Goal: Navigation & Orientation: Find specific page/section

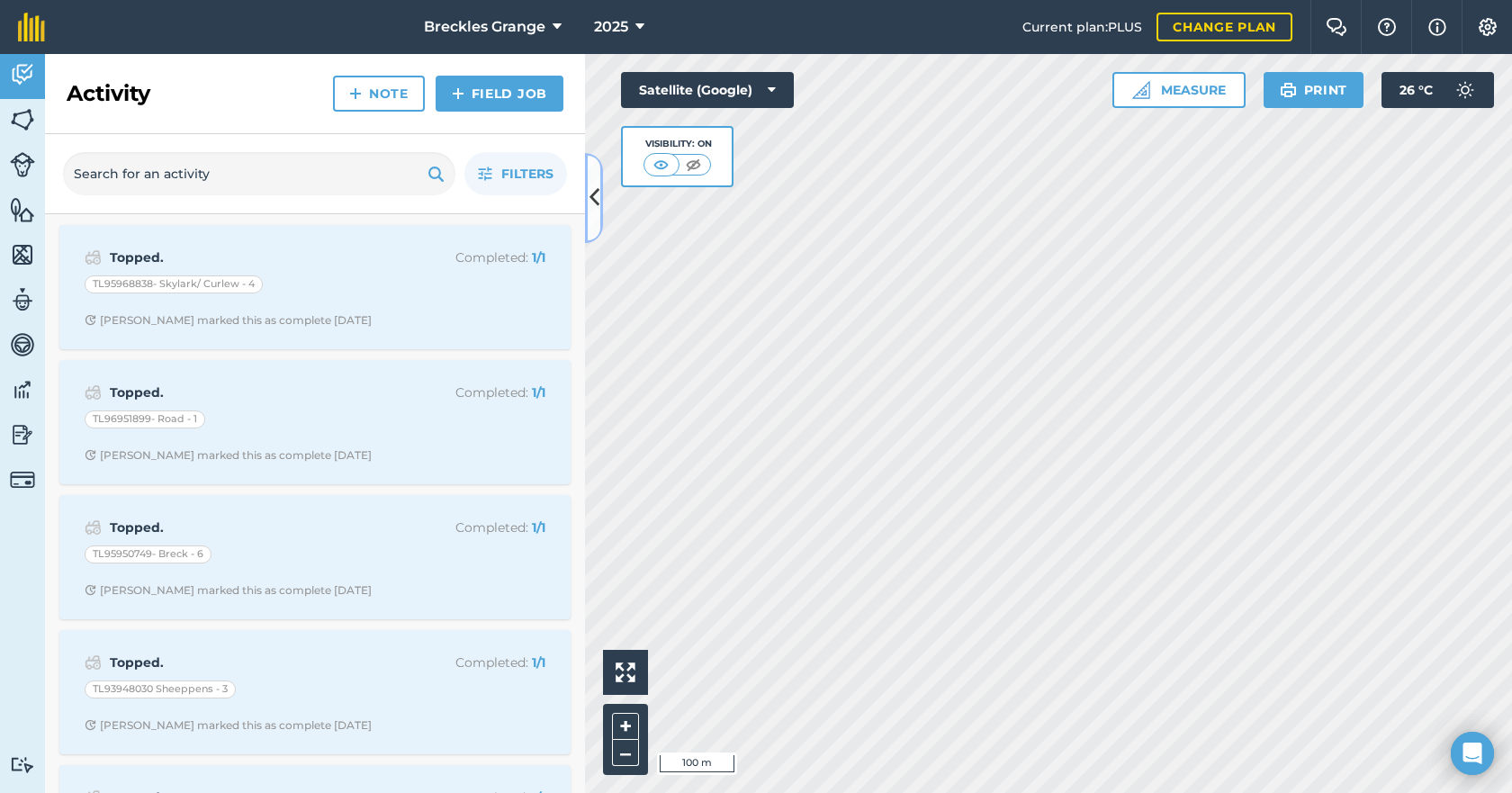
click at [597, 193] on icon at bounding box center [594, 197] width 10 height 31
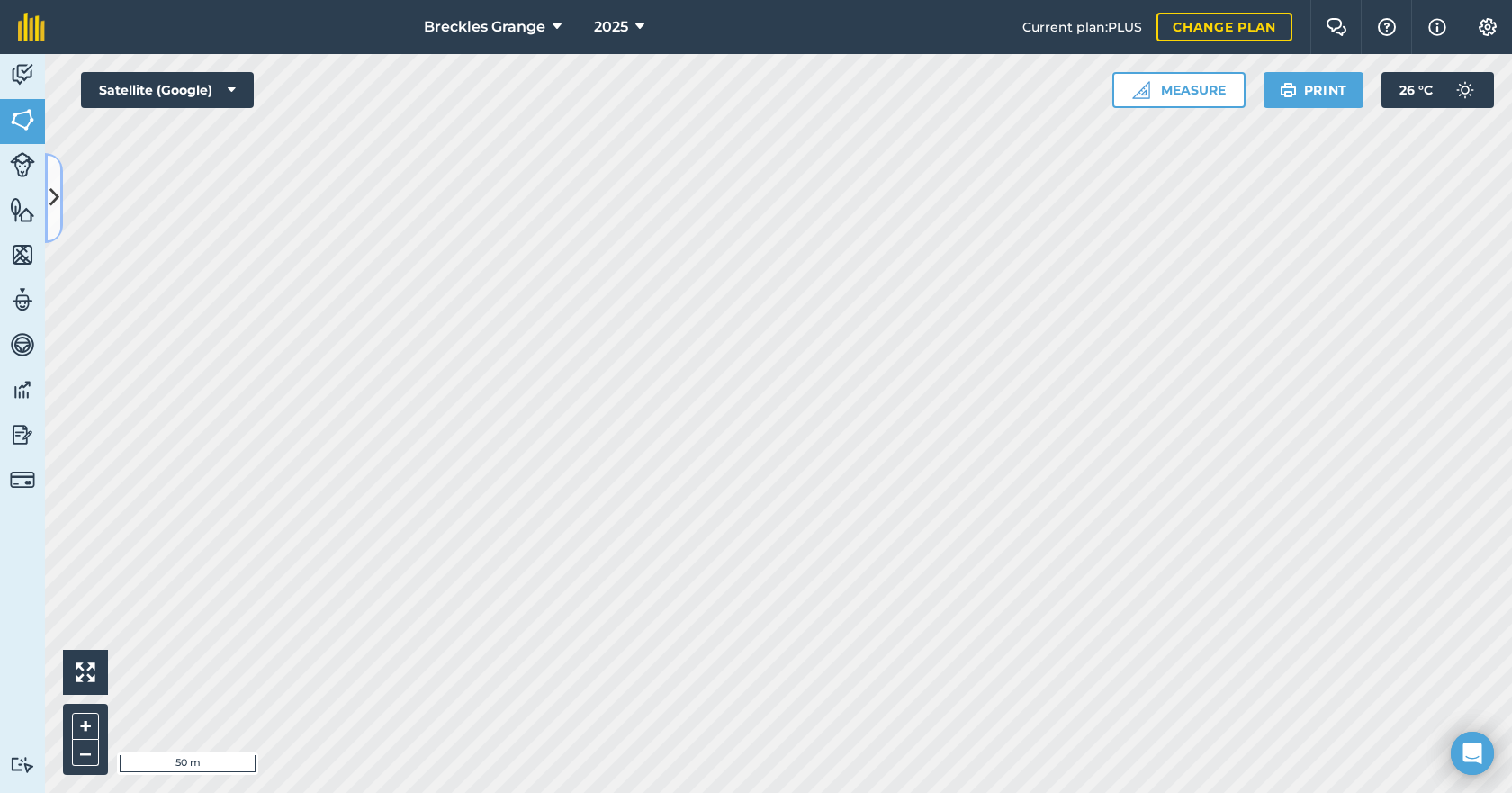
click at [59, 198] on button at bounding box center [54, 197] width 18 height 90
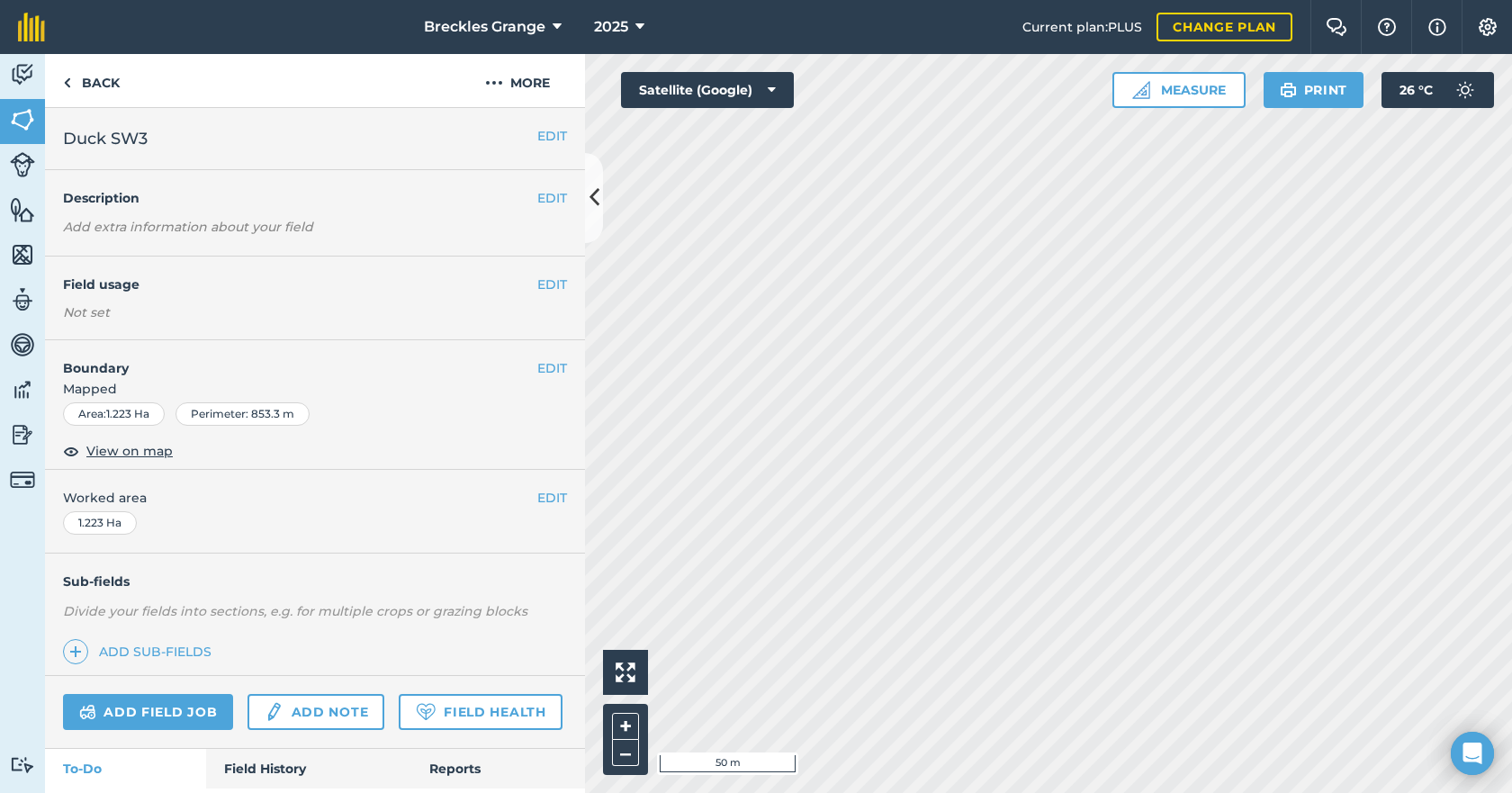
click at [519, 140] on h2 "Duck SW3" at bounding box center [300, 139] width 474 height 26
click at [537, 137] on button "EDIT" at bounding box center [552, 136] width 30 height 20
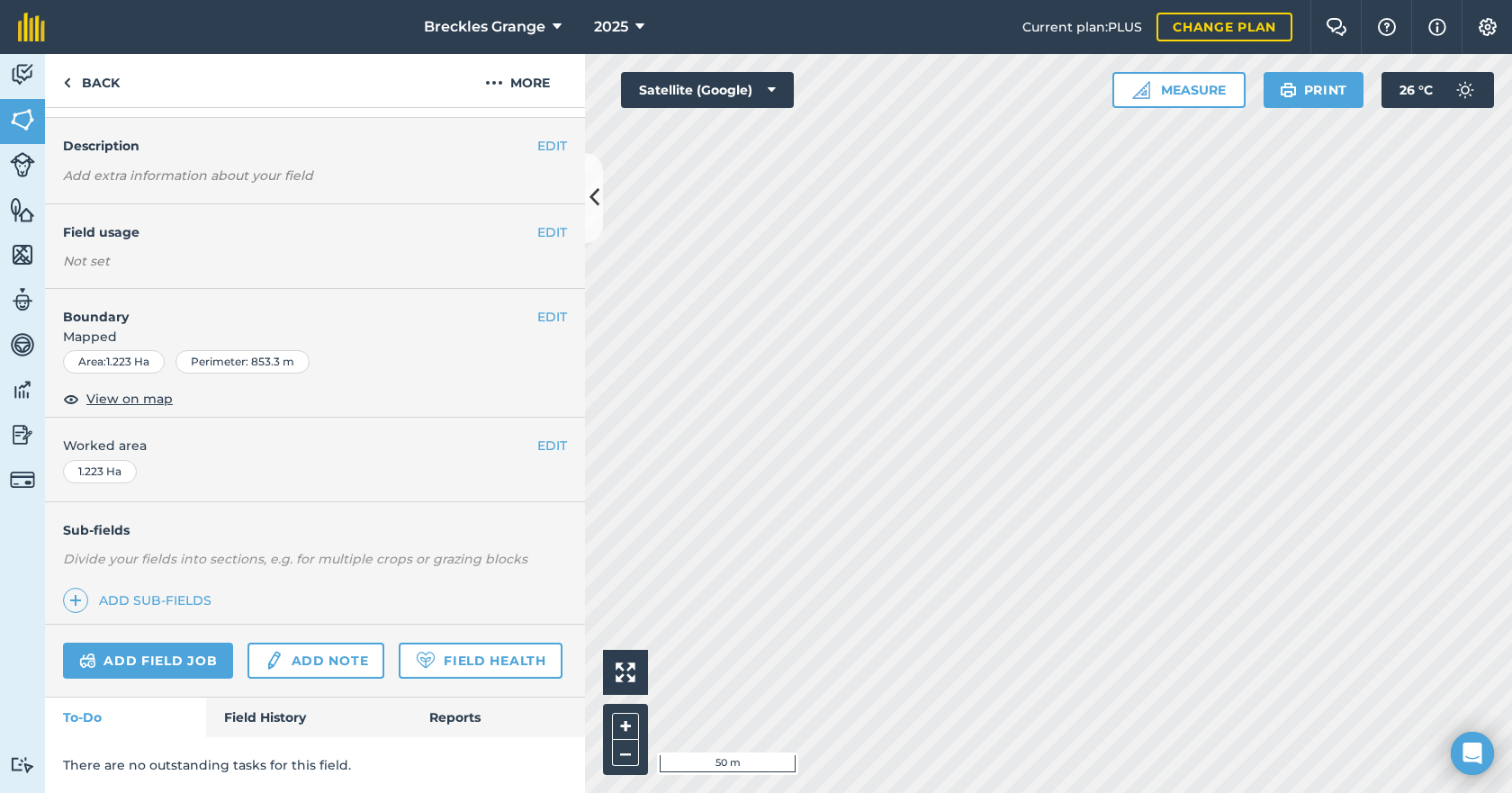
scroll to position [195, 0]
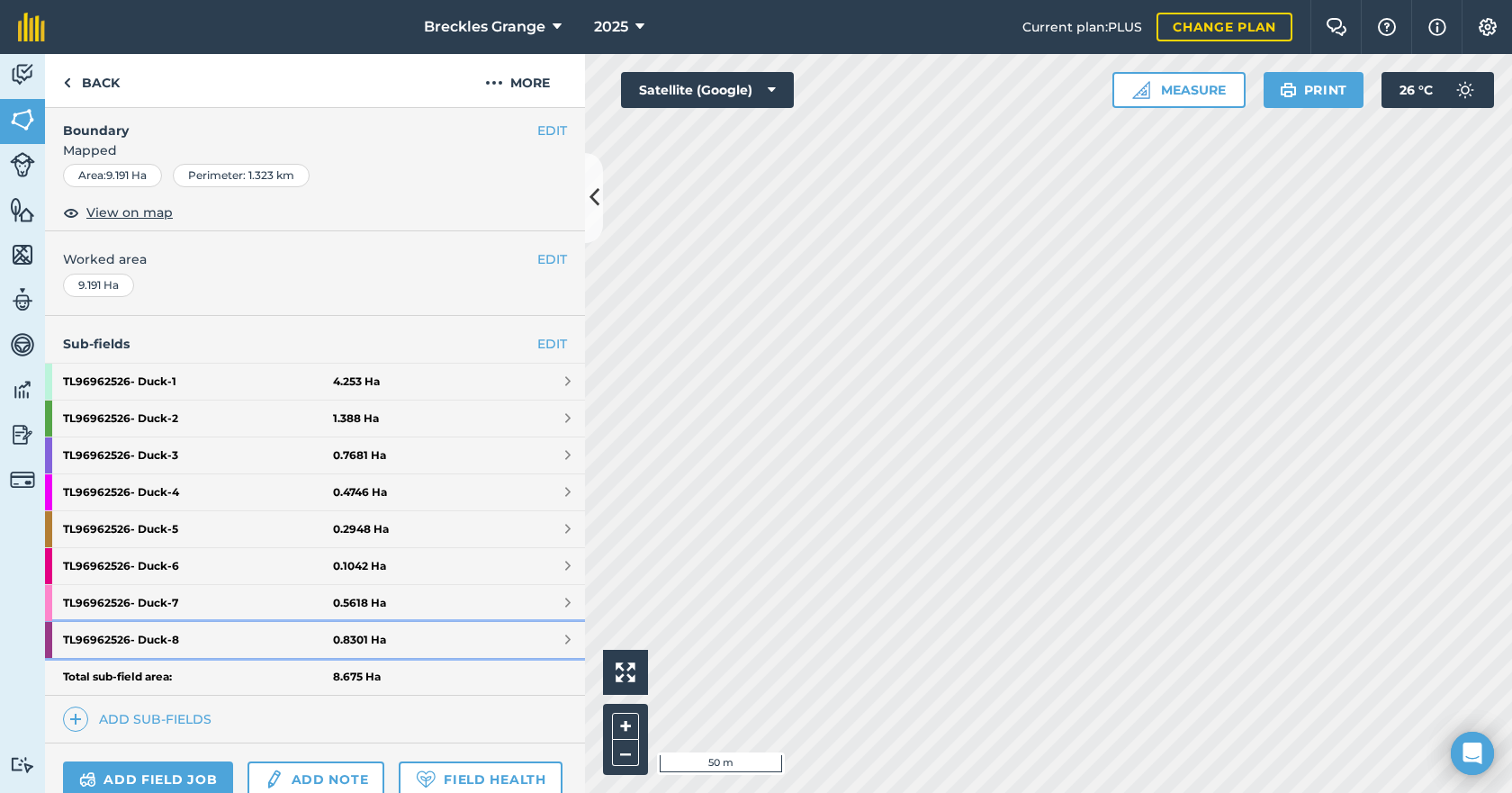
click at [187, 643] on strong "TL96962526- Duck - 8" at bounding box center [198, 640] width 270 height 36
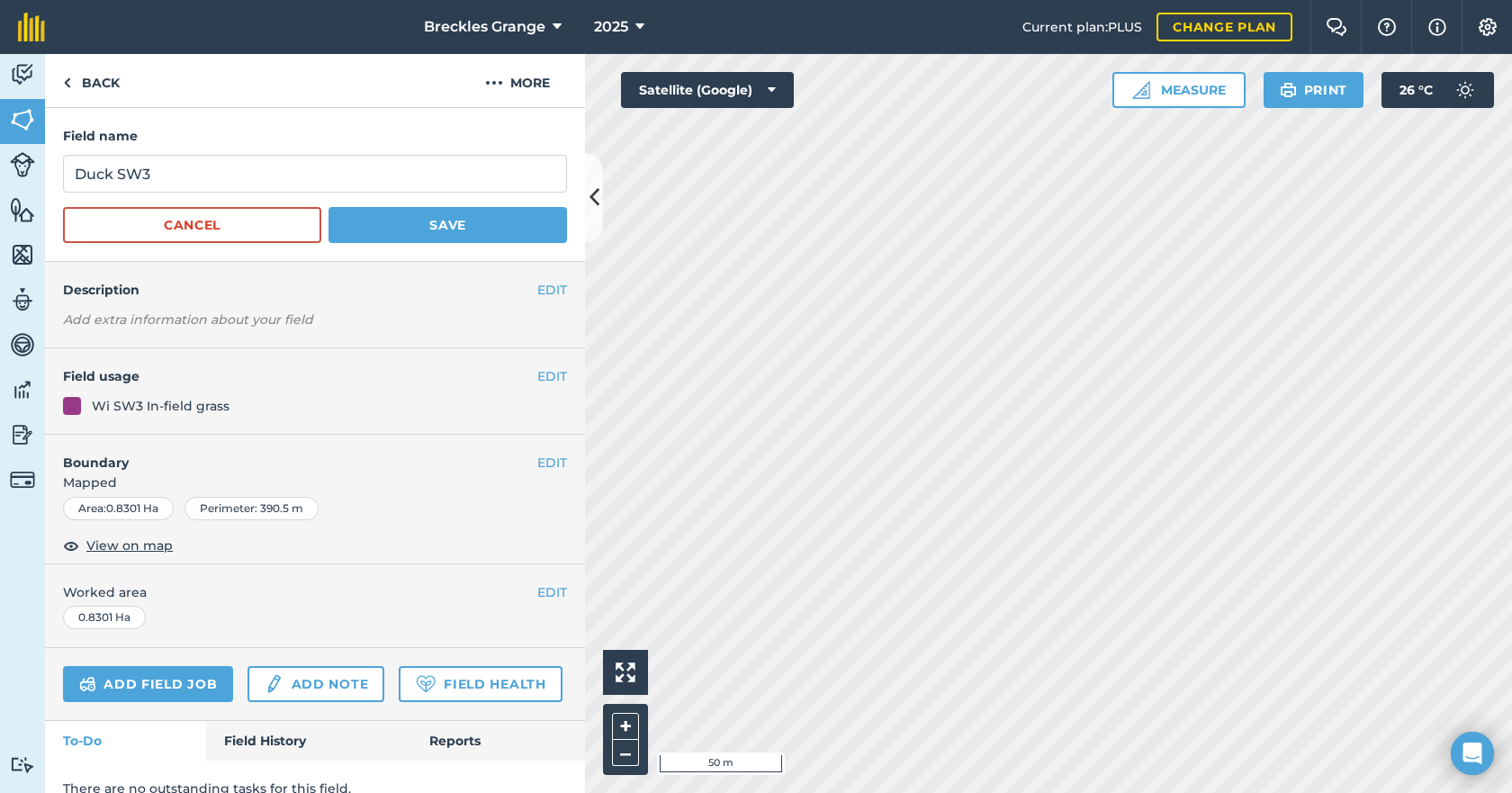
click at [151, 407] on div "Wi SW3 In-field grass" at bounding box center [160, 407] width 138 height 20
click at [83, 410] on div "Wi SW3 In-field grass" at bounding box center [315, 407] width 504 height 20
click at [73, 410] on div at bounding box center [72, 407] width 18 height 18
click at [539, 381] on button "EDIT" at bounding box center [552, 376] width 30 height 20
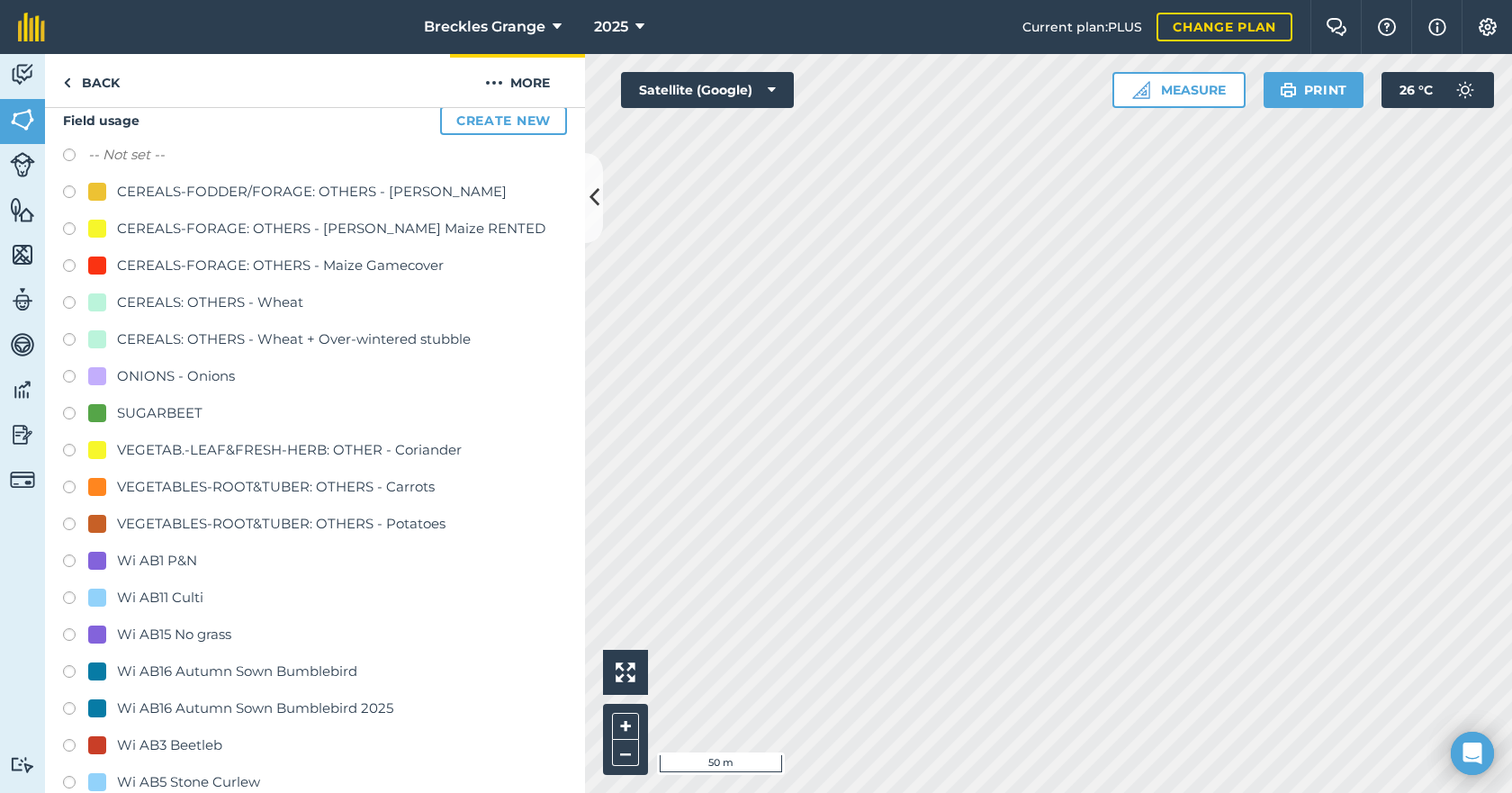
scroll to position [270, 0]
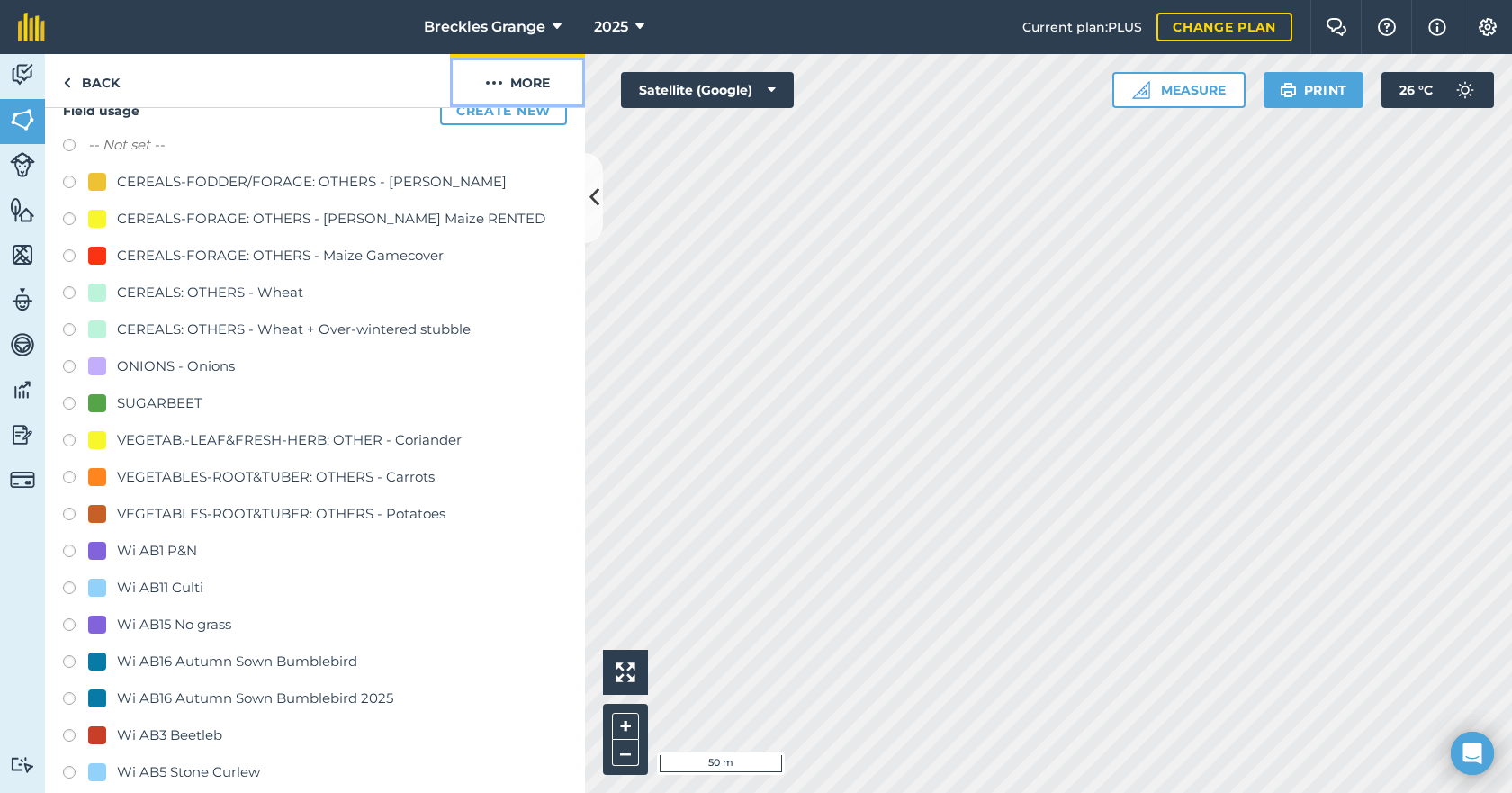
click at [520, 78] on button "More" at bounding box center [518, 80] width 135 height 53
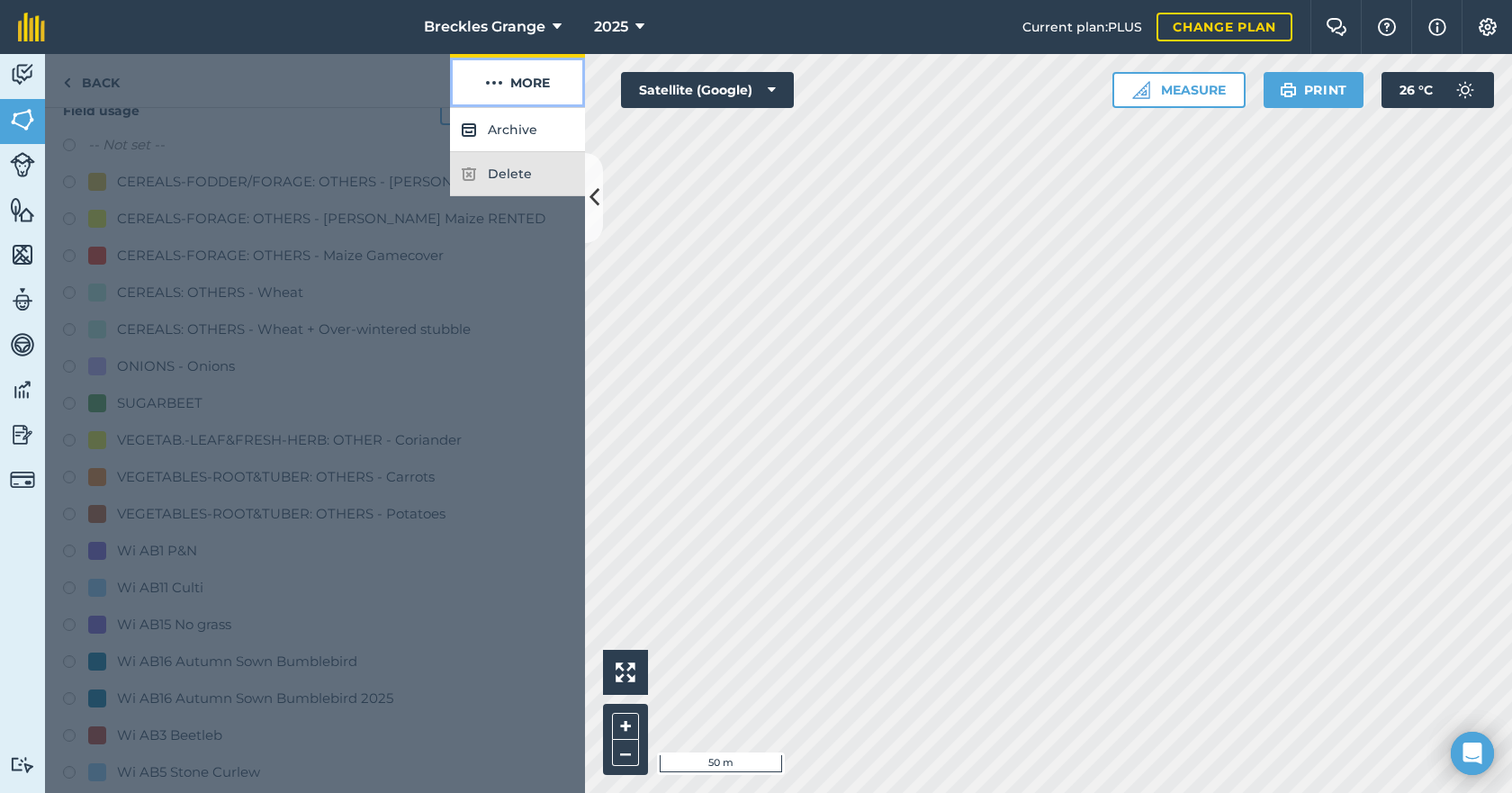
click at [520, 79] on button "More" at bounding box center [518, 80] width 135 height 53
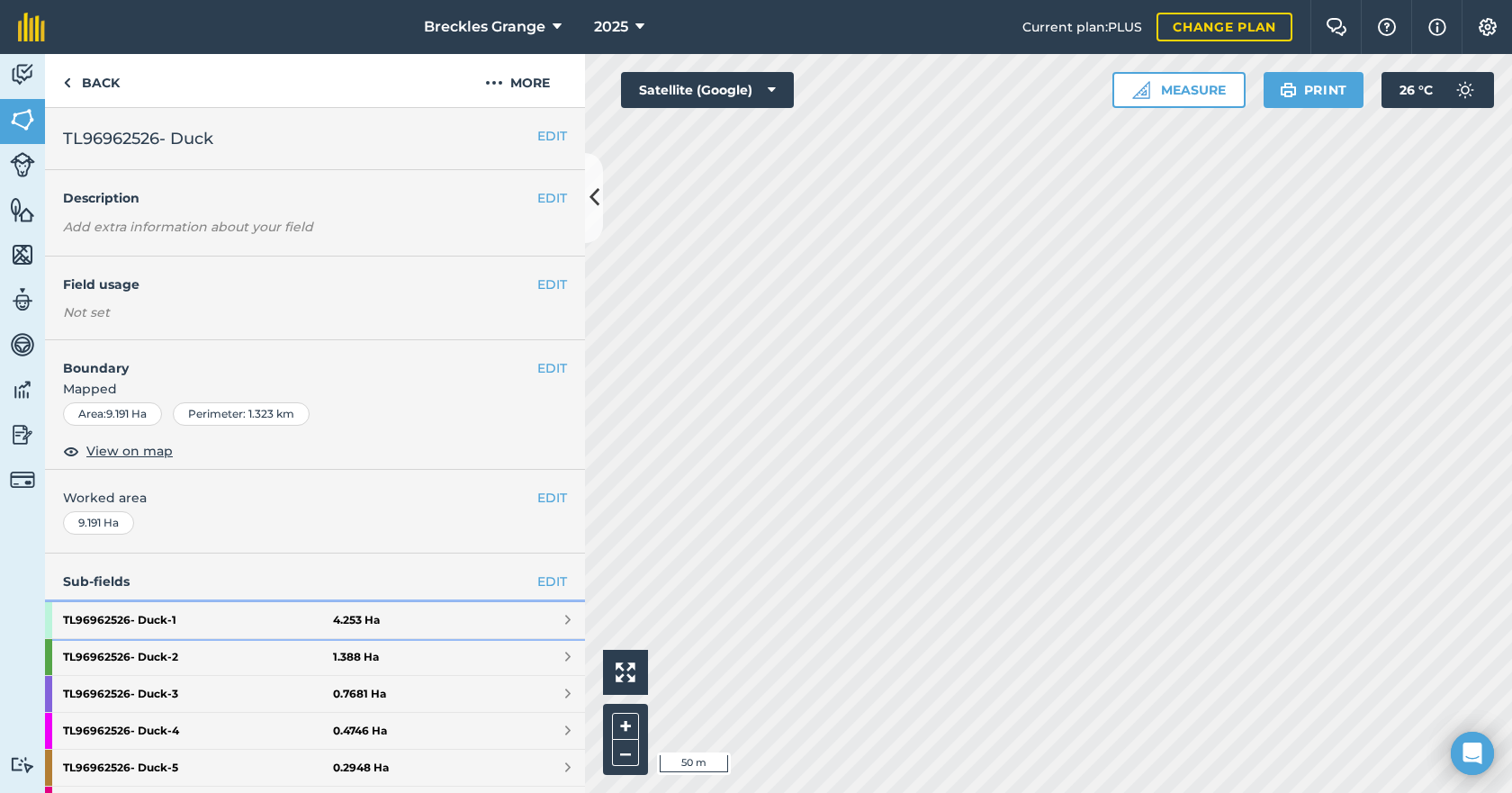
click at [164, 627] on strong "TL96962526- Duck - 1" at bounding box center [198, 619] width 270 height 36
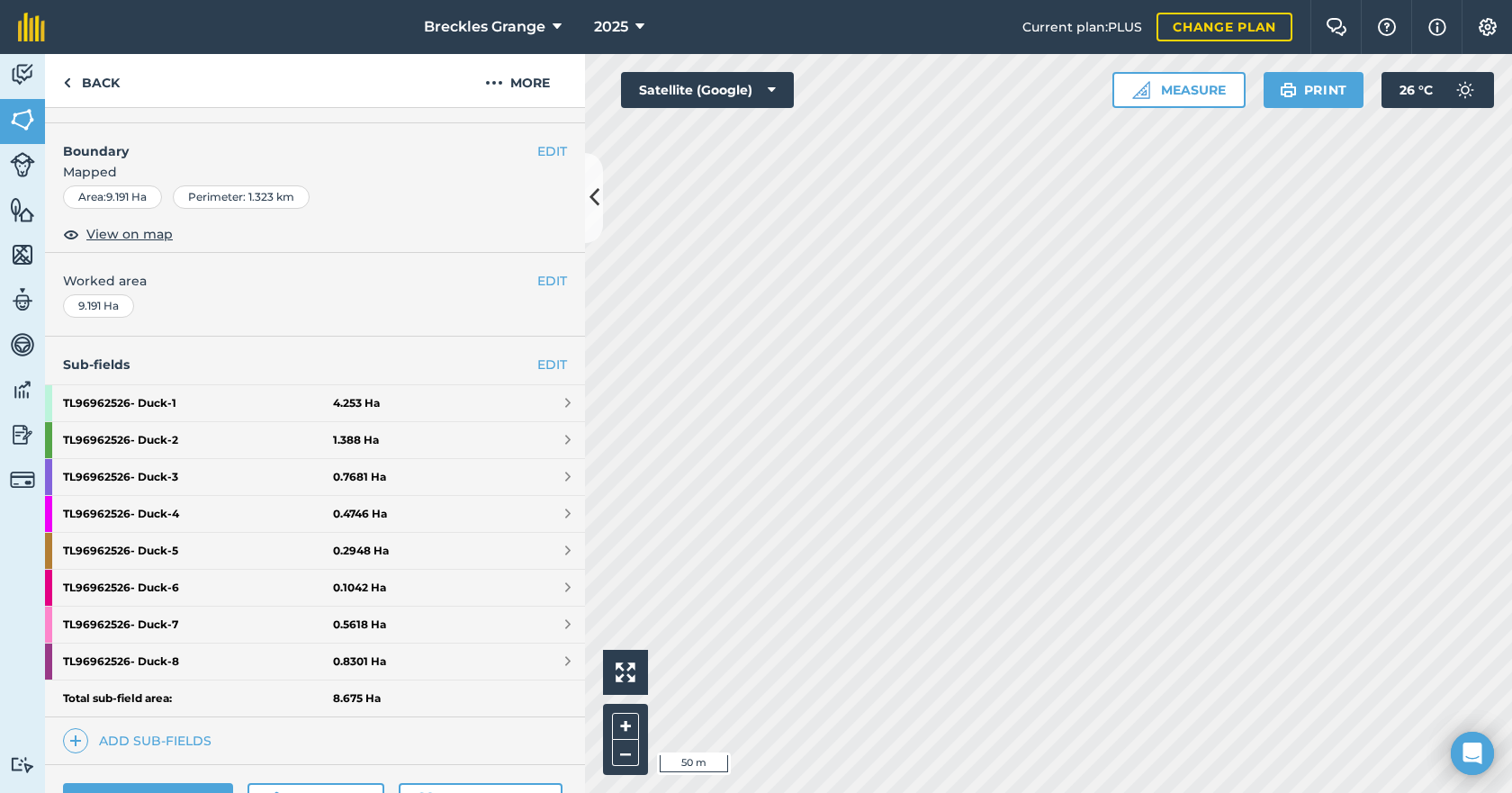
scroll to position [270, 0]
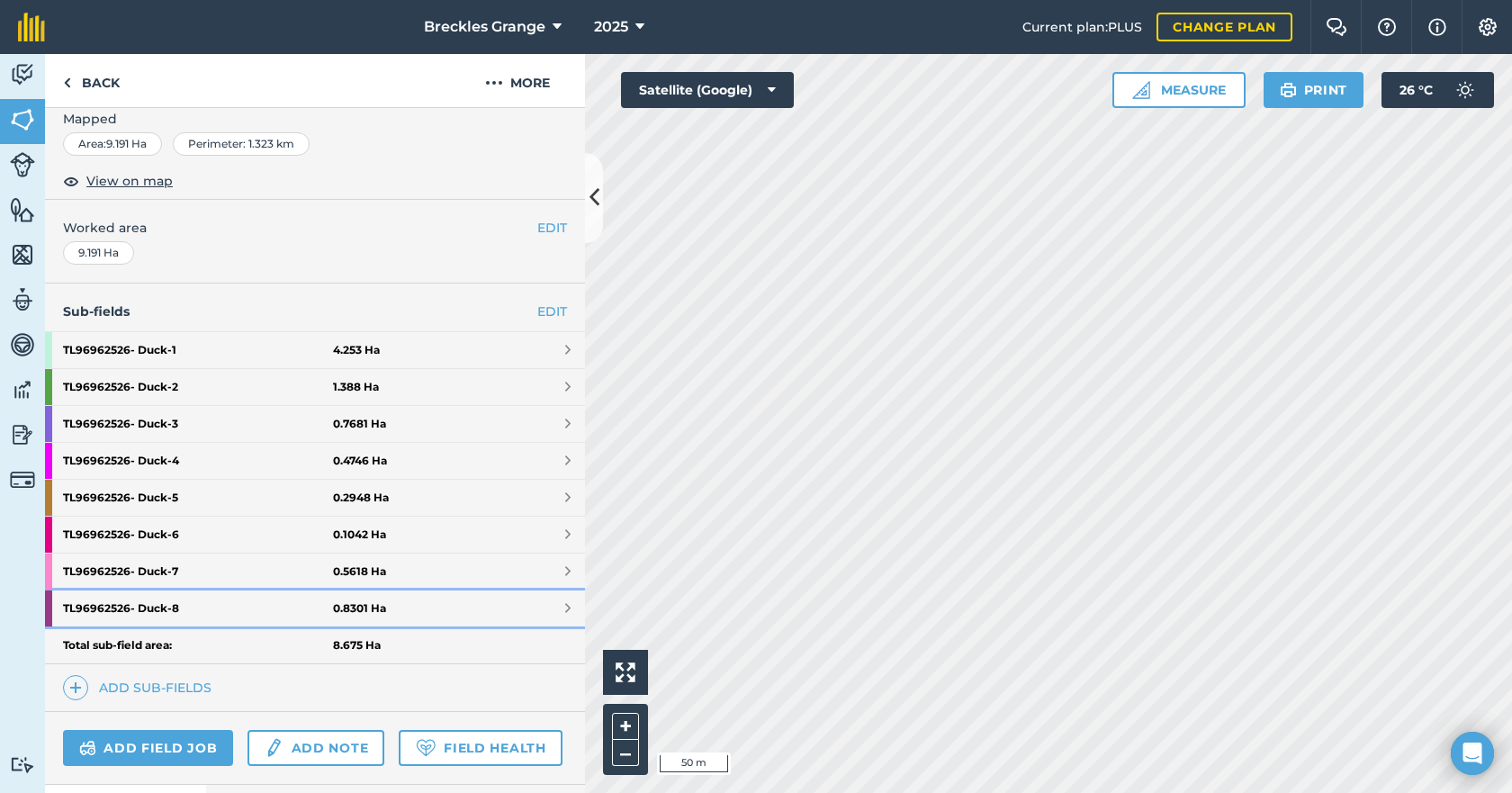
click at [337, 590] on link "TL96962526- Duck - 8 0.8301 Ha" at bounding box center [314, 608] width 540 height 36
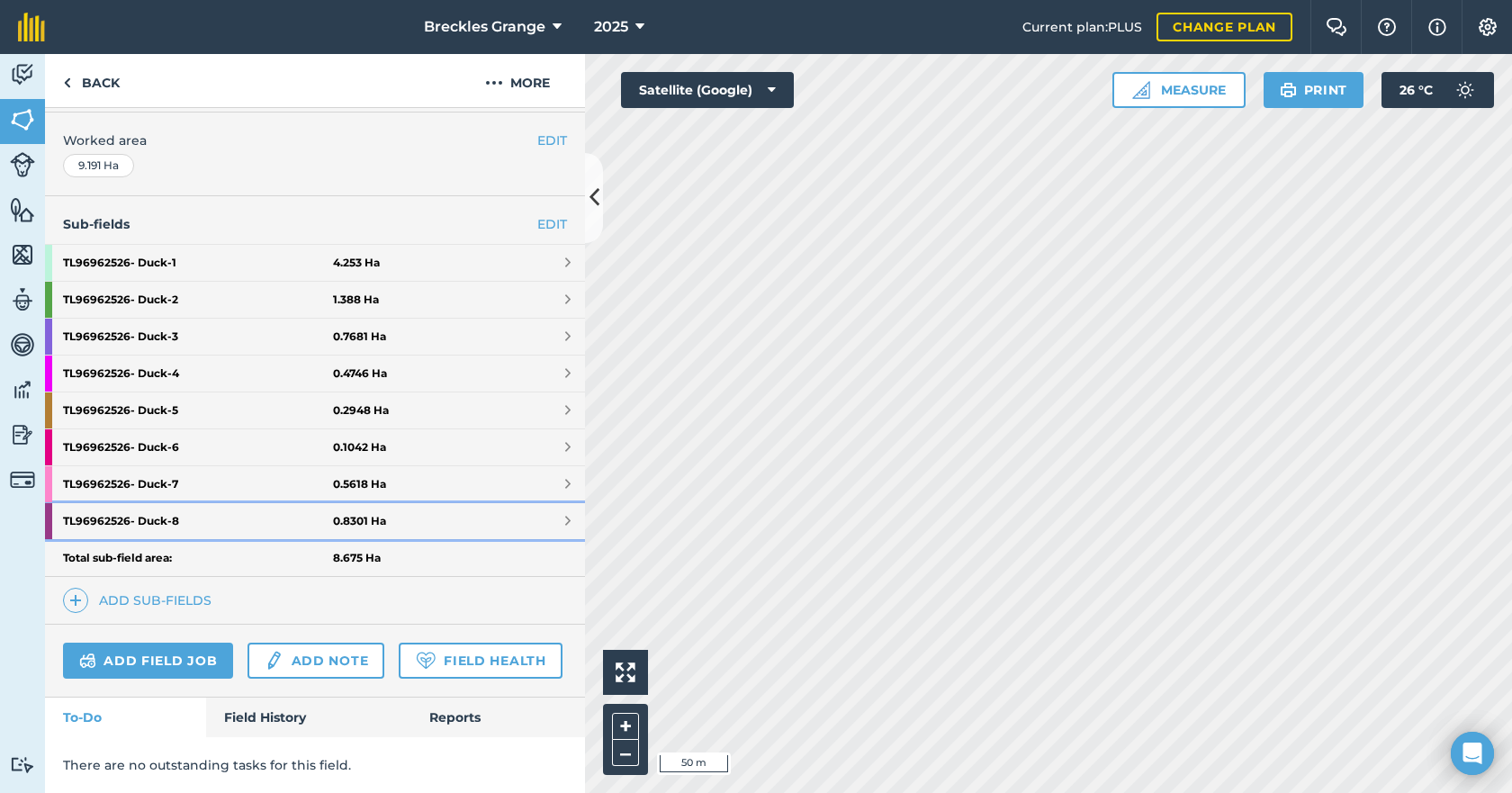
click at [211, 514] on strong "TL96962526- Duck - 8" at bounding box center [198, 521] width 270 height 36
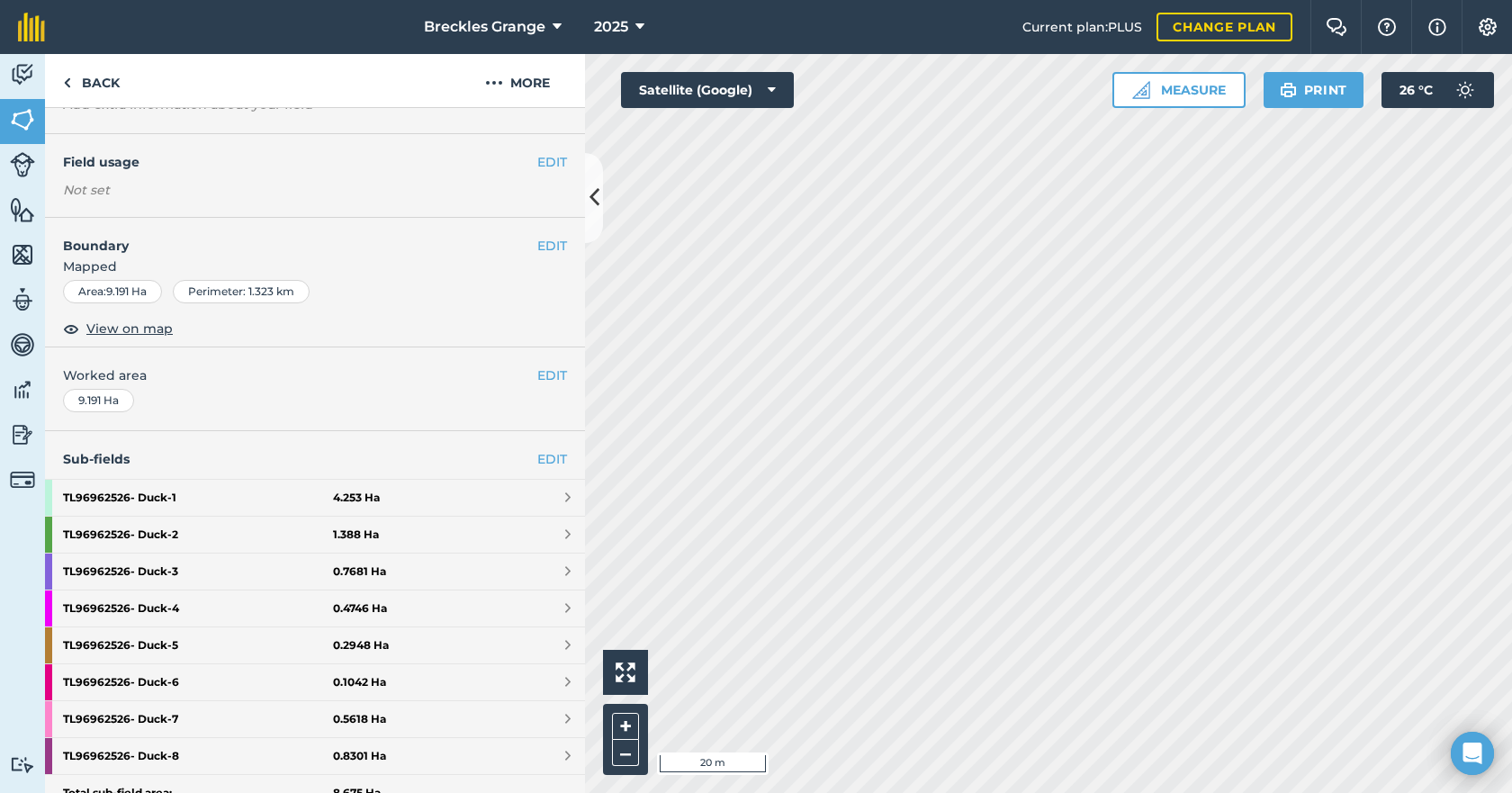
scroll to position [180, 0]
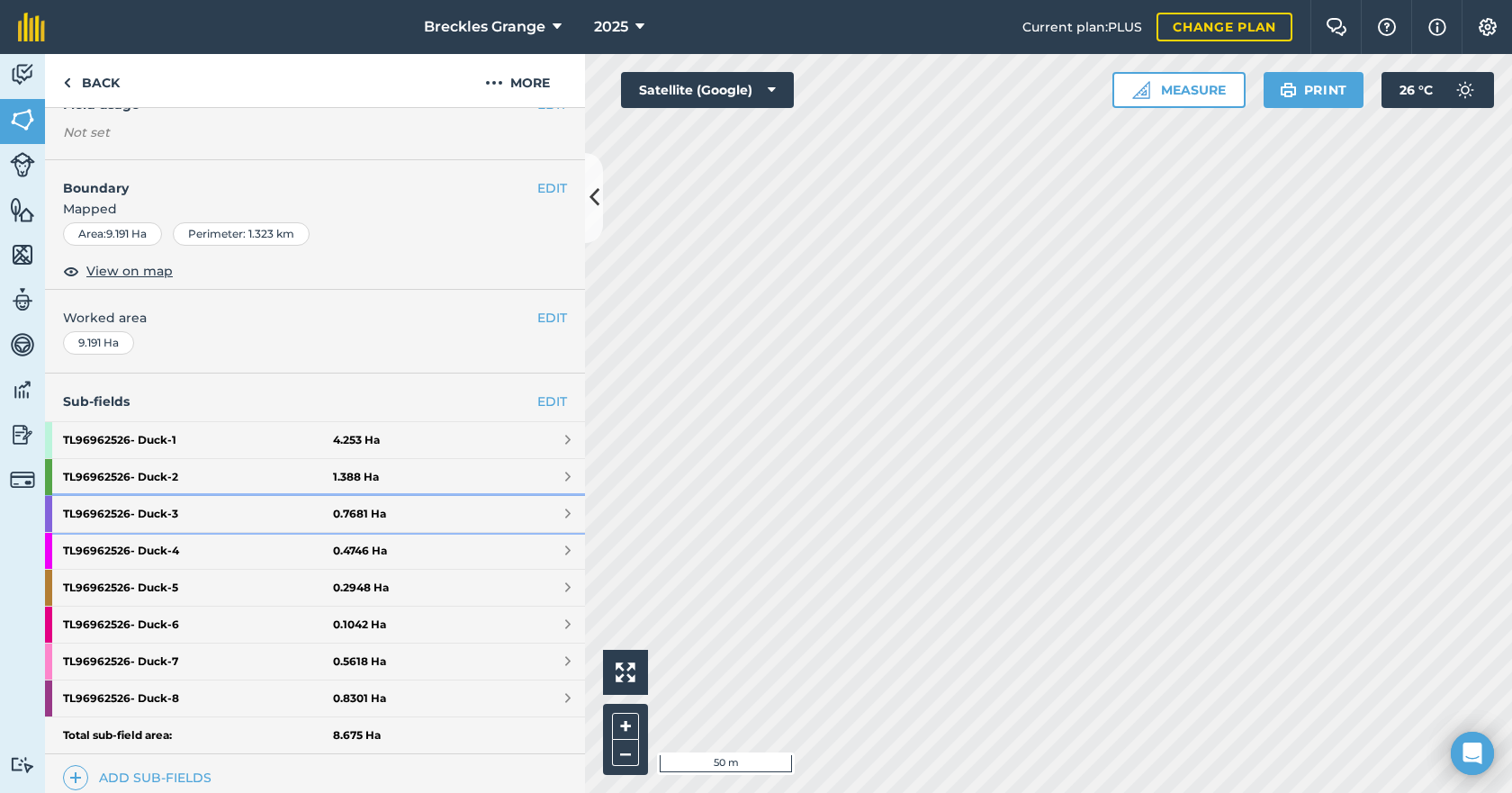
click at [483, 513] on link "TL96962526- Duck - 3 0.7681 Ha" at bounding box center [314, 513] width 540 height 36
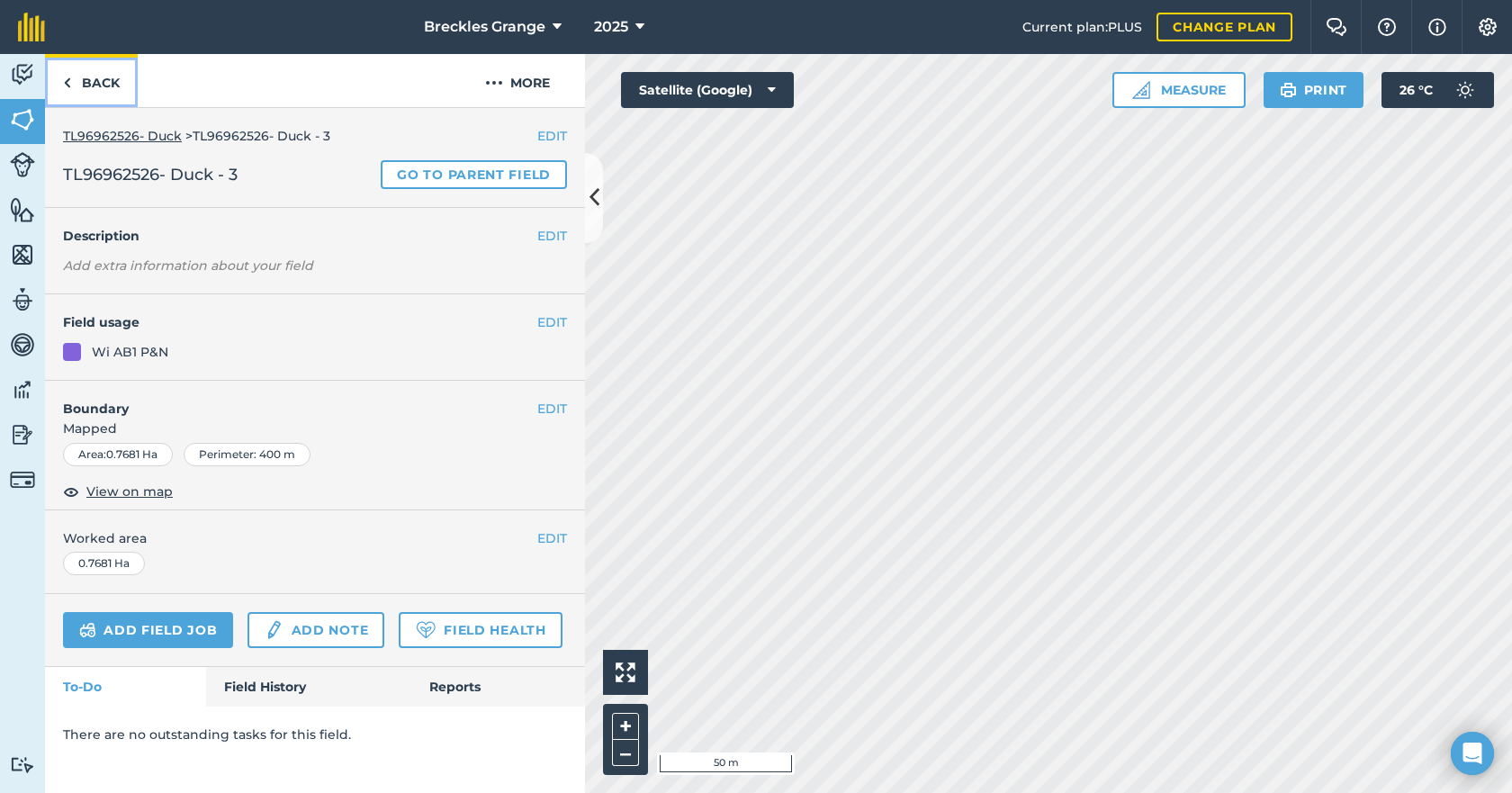
click at [100, 90] on link "Back" at bounding box center [90, 80] width 92 height 53
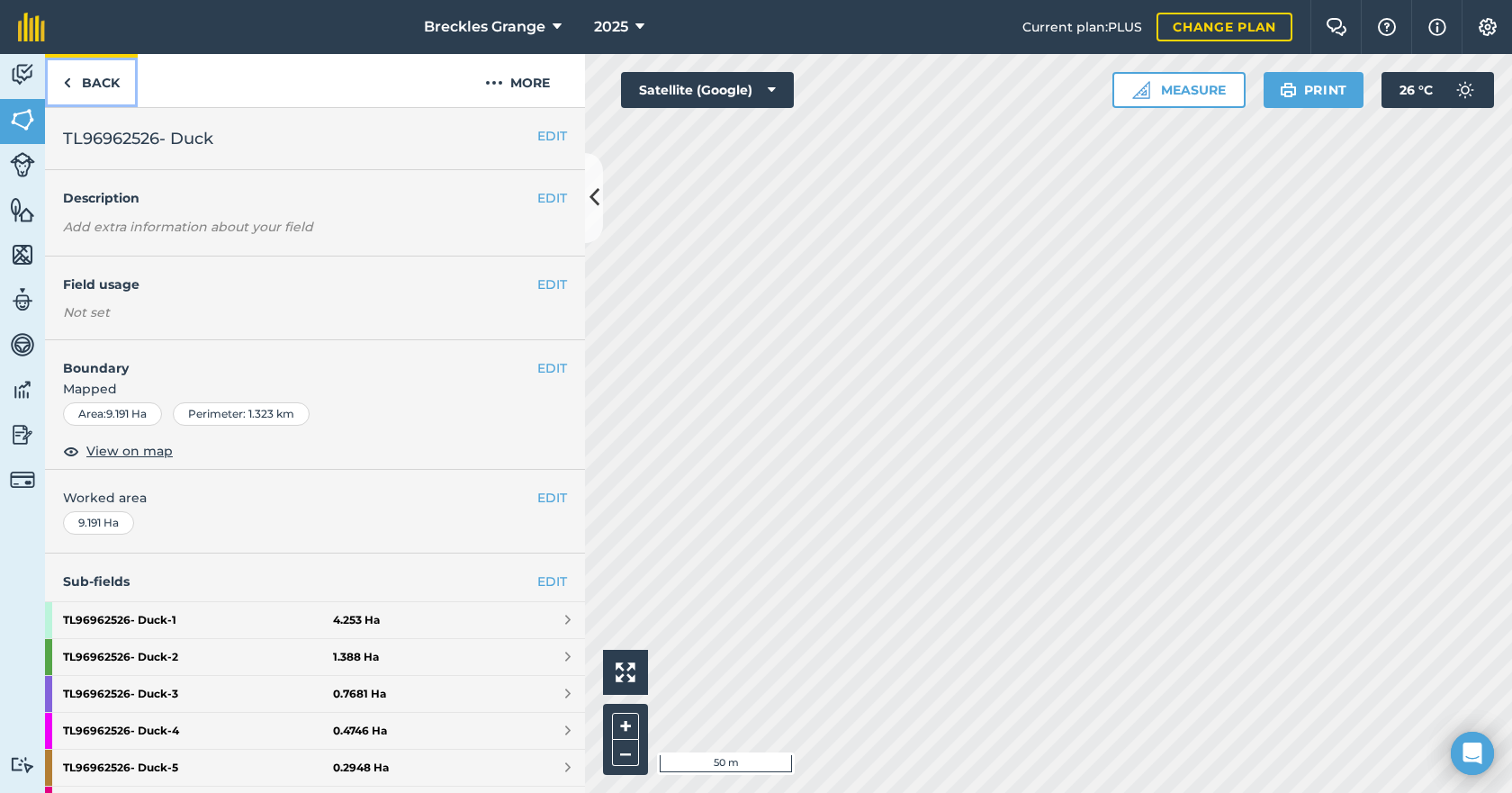
scroll to position [90, 0]
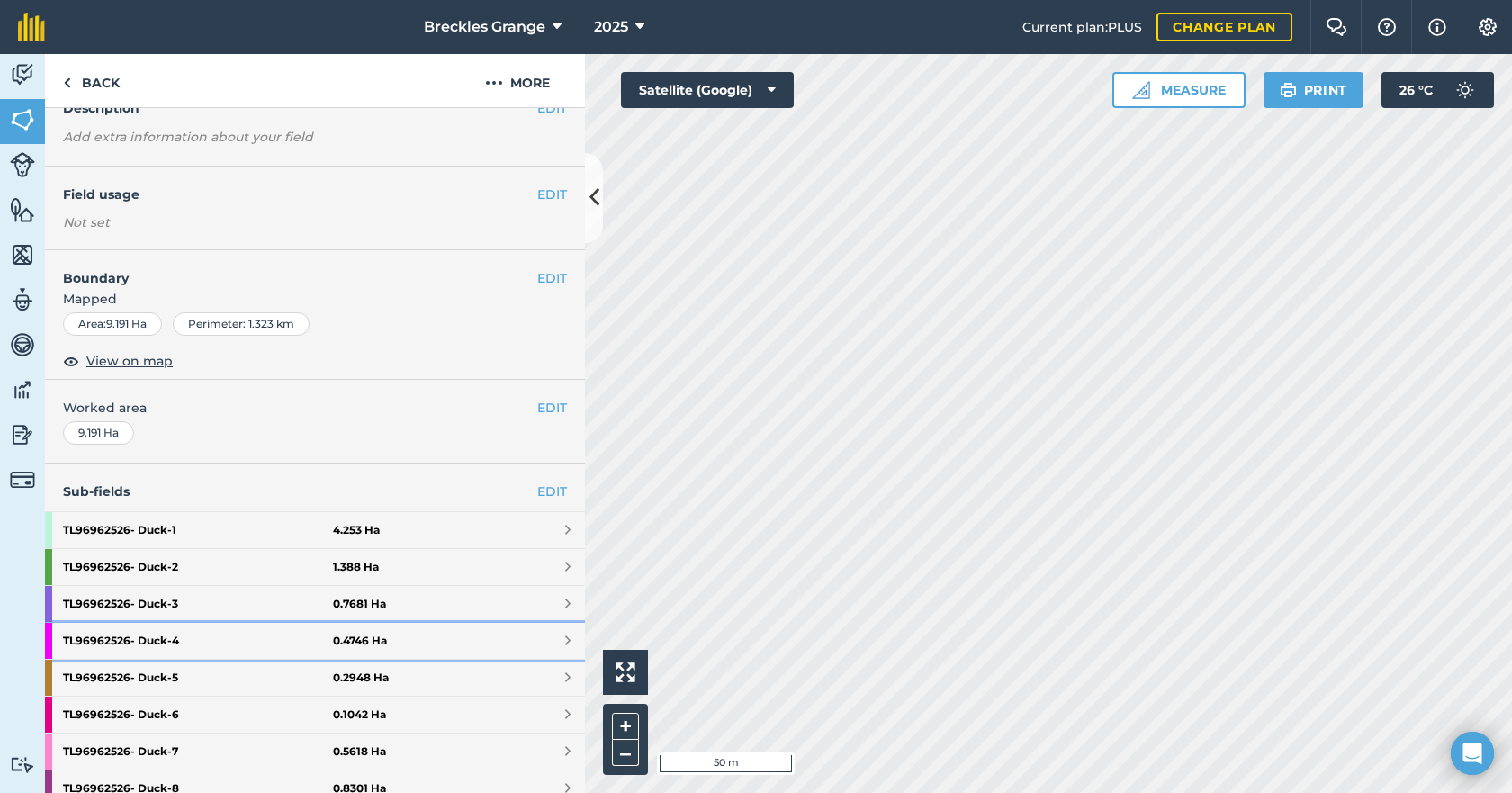
click at [216, 647] on strong "TL96962526- Duck - 4" at bounding box center [198, 640] width 270 height 36
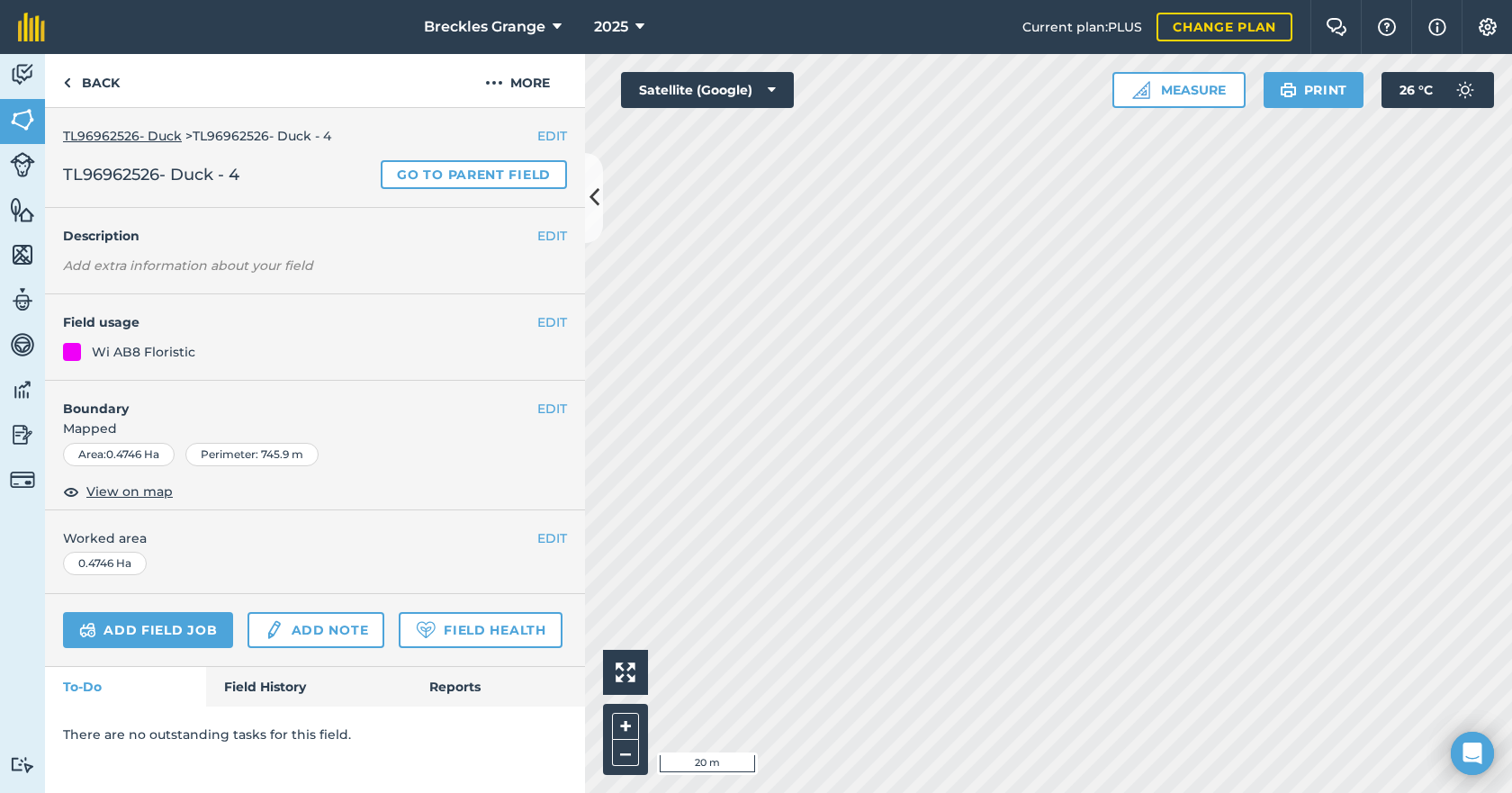
click at [856, 793] on html "Breckles Grange 2025 Current plan : PLUS Change plan Farm Chat Help Info Settin…" at bounding box center [756, 396] width 1512 height 793
click at [942, 793] on html "Breckles Grange 2025 Current plan : PLUS Change plan Farm Chat Help Info Settin…" at bounding box center [756, 396] width 1512 height 793
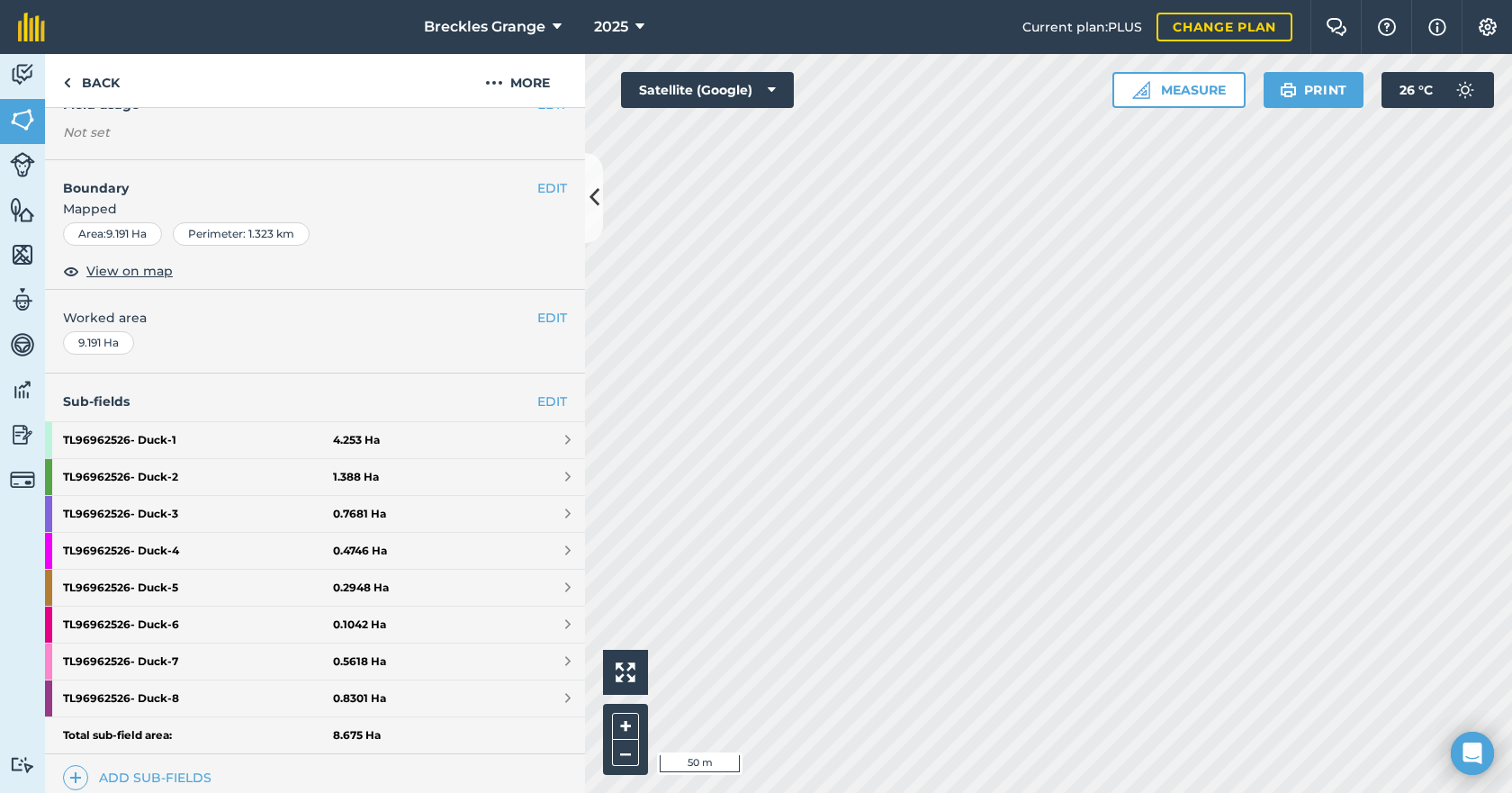
scroll to position [270, 0]
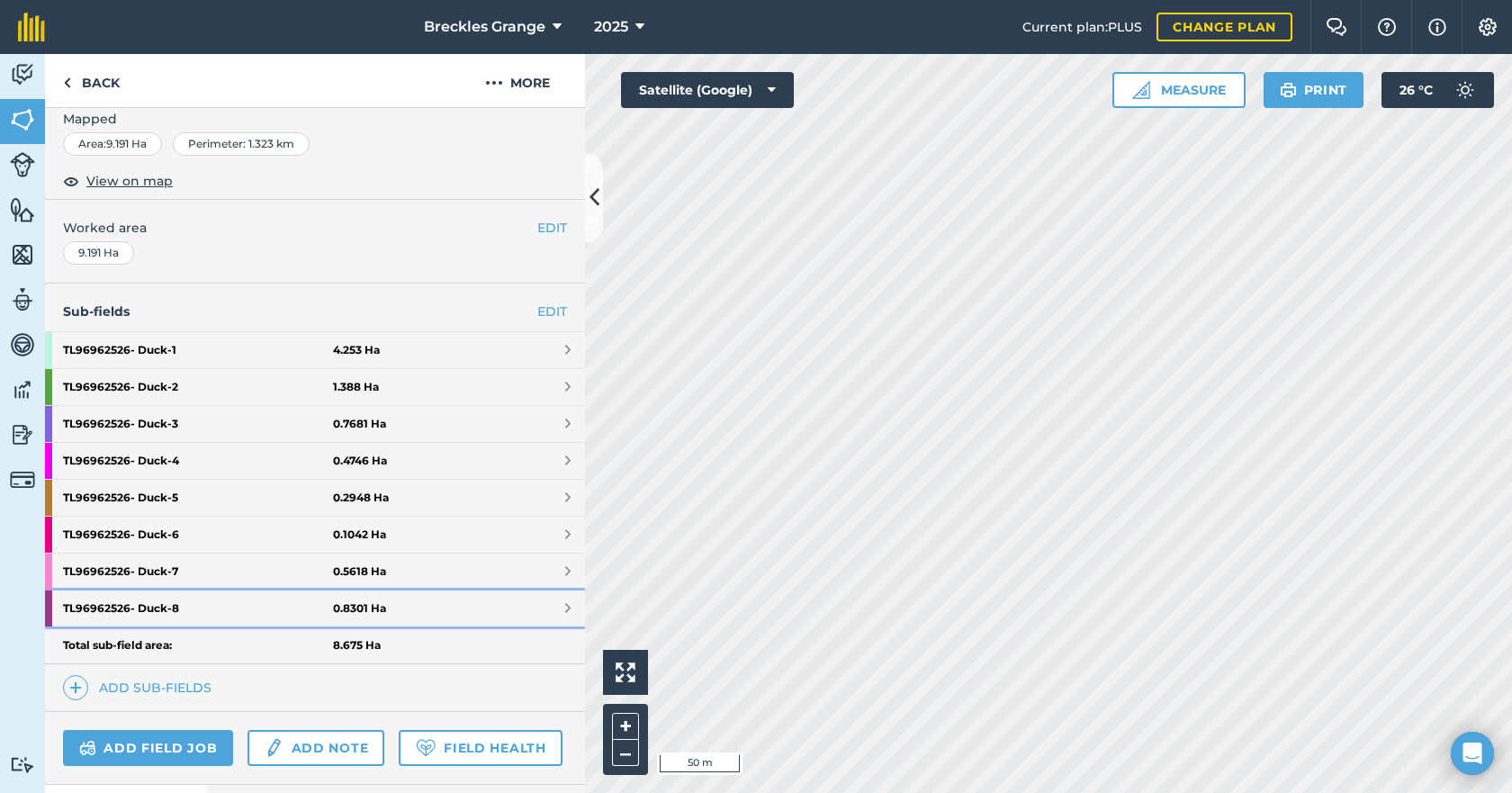
click at [297, 612] on strong "TL96962526- Duck - 8" at bounding box center [198, 608] width 270 height 36
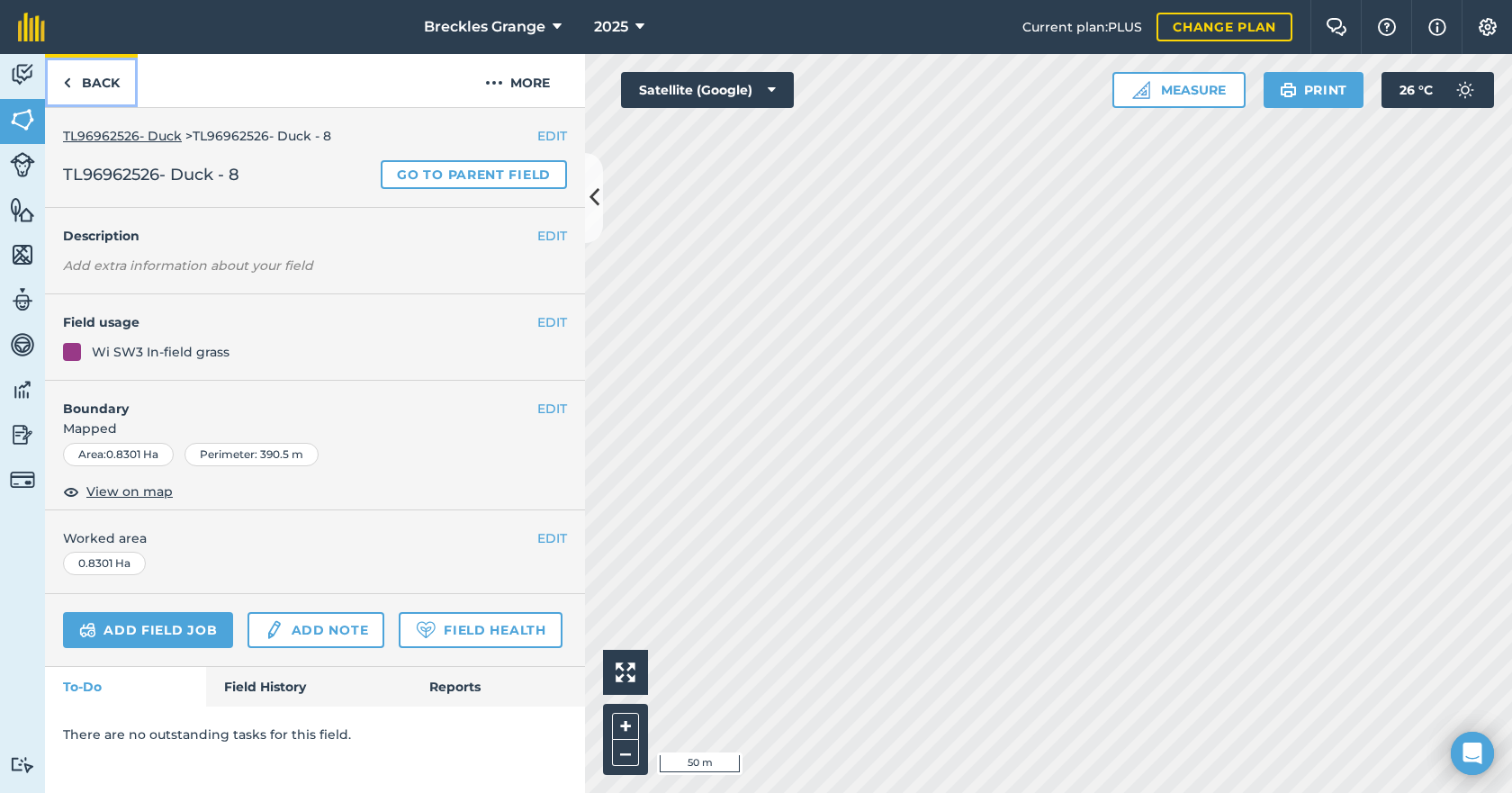
click at [100, 90] on link "Back" at bounding box center [90, 80] width 92 height 53
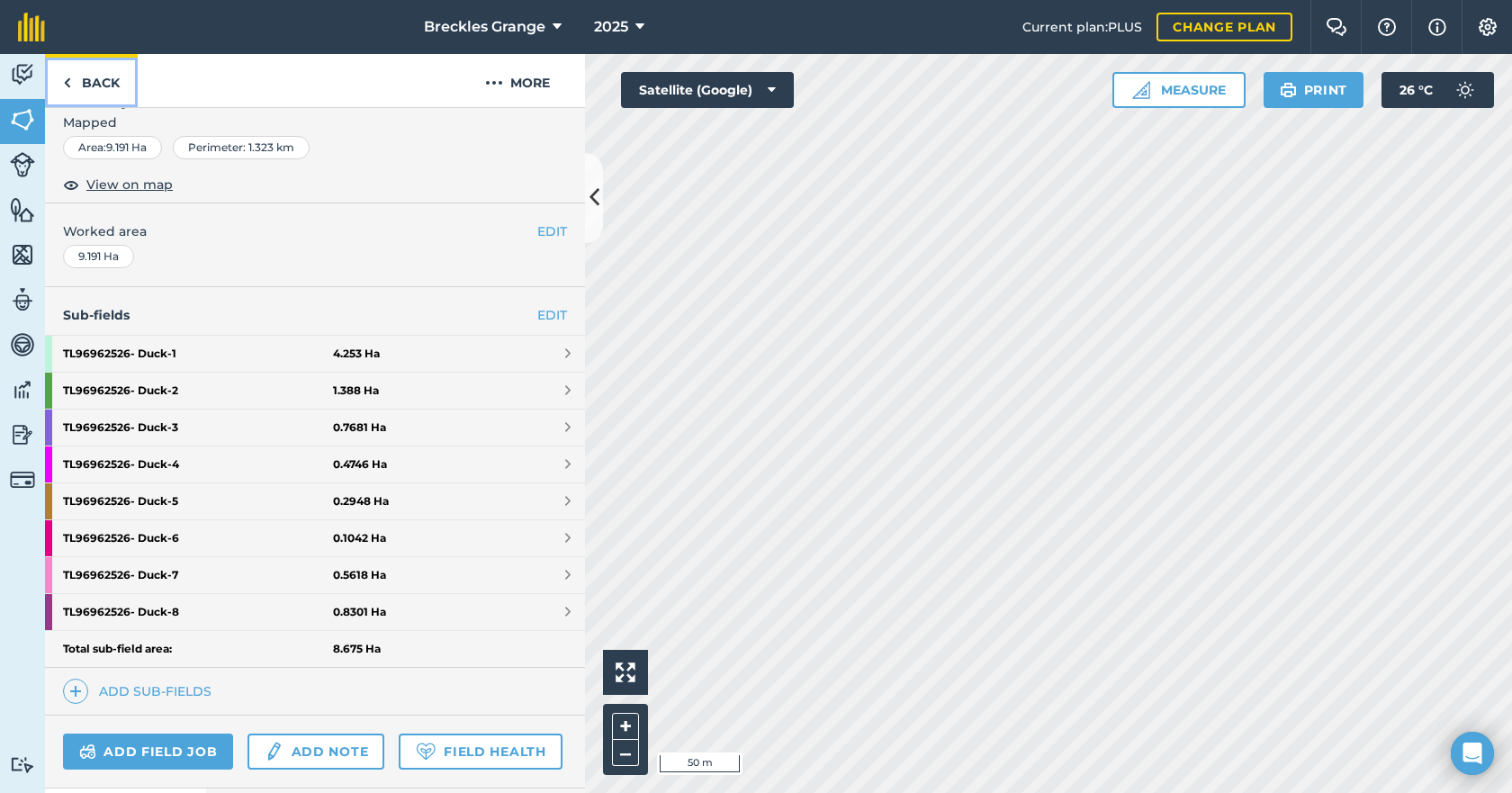
scroll to position [270, 0]
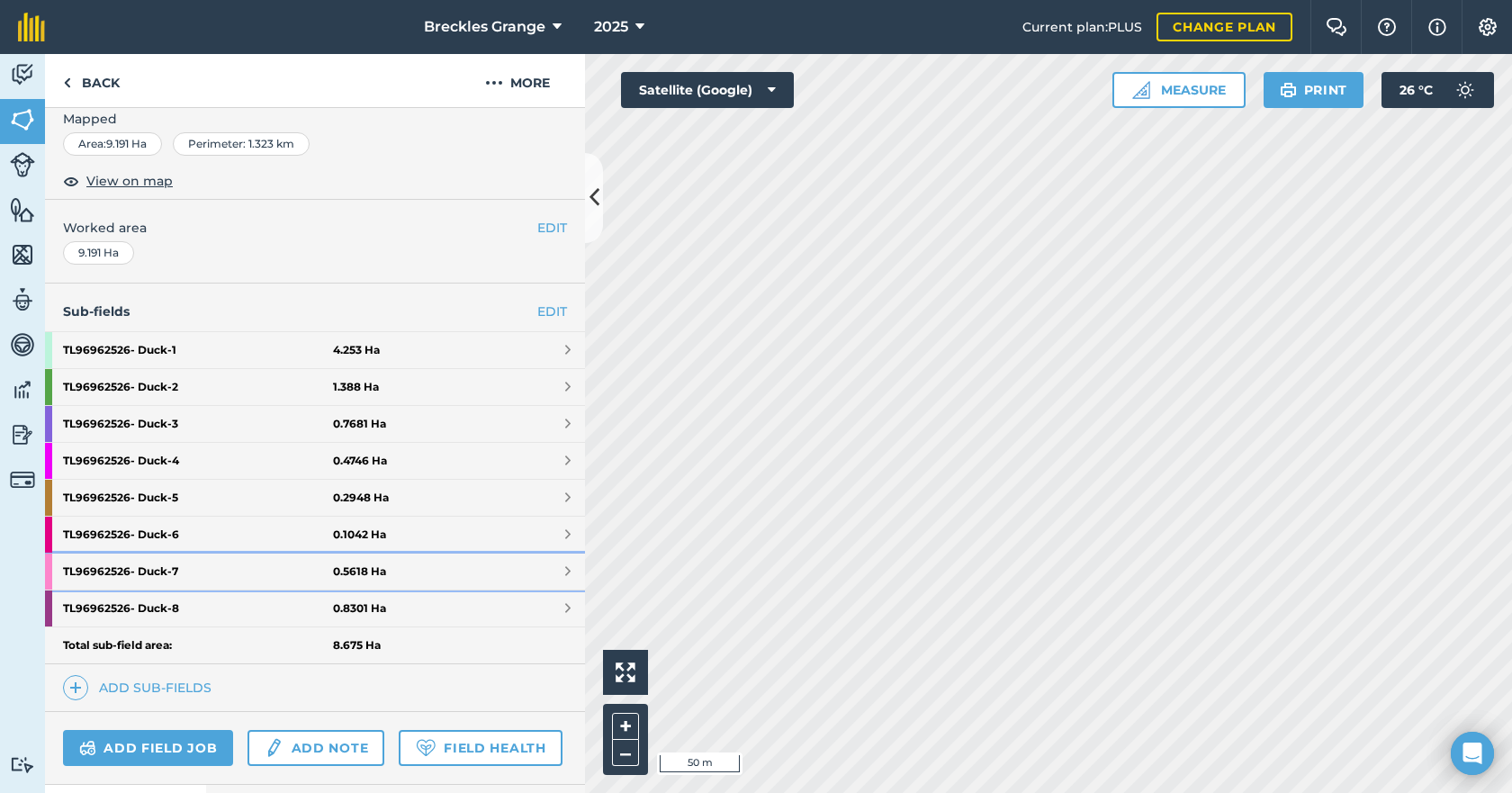
click at [231, 577] on strong "TL96962526- Duck - 7" at bounding box center [198, 571] width 270 height 36
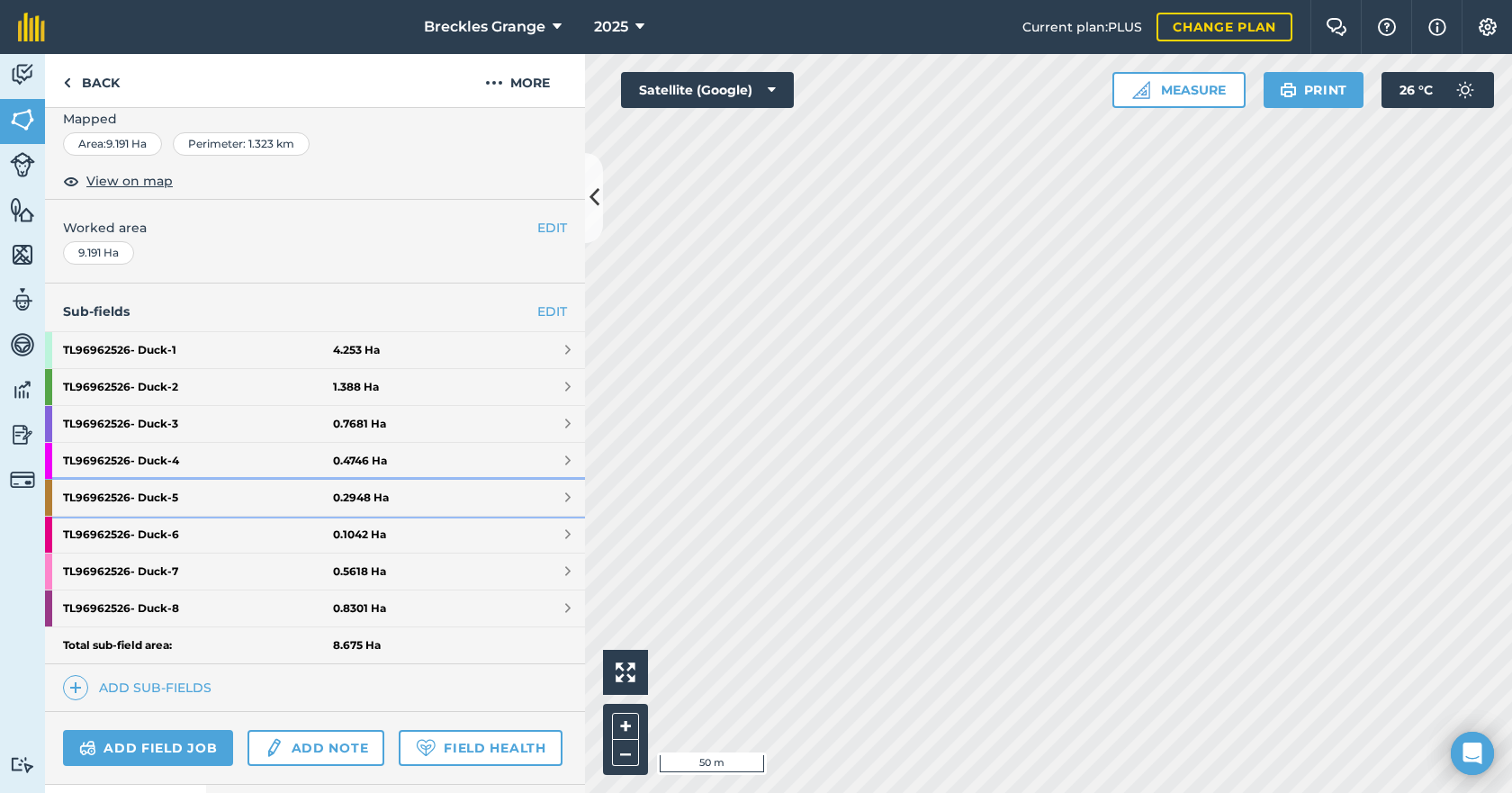
click at [437, 498] on link "TL96962526- Duck - 5 0.2948 Ha" at bounding box center [314, 497] width 540 height 36
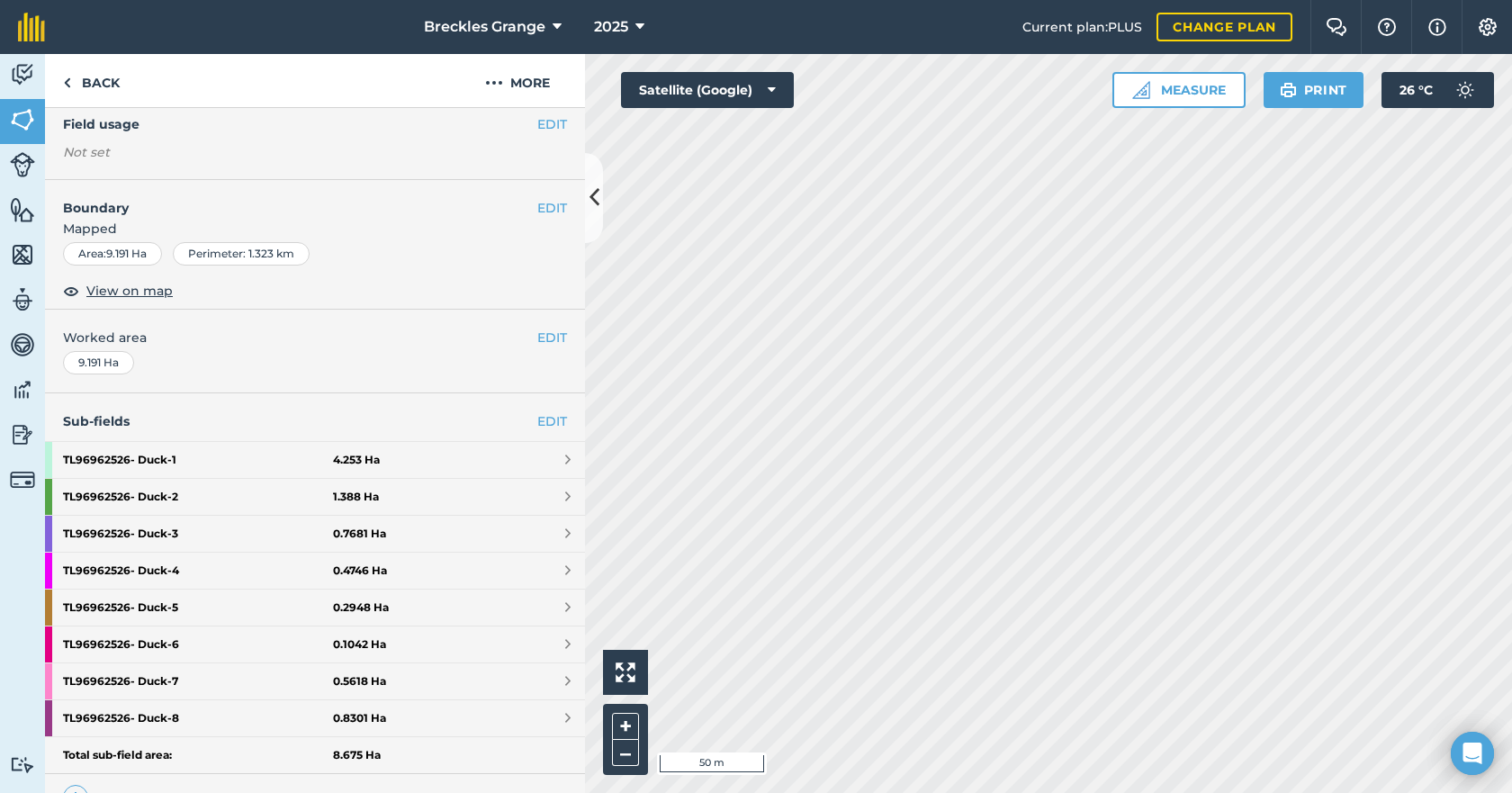
scroll to position [180, 0]
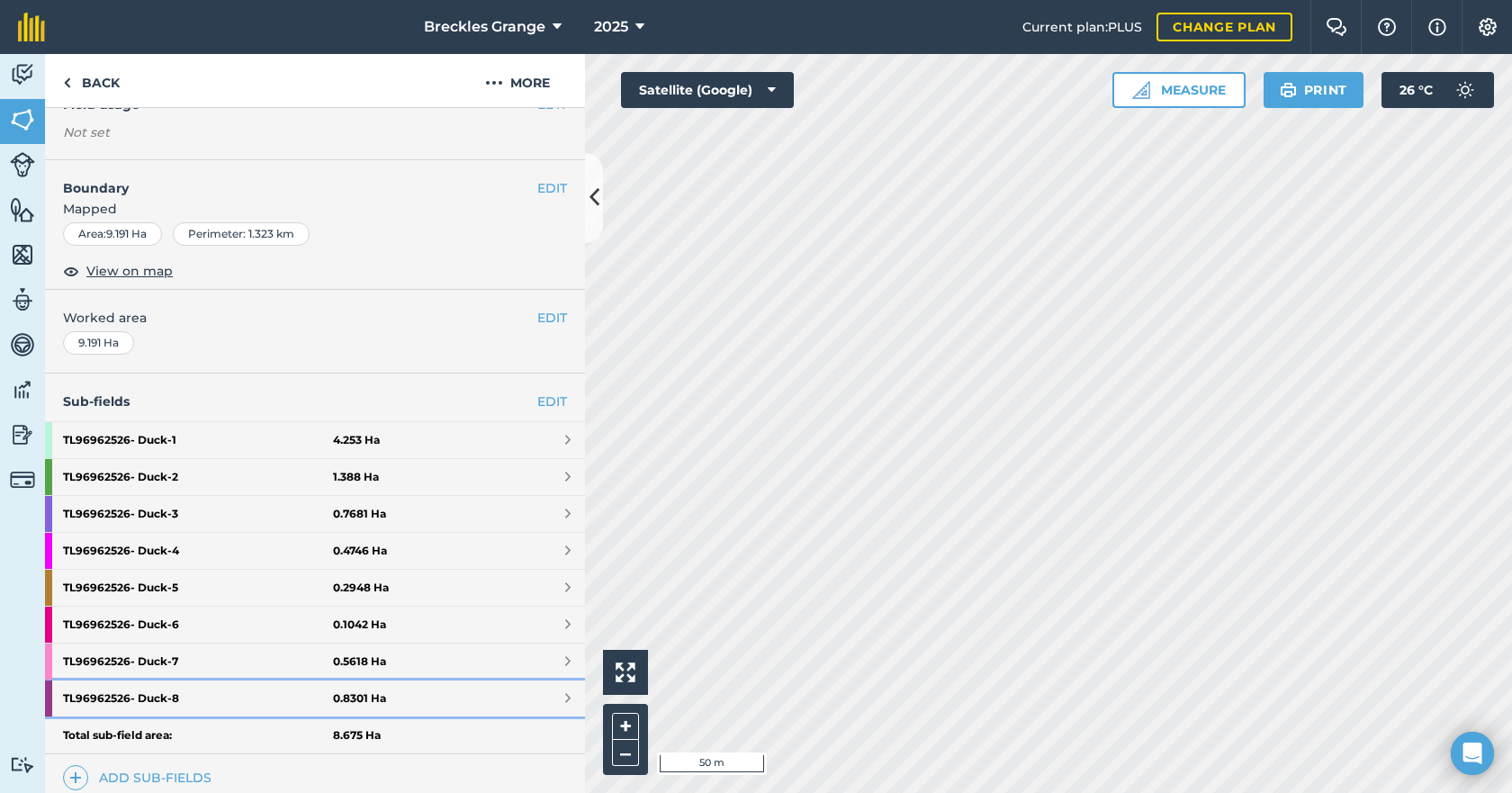
click at [354, 694] on strong "0.8301 Ha" at bounding box center [360, 699] width 53 height 15
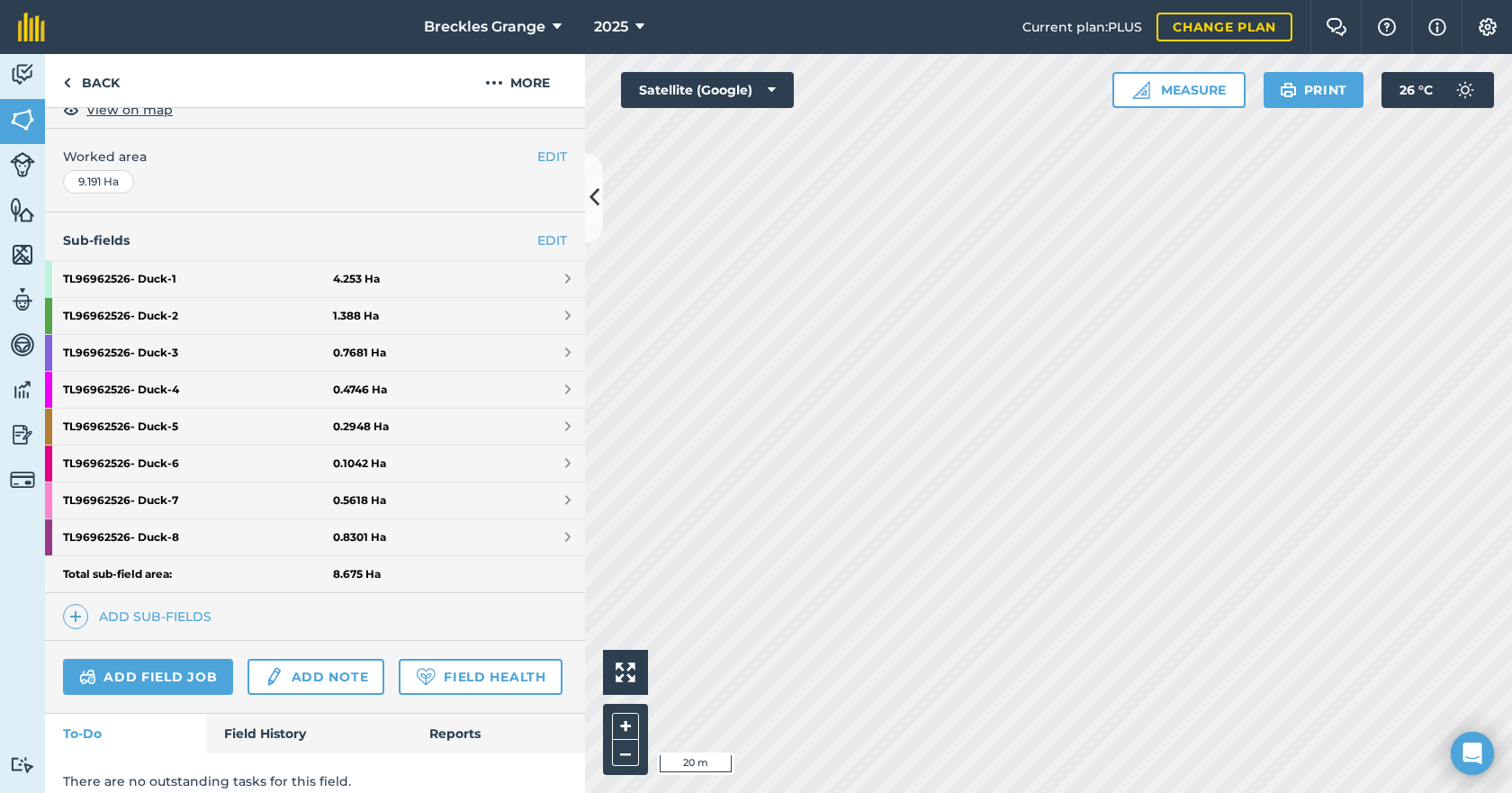
scroll to position [360, 0]
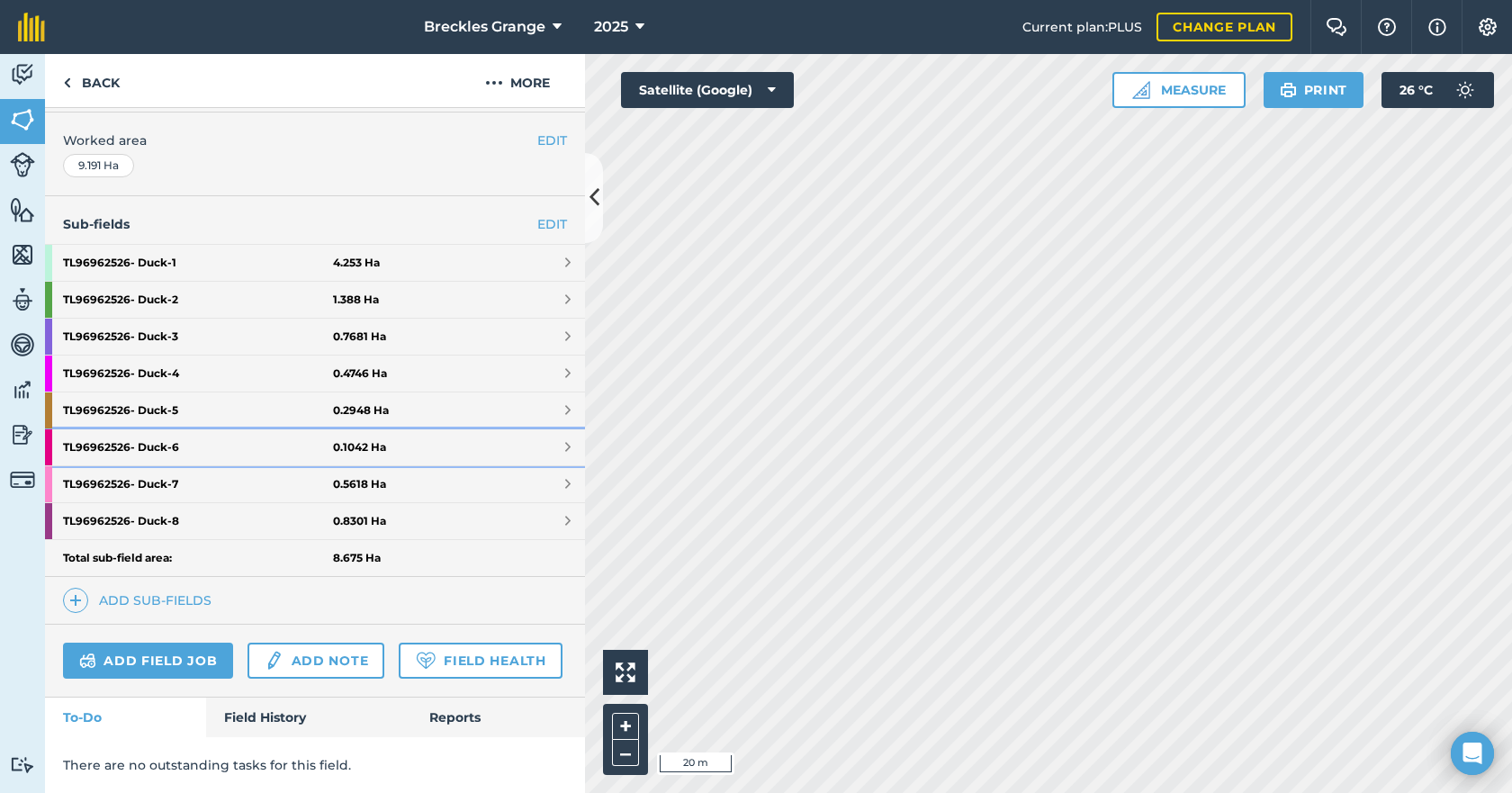
click at [170, 440] on strong "TL96962526- Duck - 6" at bounding box center [198, 447] width 270 height 36
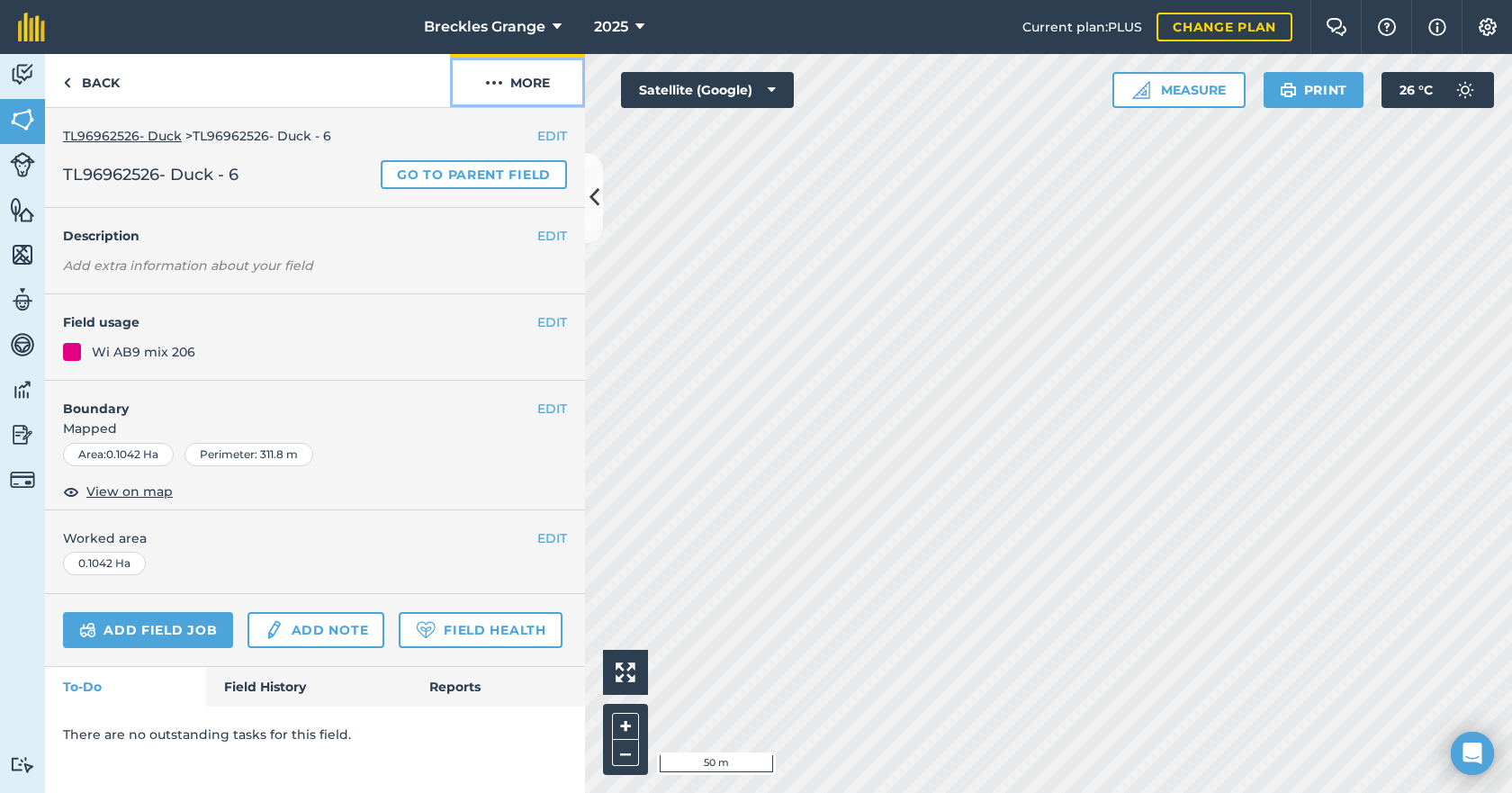
click at [508, 77] on button "More" at bounding box center [518, 80] width 135 height 53
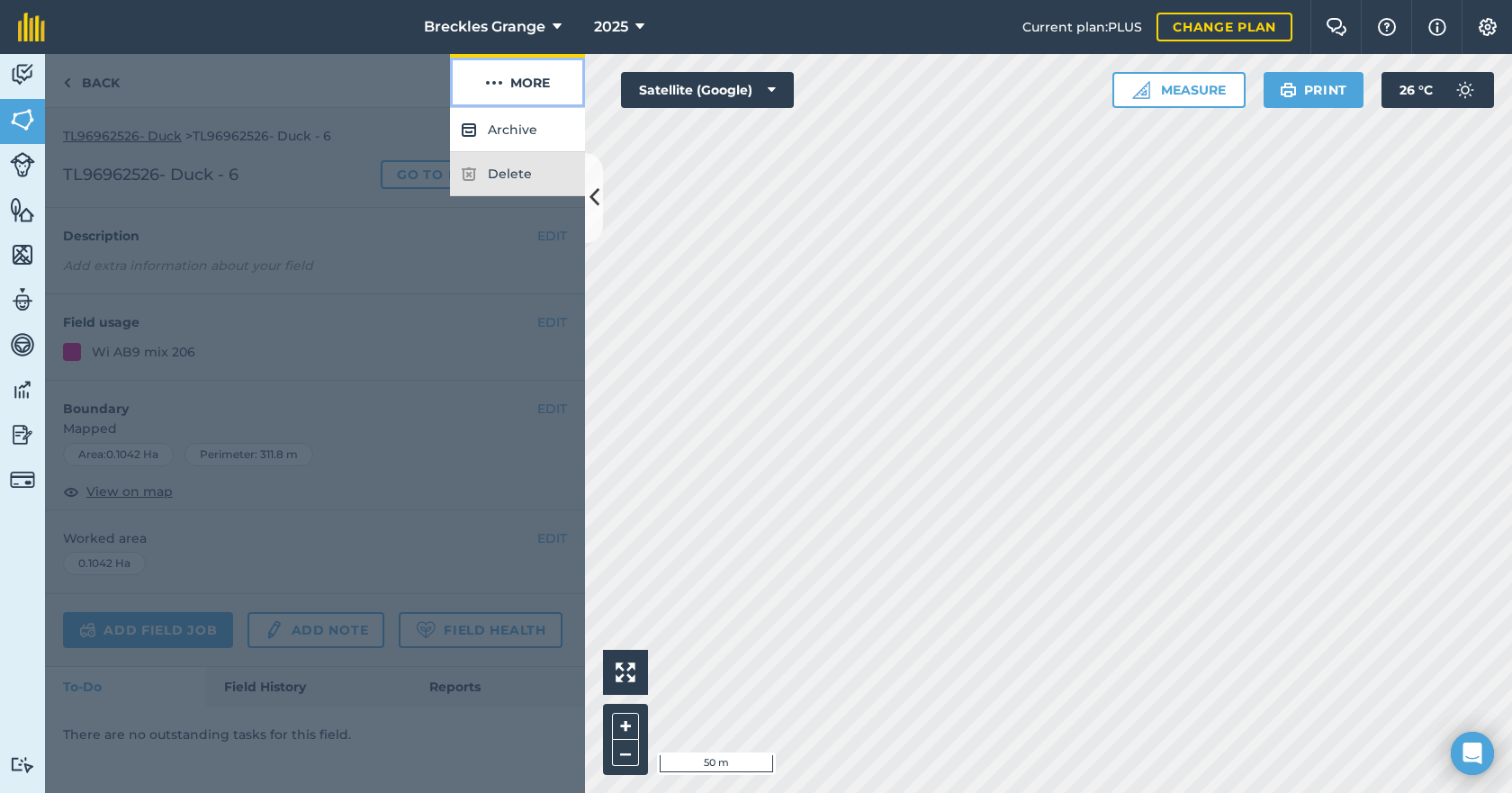
click at [508, 77] on button "More" at bounding box center [518, 80] width 135 height 53
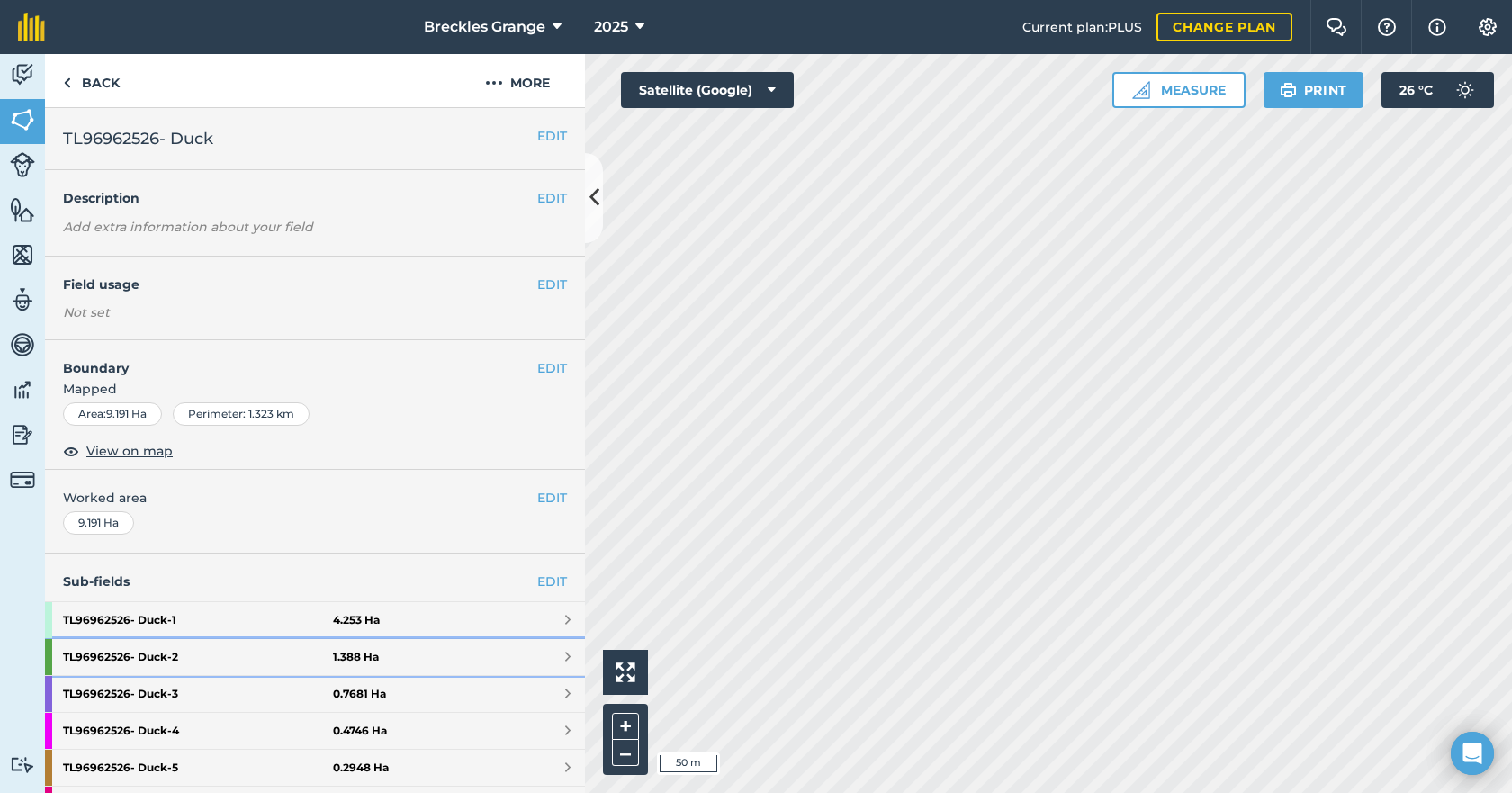
click at [180, 653] on strong "TL96962526- Duck - 2" at bounding box center [198, 657] width 270 height 36
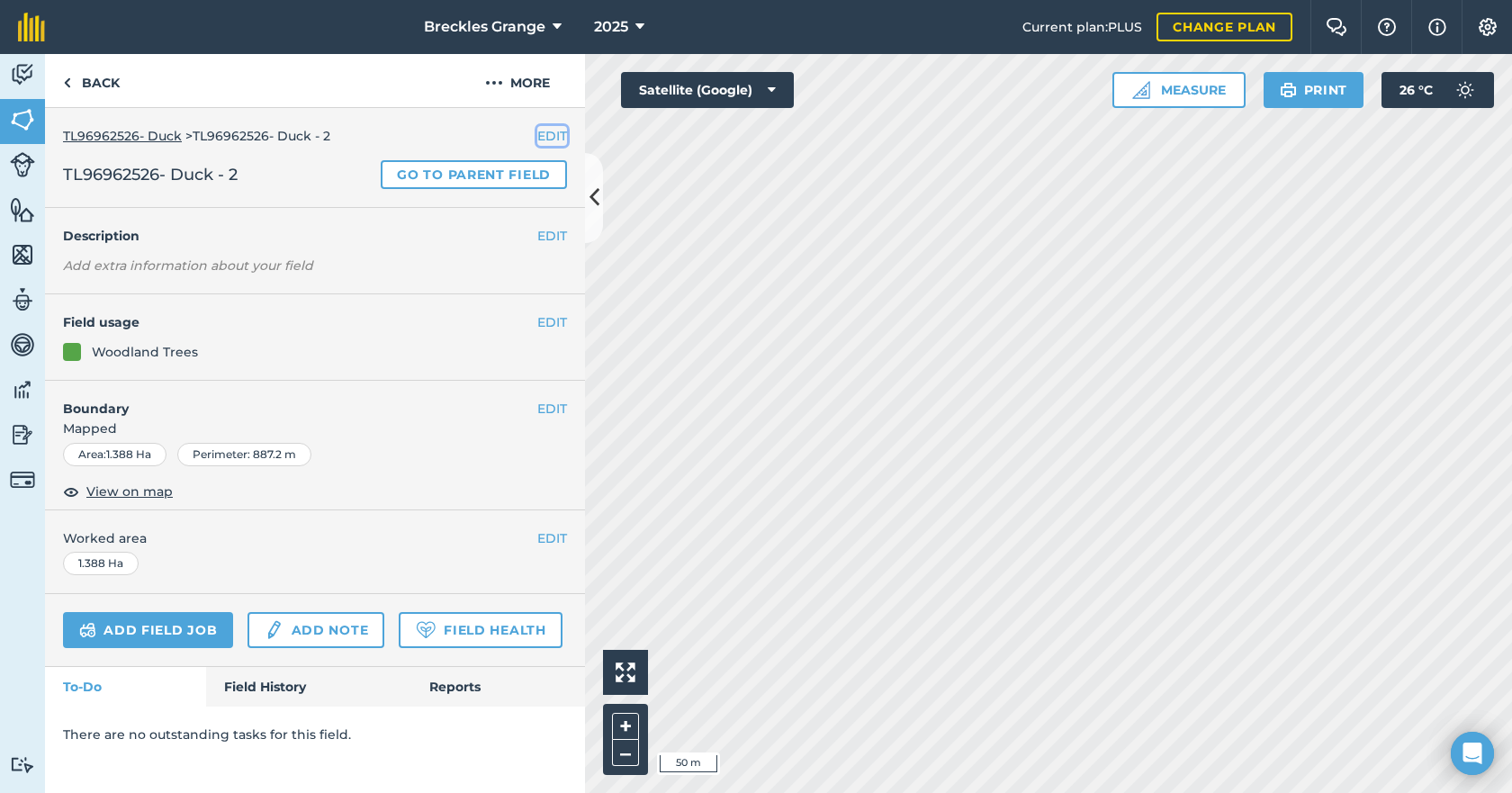
click at [543, 135] on button "EDIT" at bounding box center [552, 136] width 30 height 20
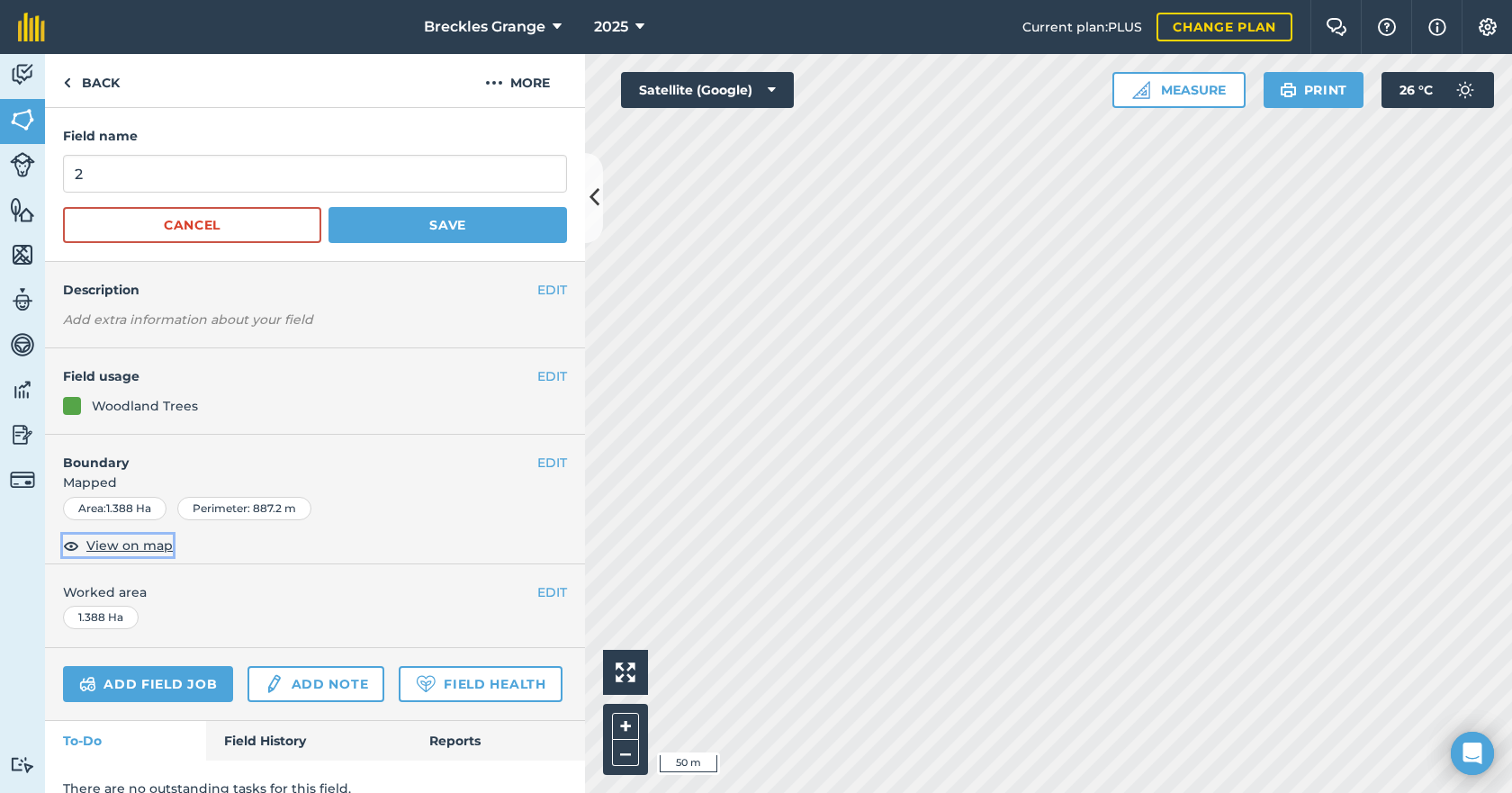
click at [165, 551] on span "View on map" at bounding box center [130, 545] width 87 height 20
click at [604, 555] on div "Activity Fields Livestock Features Maps Team Vehicles Data Reporting Billing Tu…" at bounding box center [756, 423] width 1512 height 739
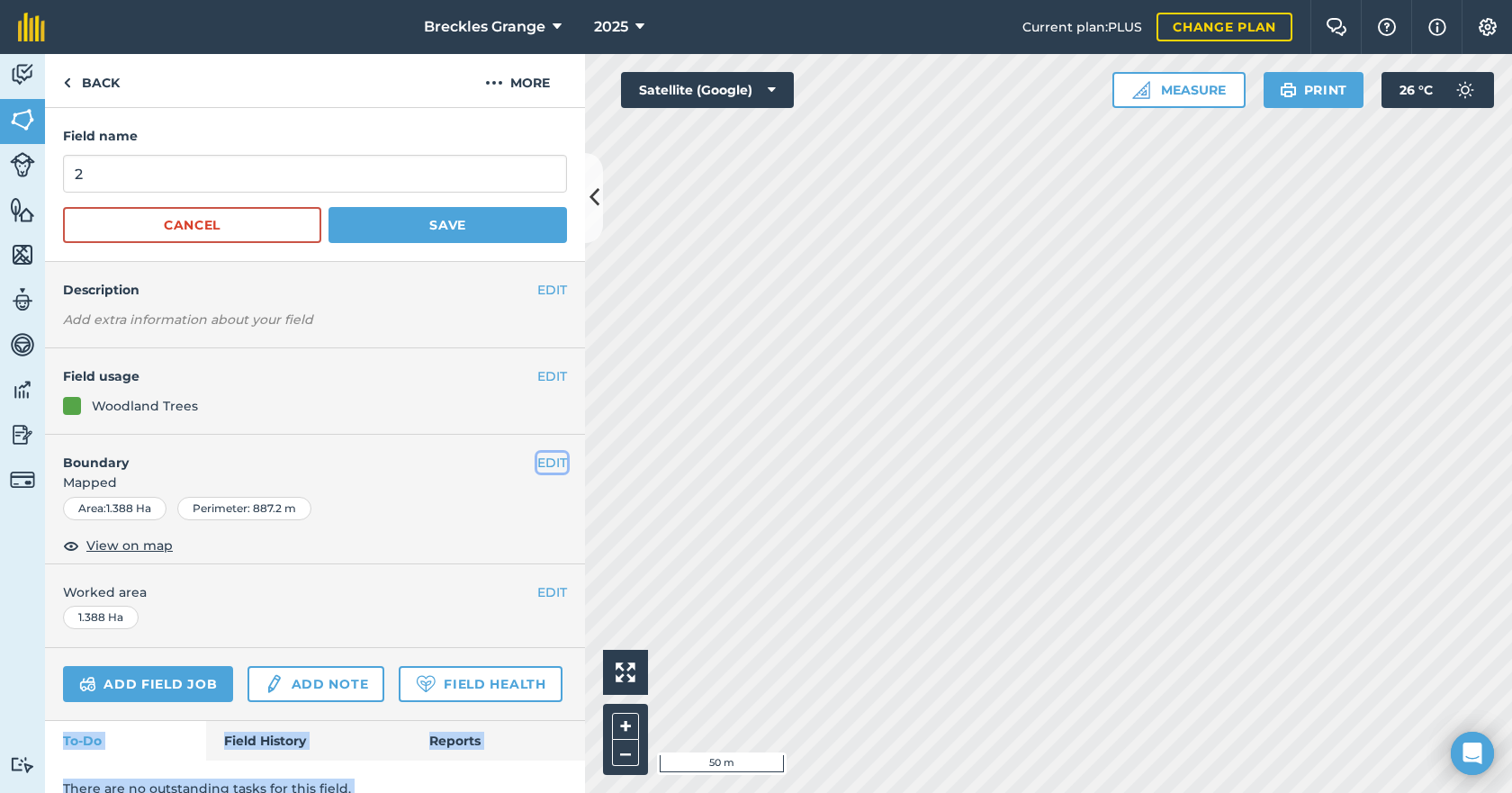
click at [540, 471] on button "EDIT" at bounding box center [552, 463] width 30 height 20
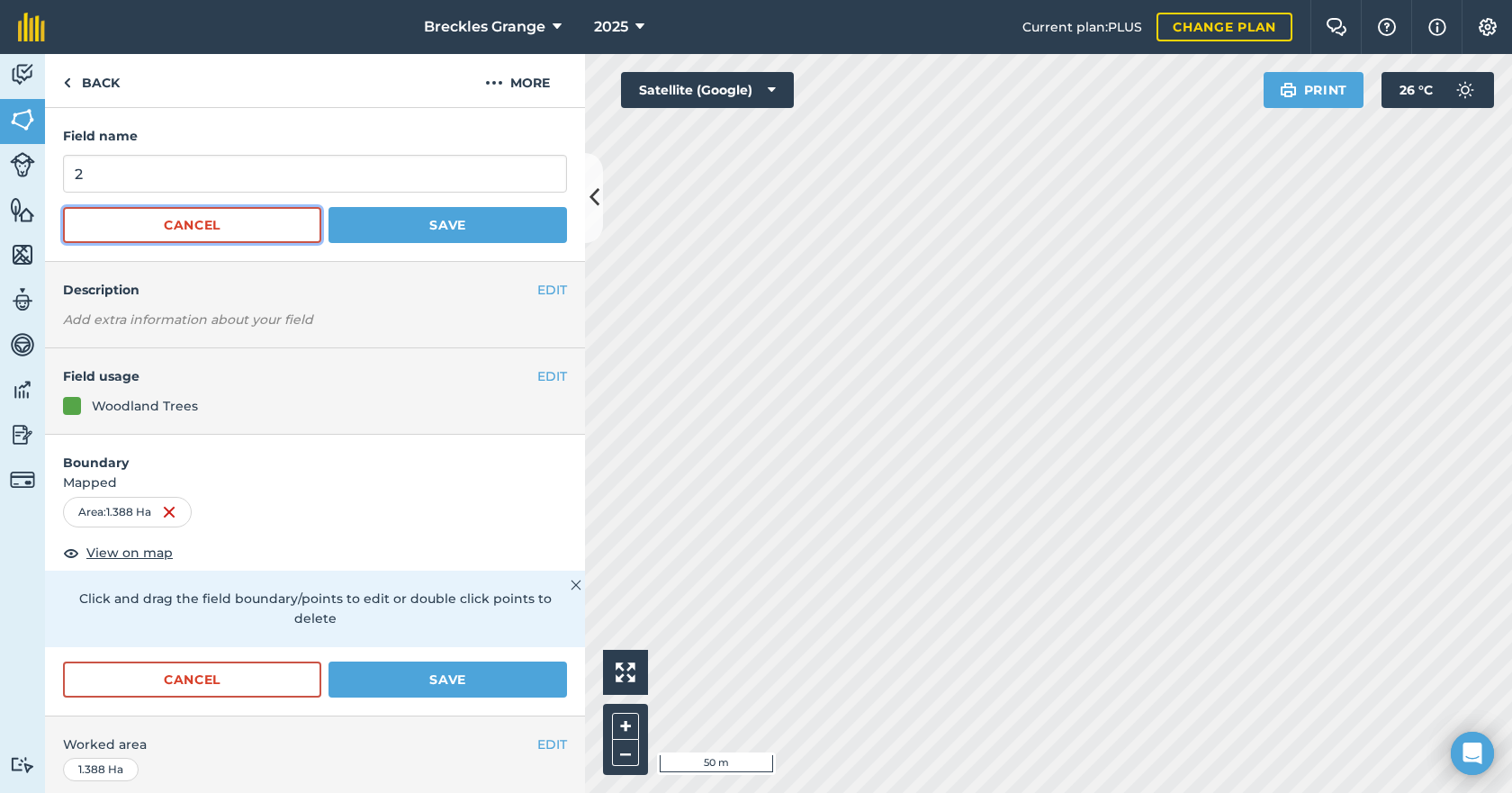
click at [179, 230] on button "Cancel" at bounding box center [192, 225] width 259 height 36
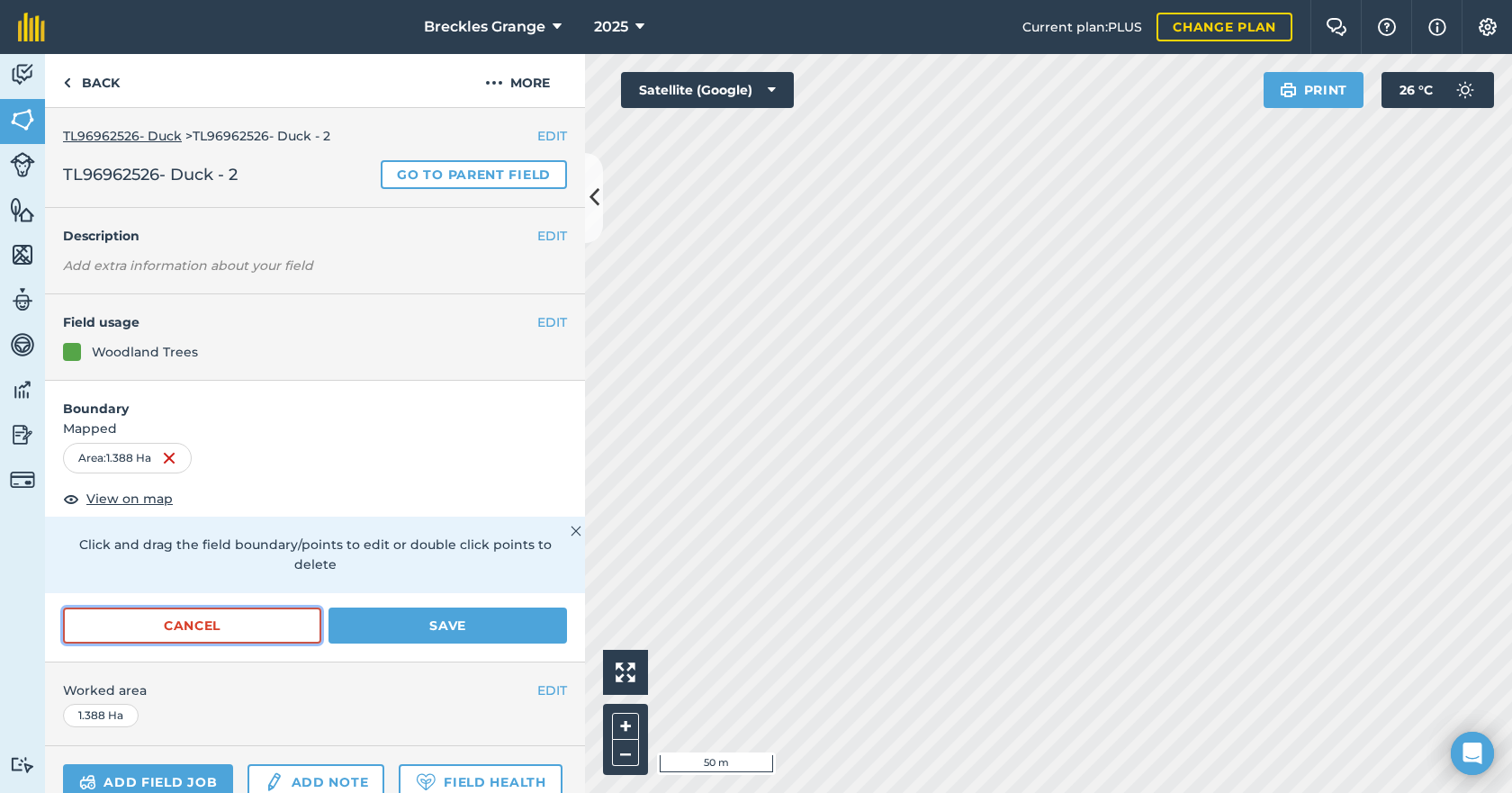
click at [248, 632] on button "Cancel" at bounding box center [192, 625] width 259 height 36
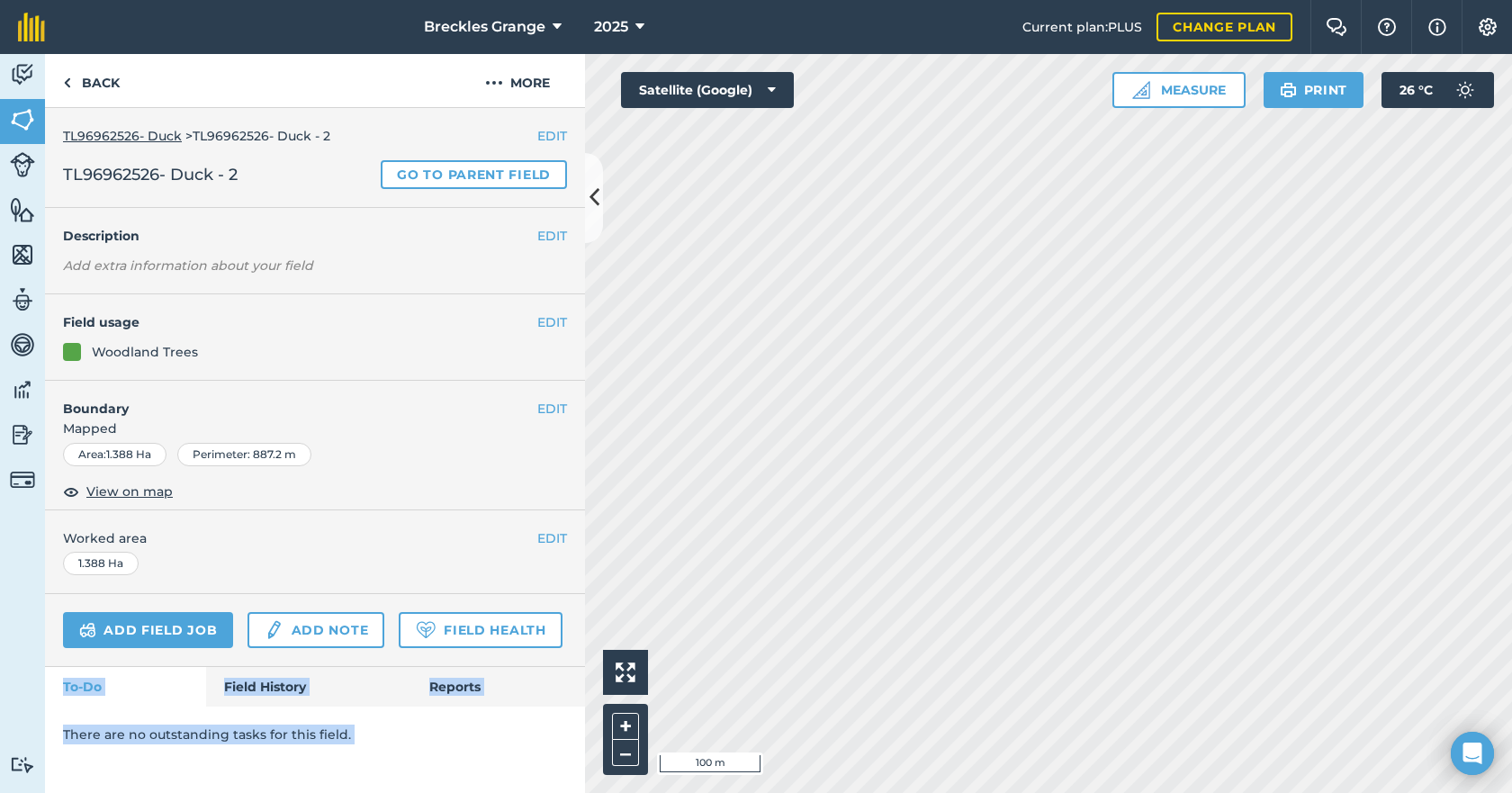
click at [527, 736] on p "There are no outstanding tasks for this field." at bounding box center [315, 735] width 504 height 20
click at [503, 743] on p "There are no outstanding tasks for this field." at bounding box center [315, 735] width 504 height 20
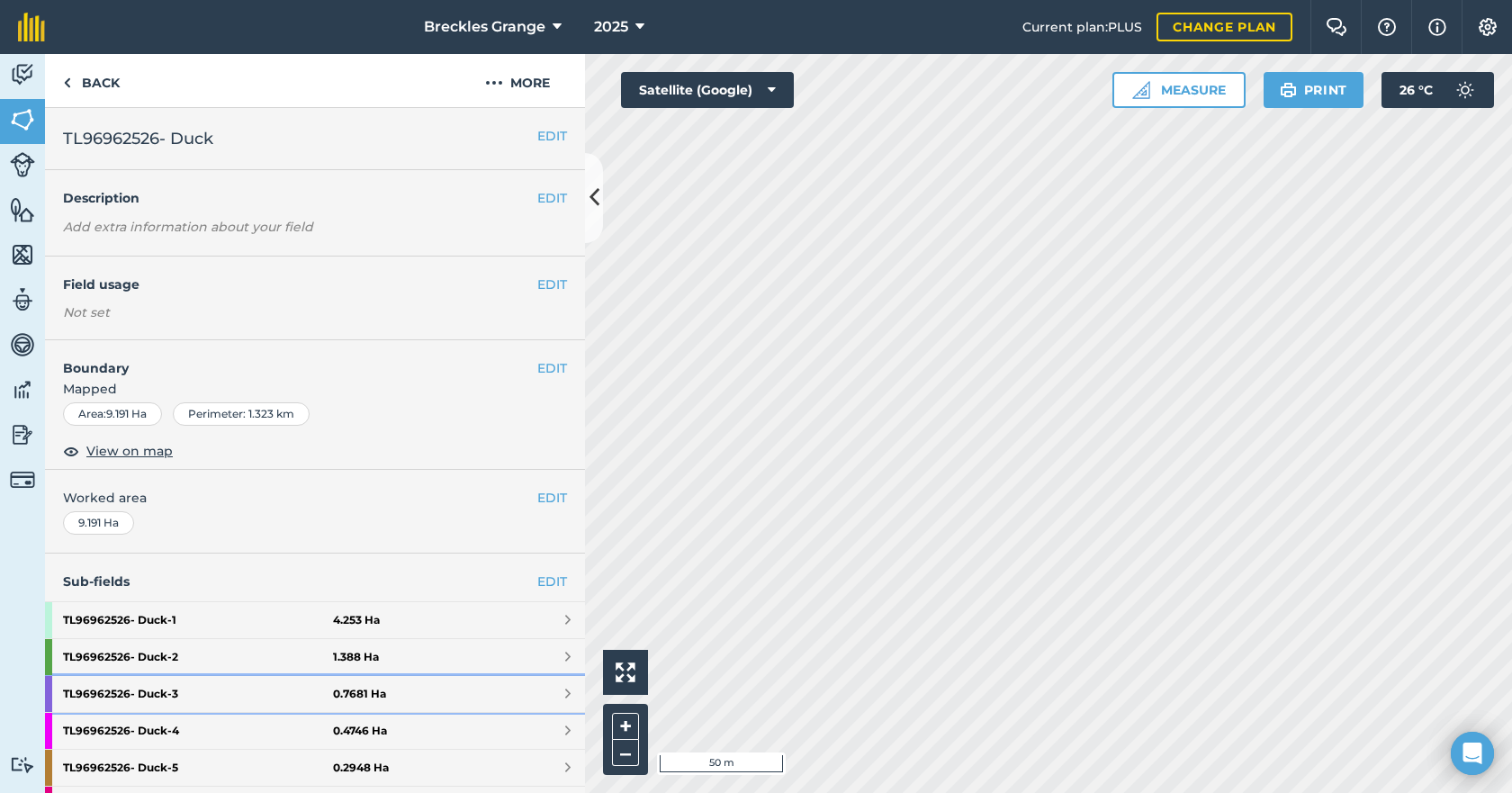
click at [440, 682] on link "TL96962526- Duck - 3 0.7681 Ha" at bounding box center [314, 693] width 540 height 36
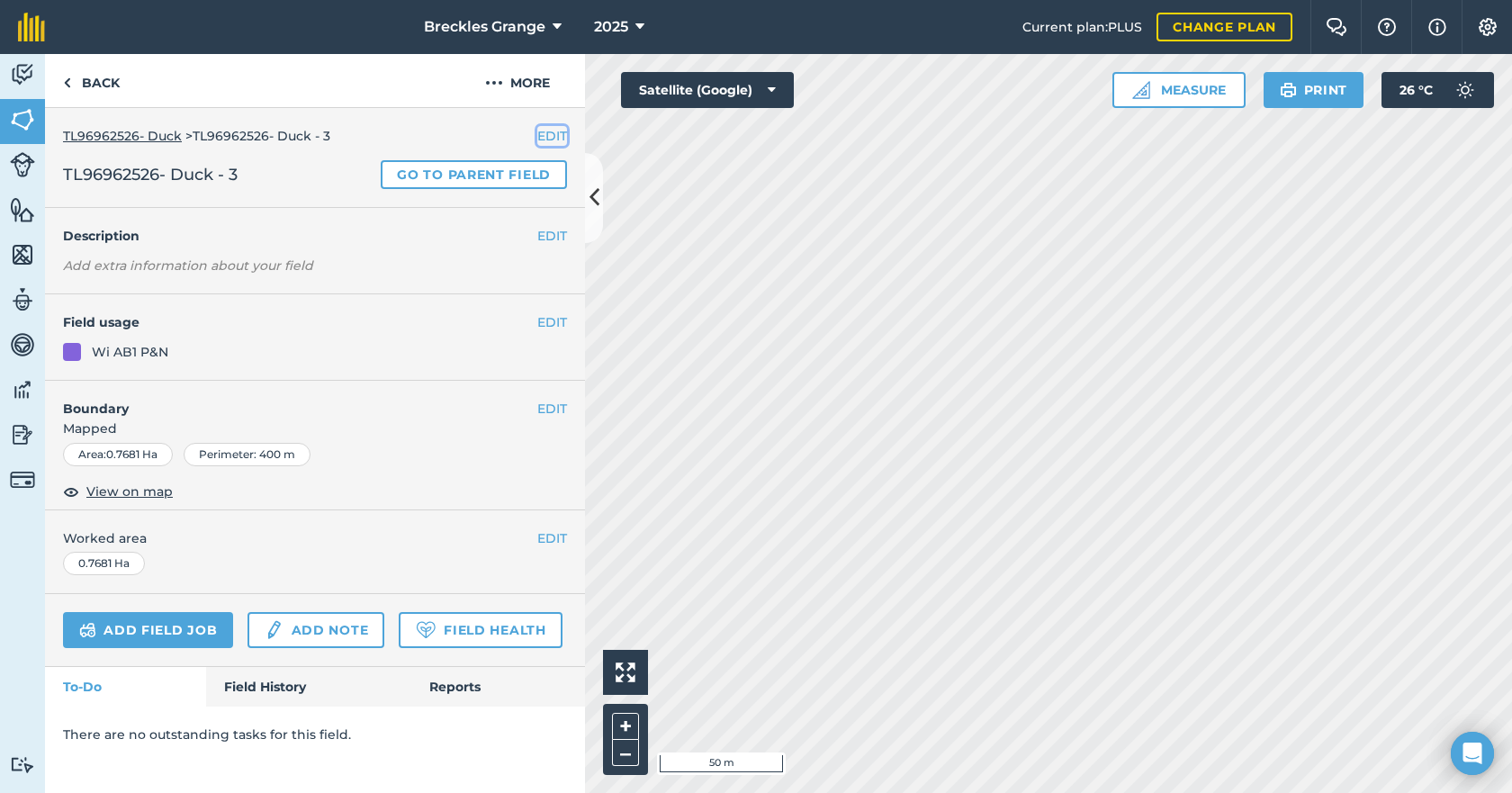
click at [553, 130] on button "EDIT" at bounding box center [552, 136] width 30 height 20
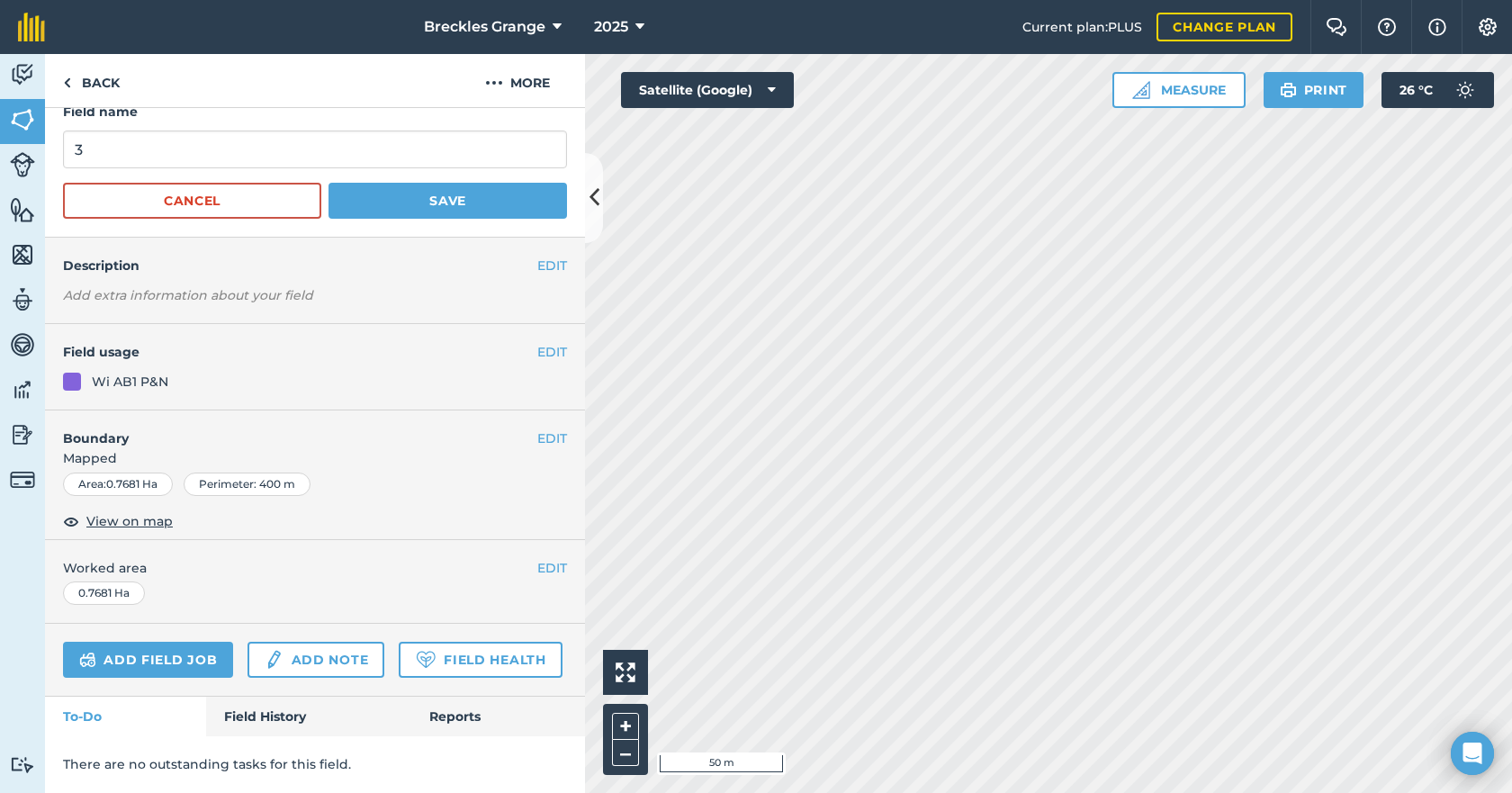
scroll to position [75, 0]
click at [549, 428] on button "EDIT" at bounding box center [552, 439] width 30 height 20
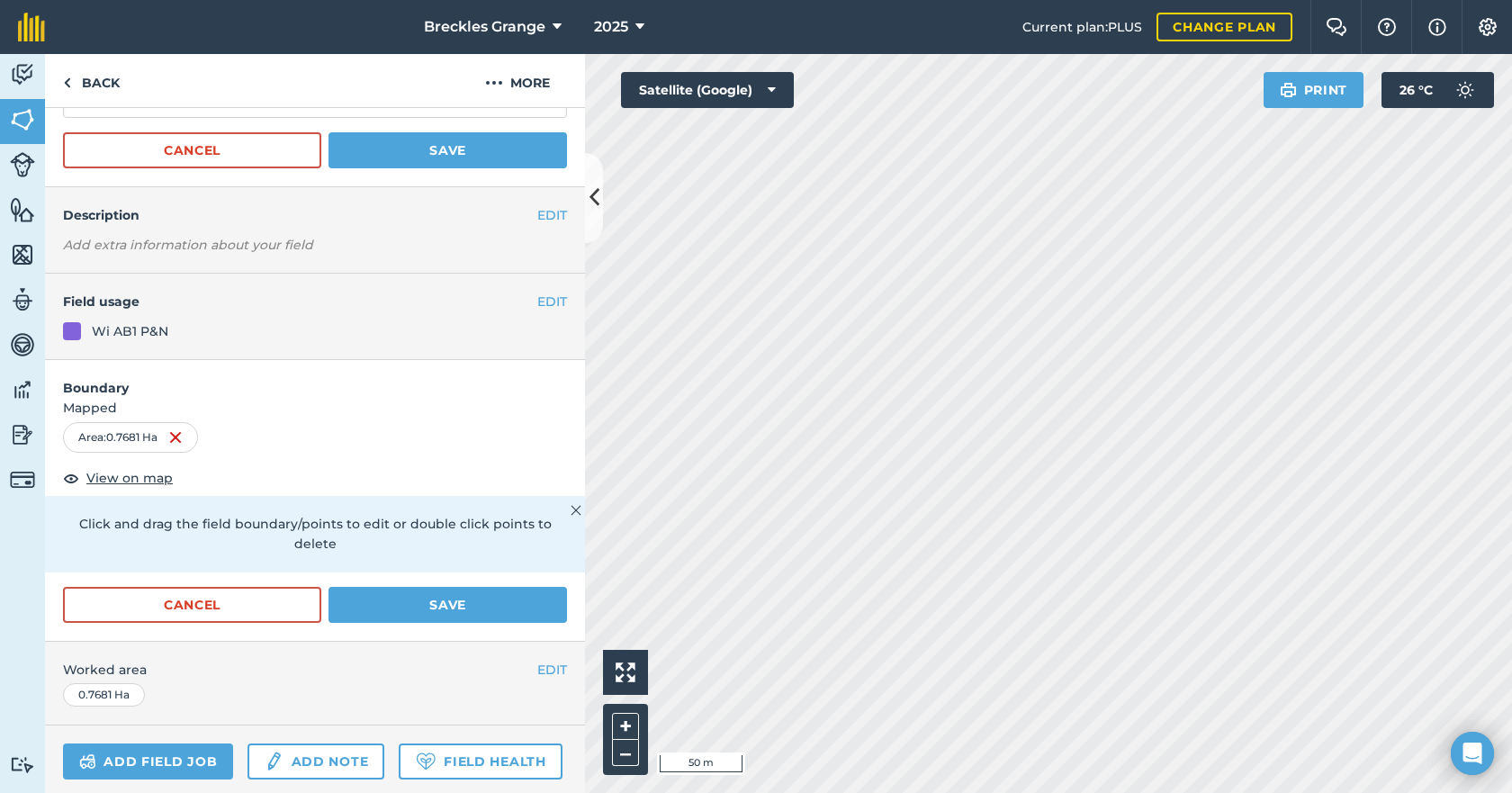
click at [175, 133] on form "Field name 3 Cancel Save" at bounding box center [315, 110] width 504 height 117
click at [174, 149] on button "Cancel" at bounding box center [192, 150] width 259 height 36
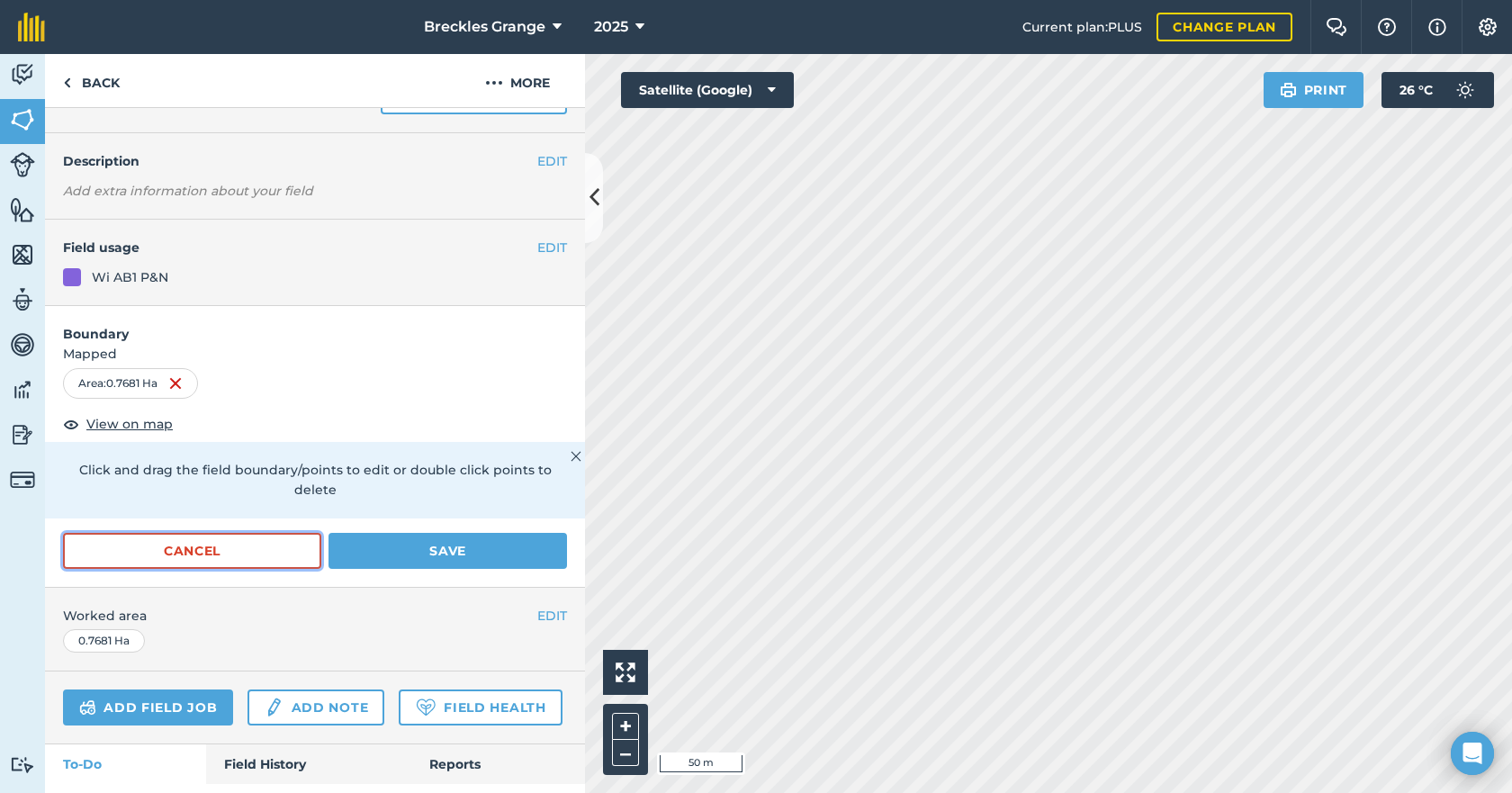
click at [169, 538] on button "Cancel" at bounding box center [192, 550] width 259 height 36
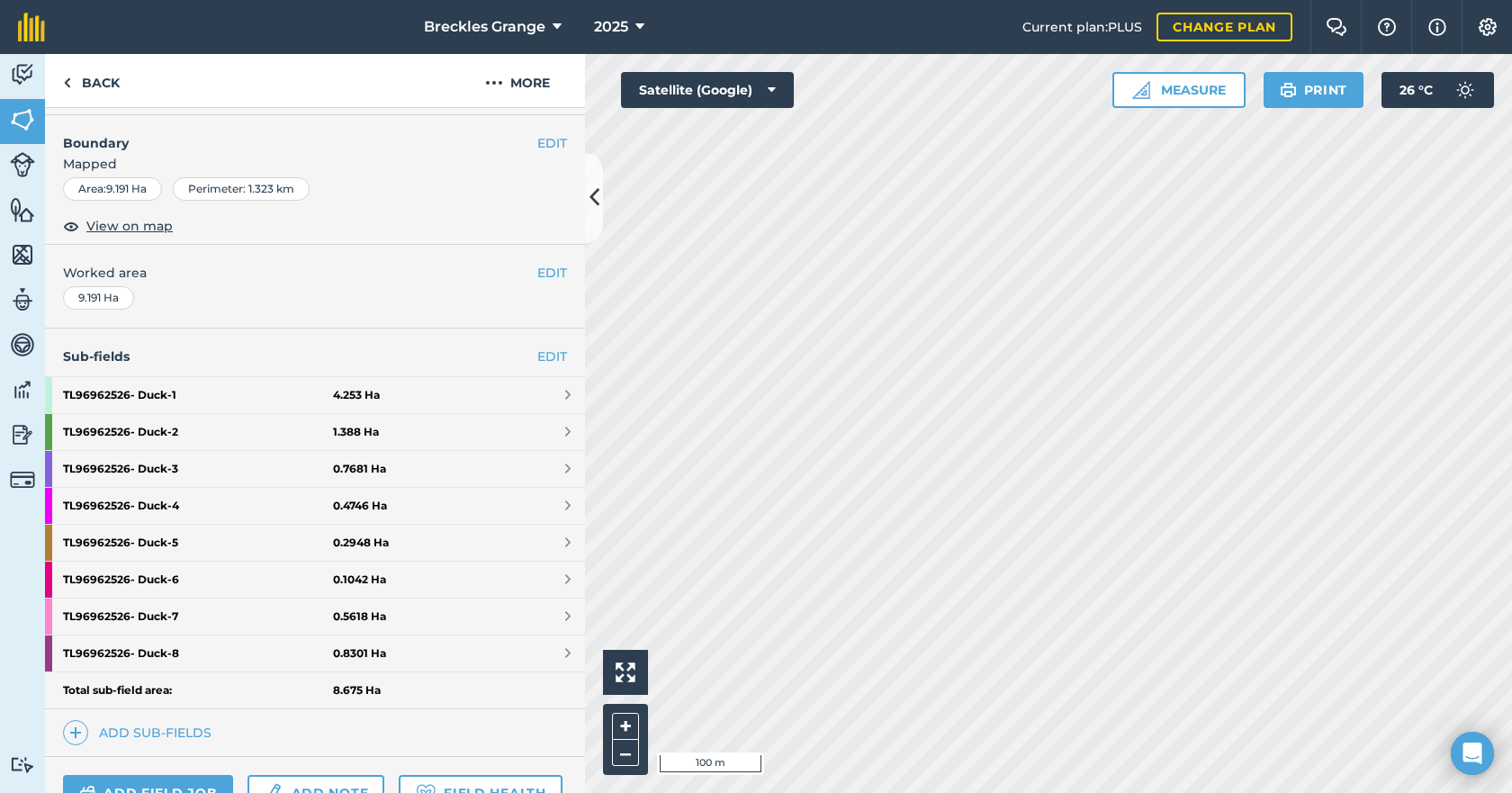
scroll to position [270, 0]
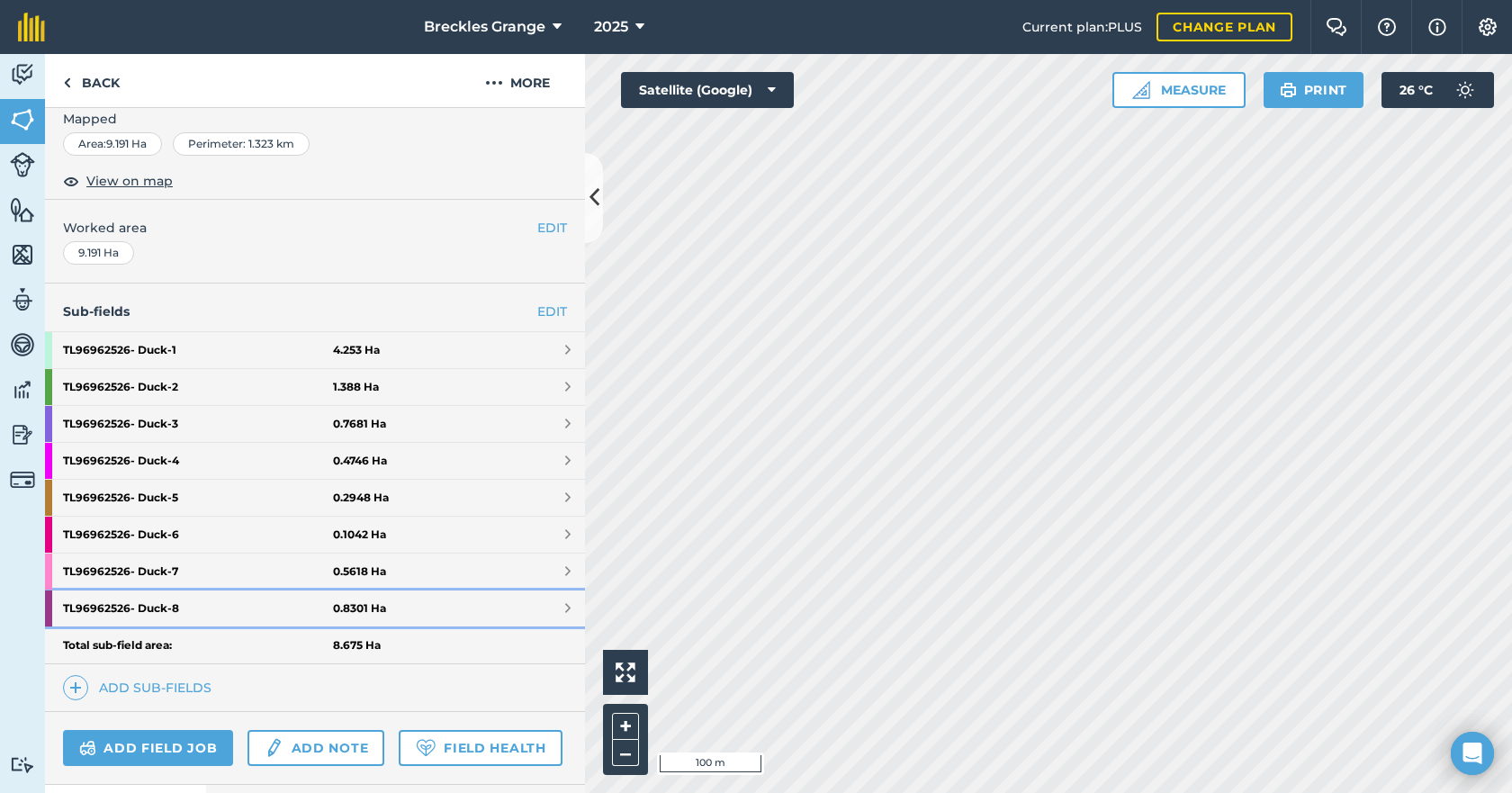
click at [338, 610] on strong "0.8301 Ha" at bounding box center [360, 608] width 53 height 15
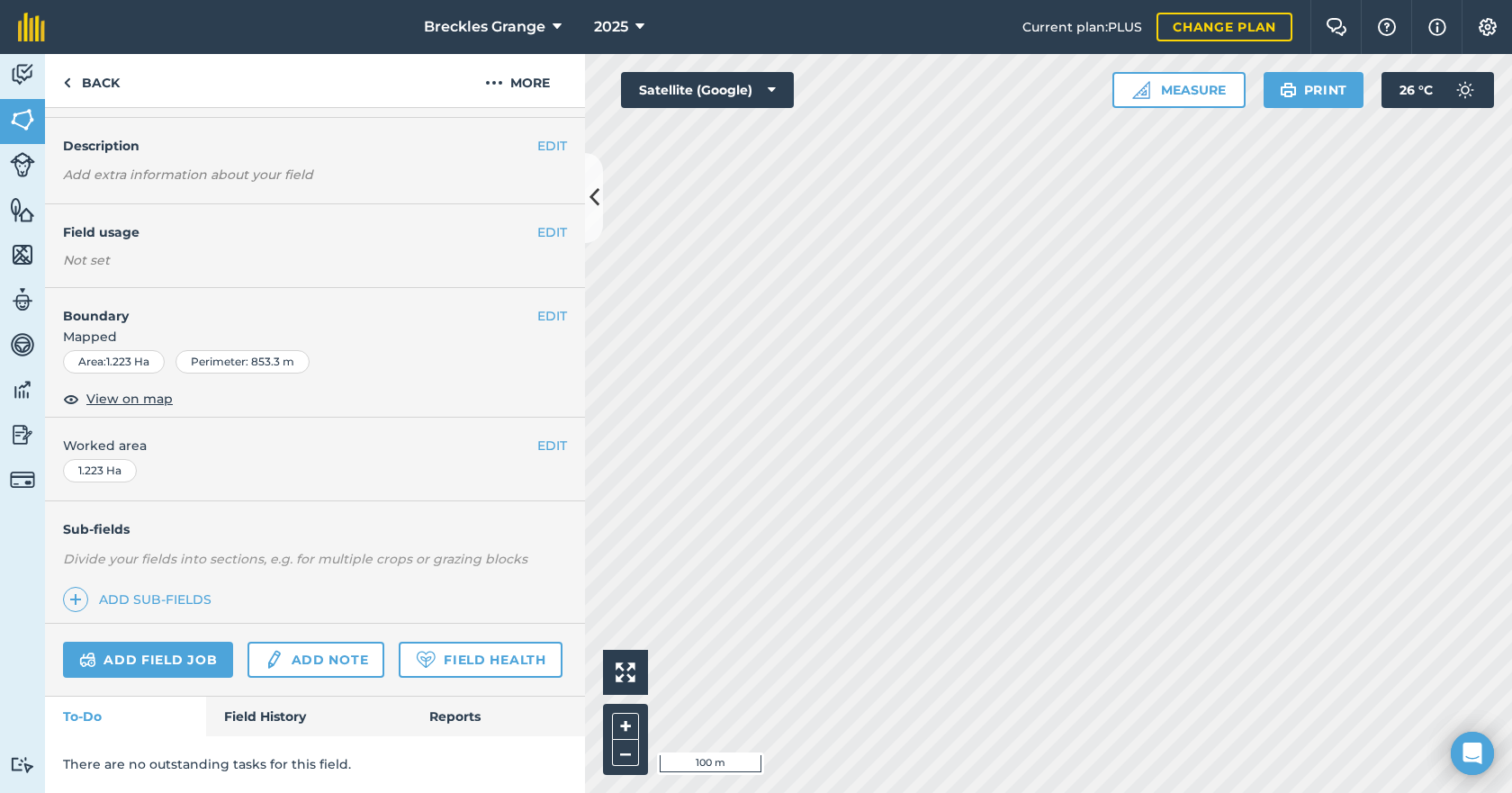
scroll to position [102, 0]
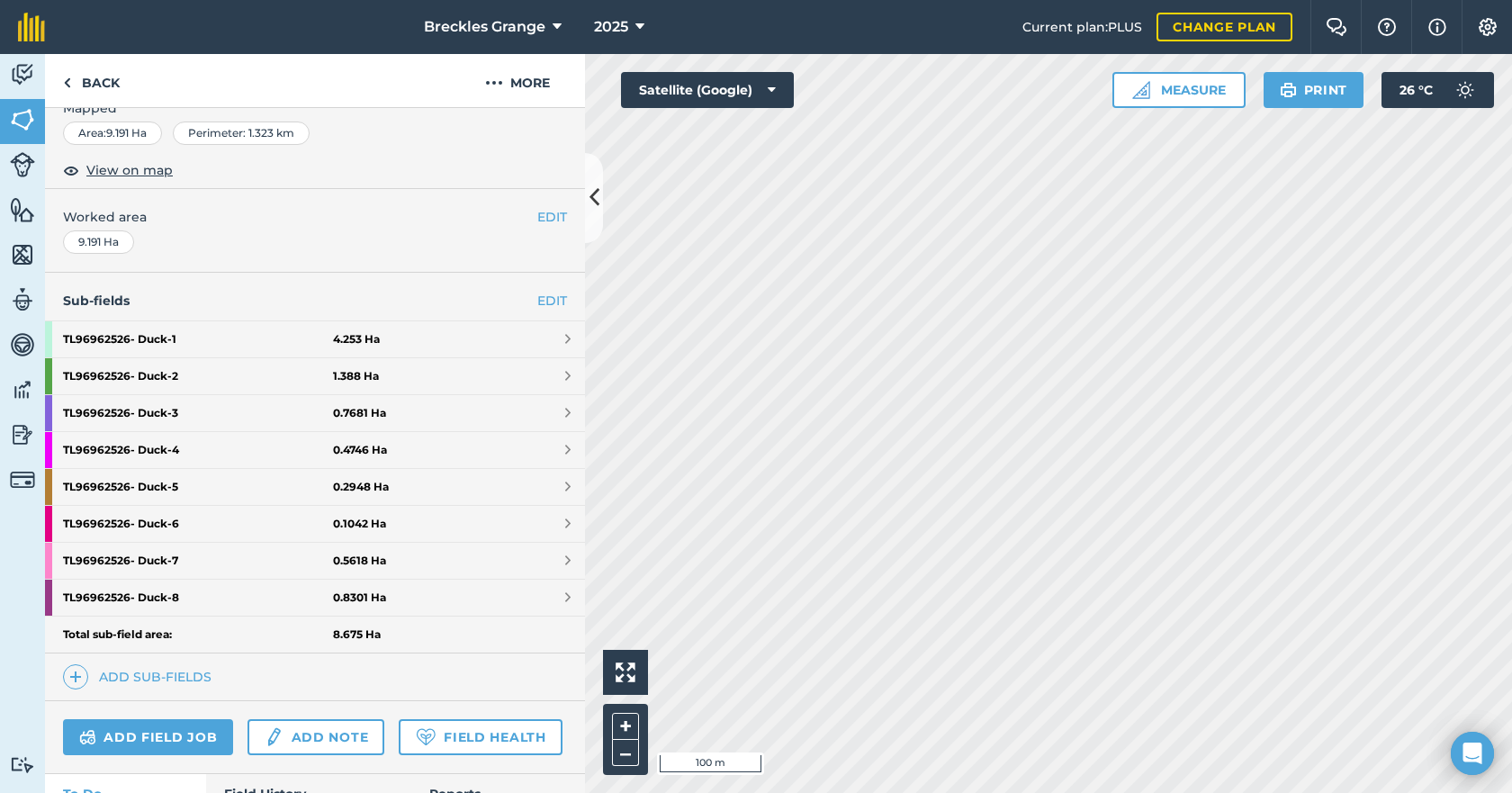
scroll to position [282, 0]
click at [333, 562] on strong "0.5618 Ha" at bounding box center [360, 559] width 53 height 15
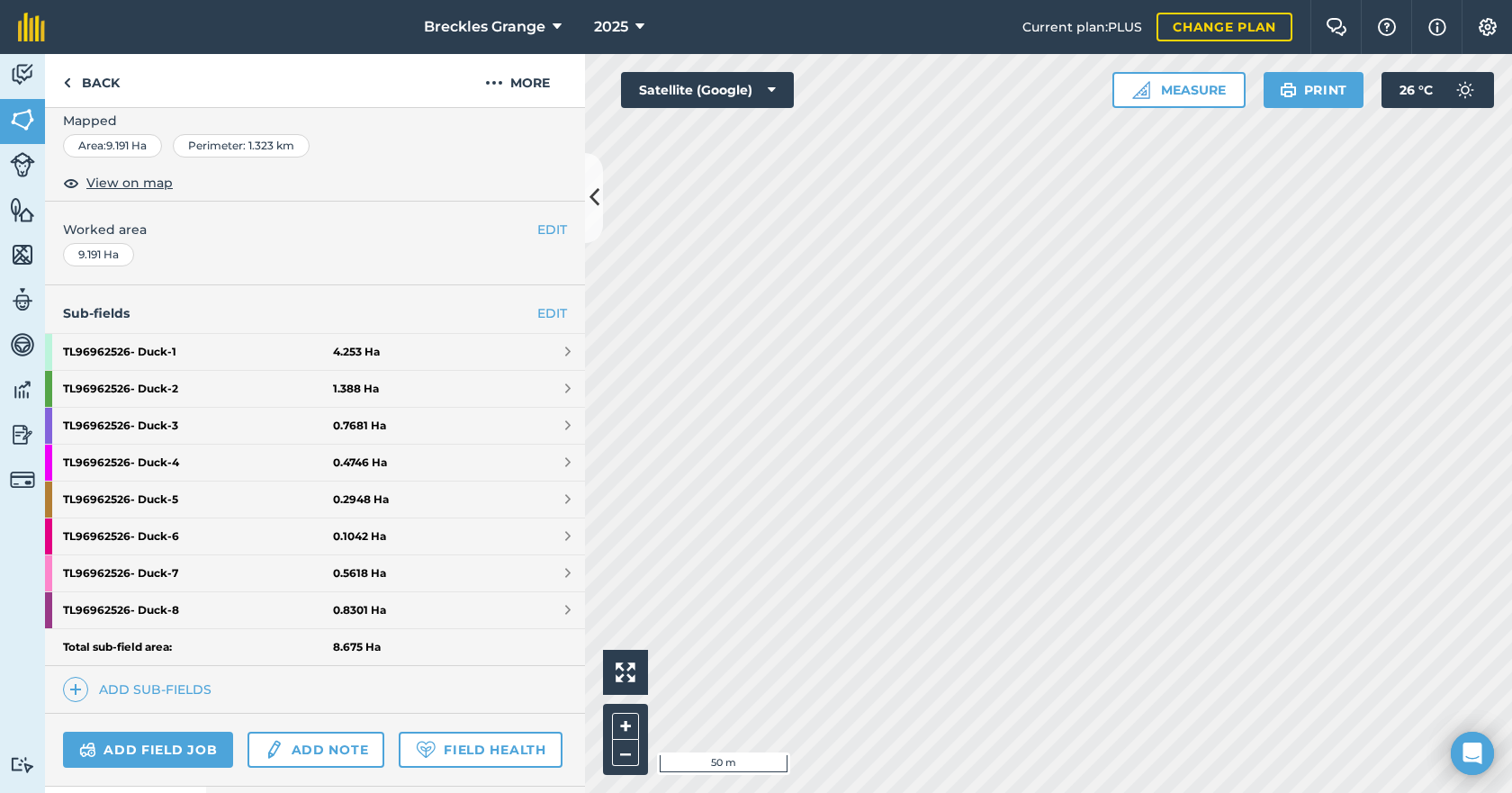
scroll to position [270, 0]
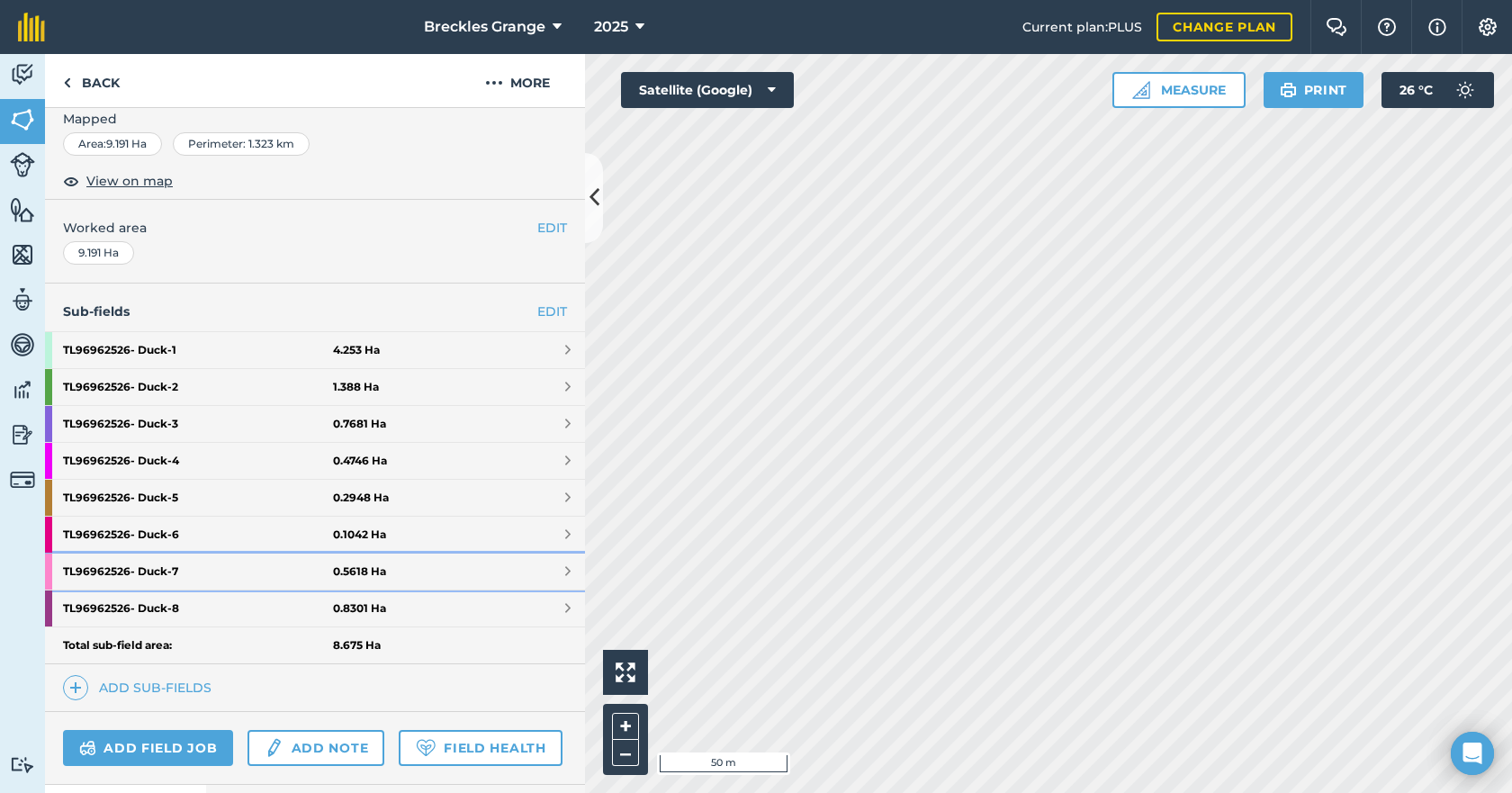
click at [203, 578] on strong "TL96962526- Duck - 7" at bounding box center [198, 571] width 270 height 36
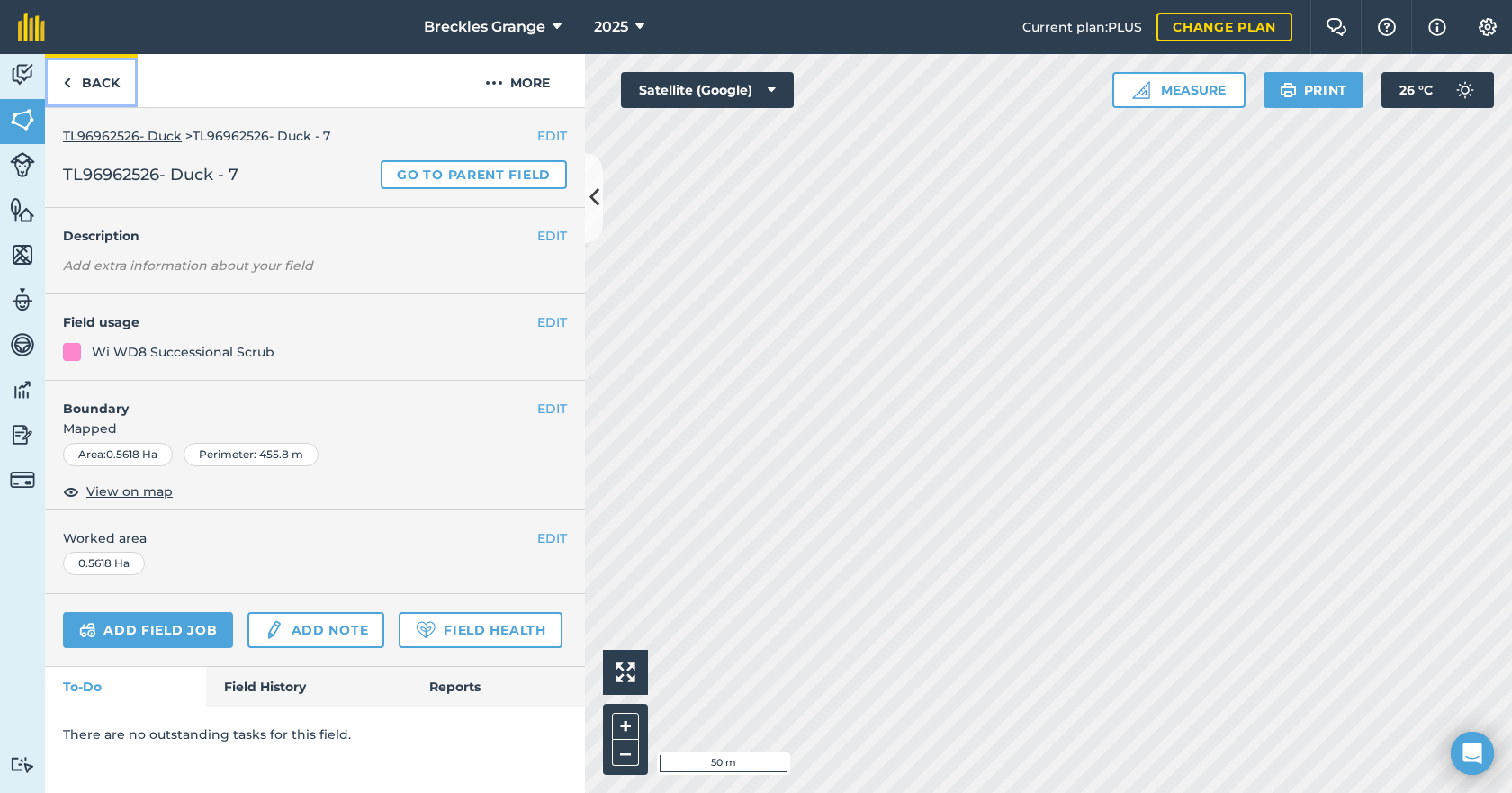
click at [97, 74] on link "Back" at bounding box center [90, 80] width 92 height 53
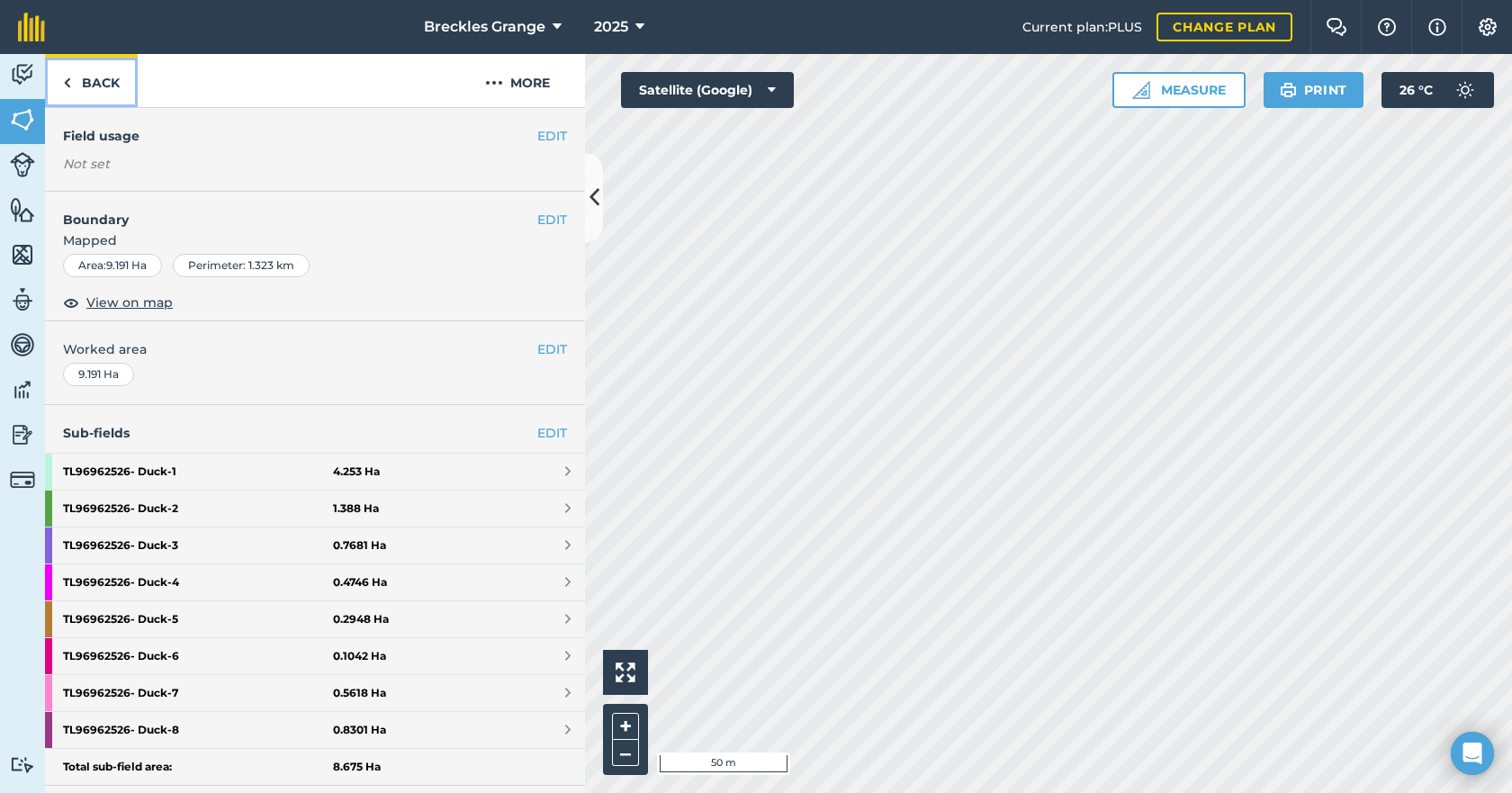
scroll to position [180, 0]
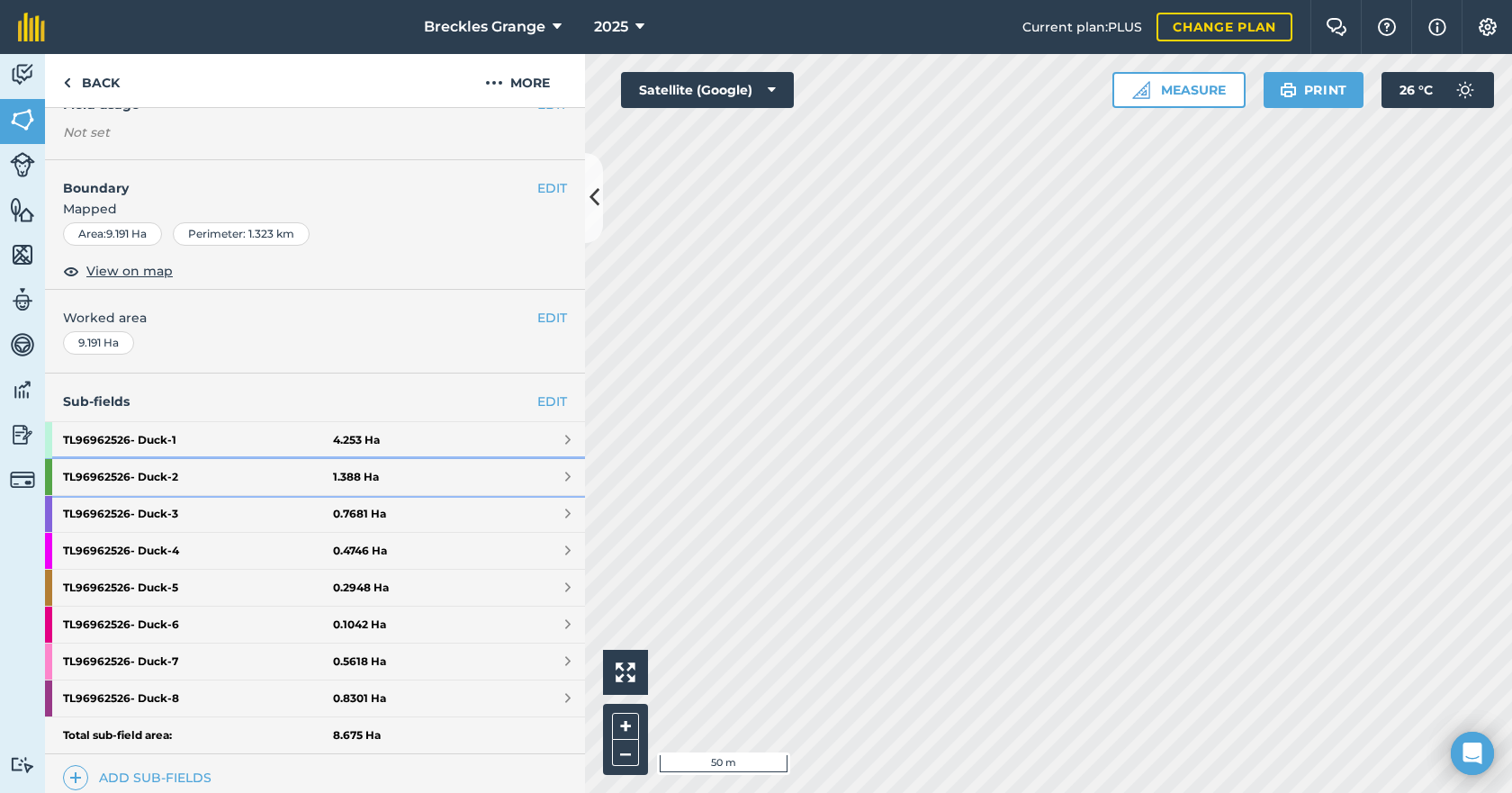
click at [214, 475] on strong "TL96962526- Duck - 2" at bounding box center [198, 476] width 270 height 36
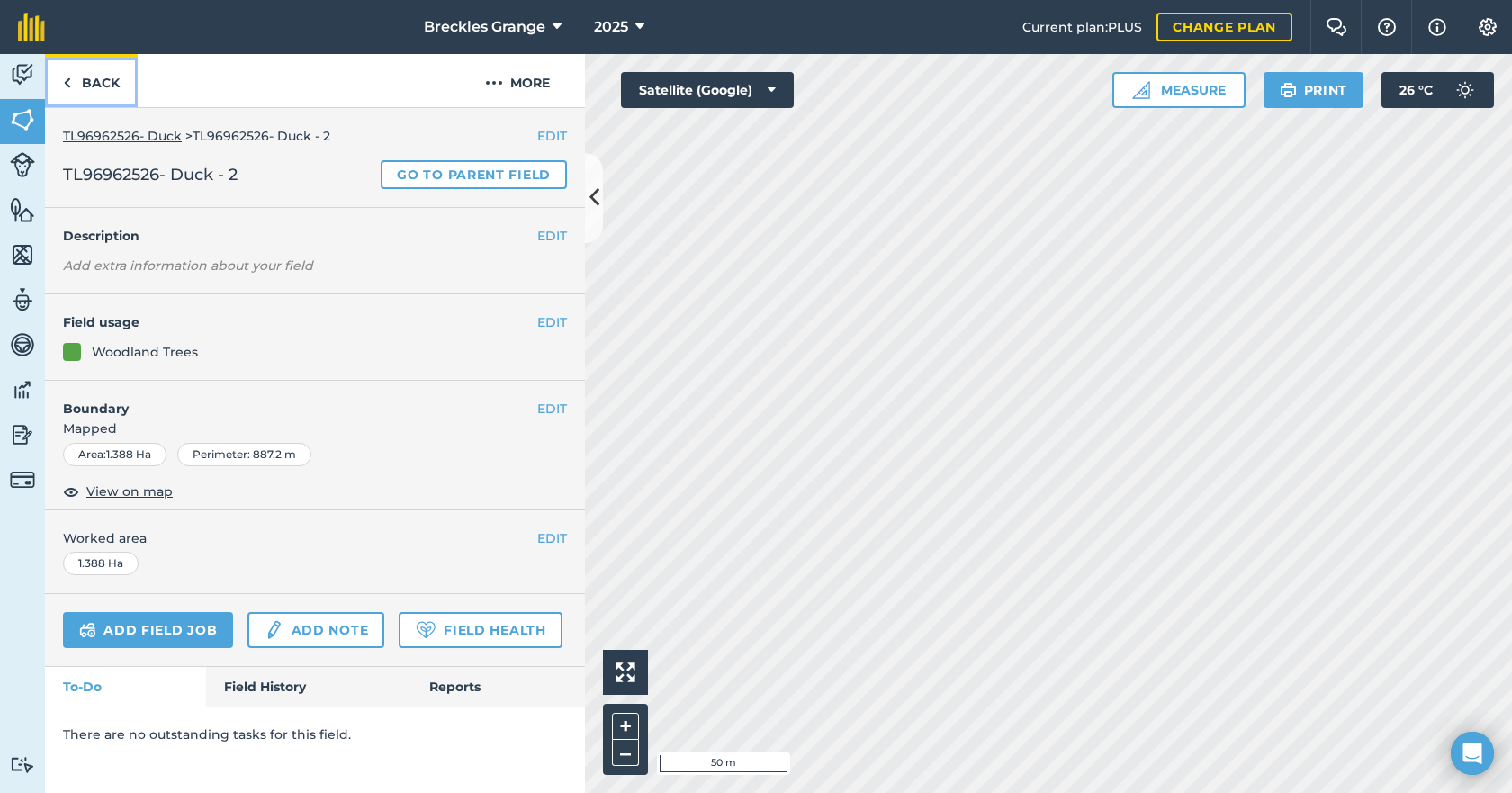
click at [105, 89] on link "Back" at bounding box center [90, 80] width 92 height 53
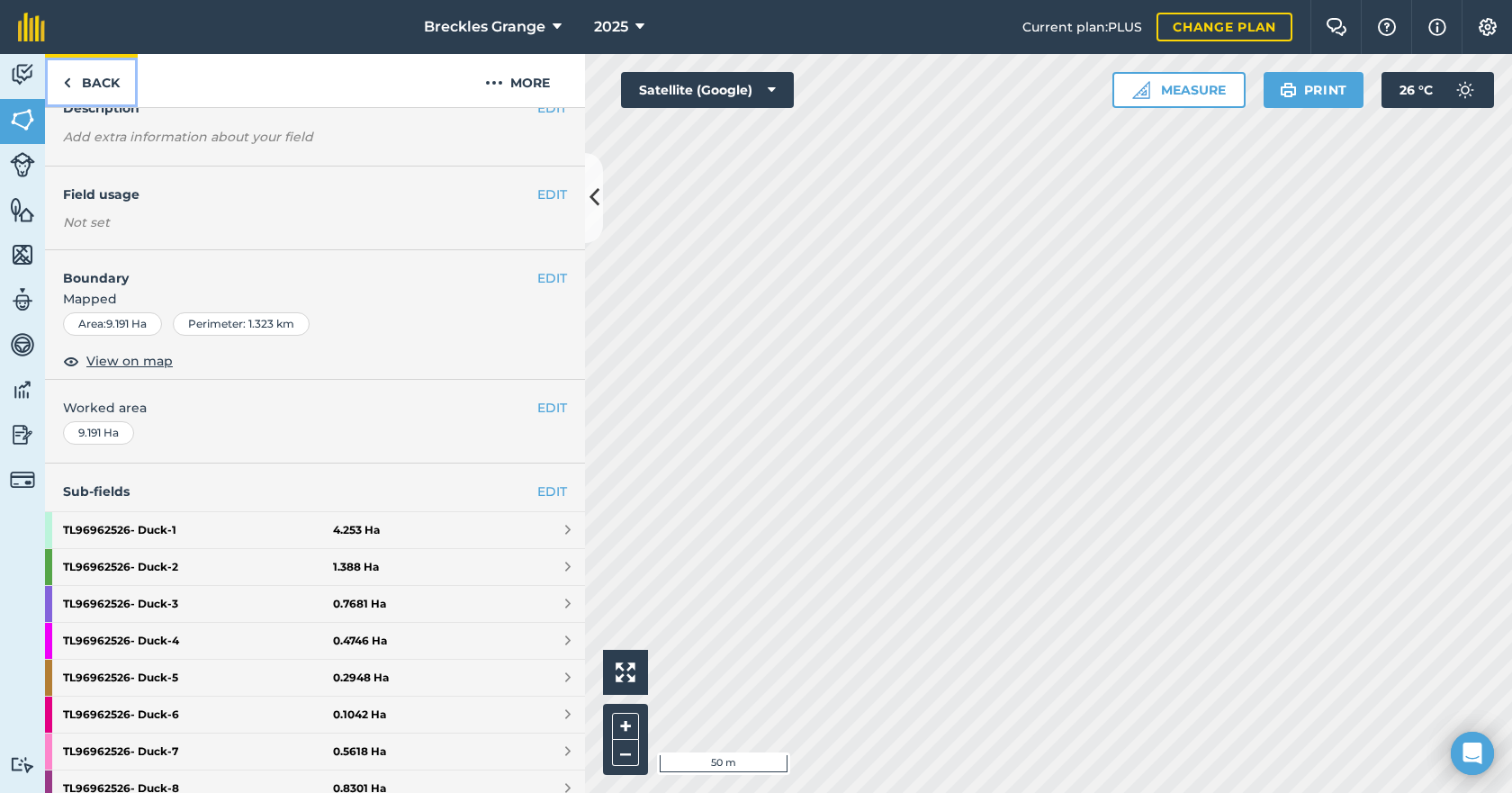
scroll to position [180, 0]
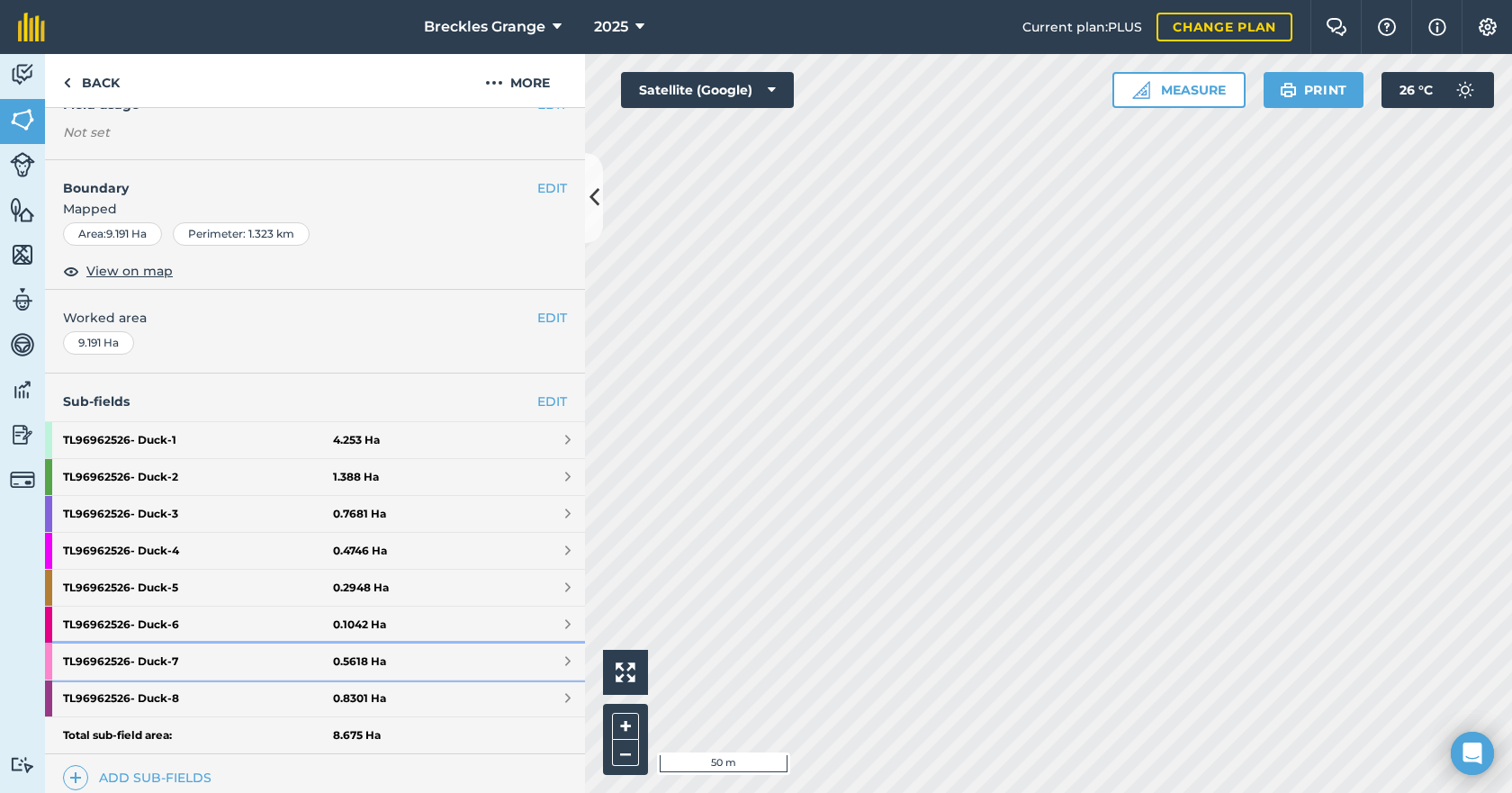
click at [243, 673] on strong "TL96962526- Duck - 7" at bounding box center [198, 661] width 270 height 36
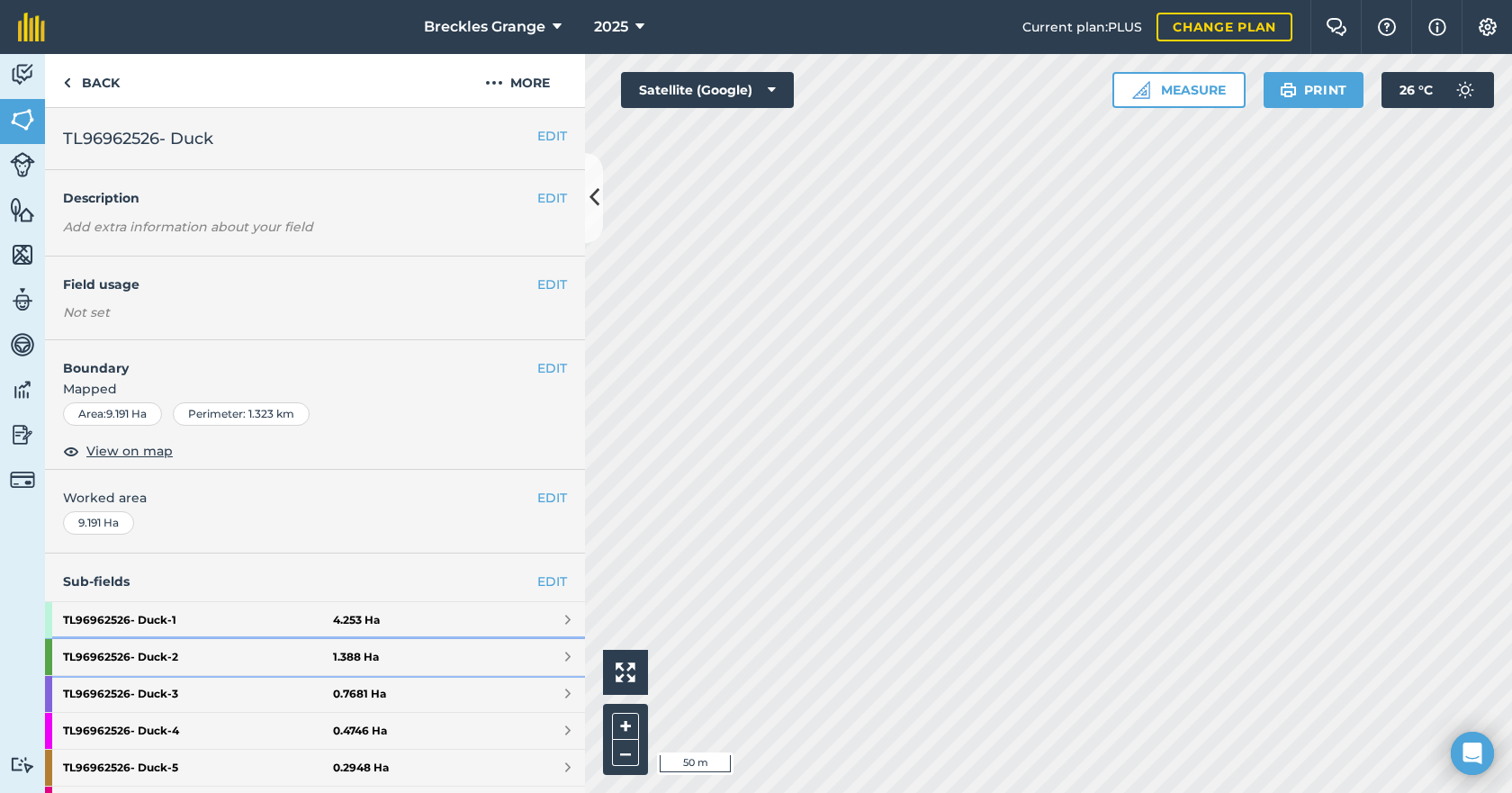
click at [227, 657] on strong "TL96962526- Duck - 2" at bounding box center [198, 657] width 270 height 36
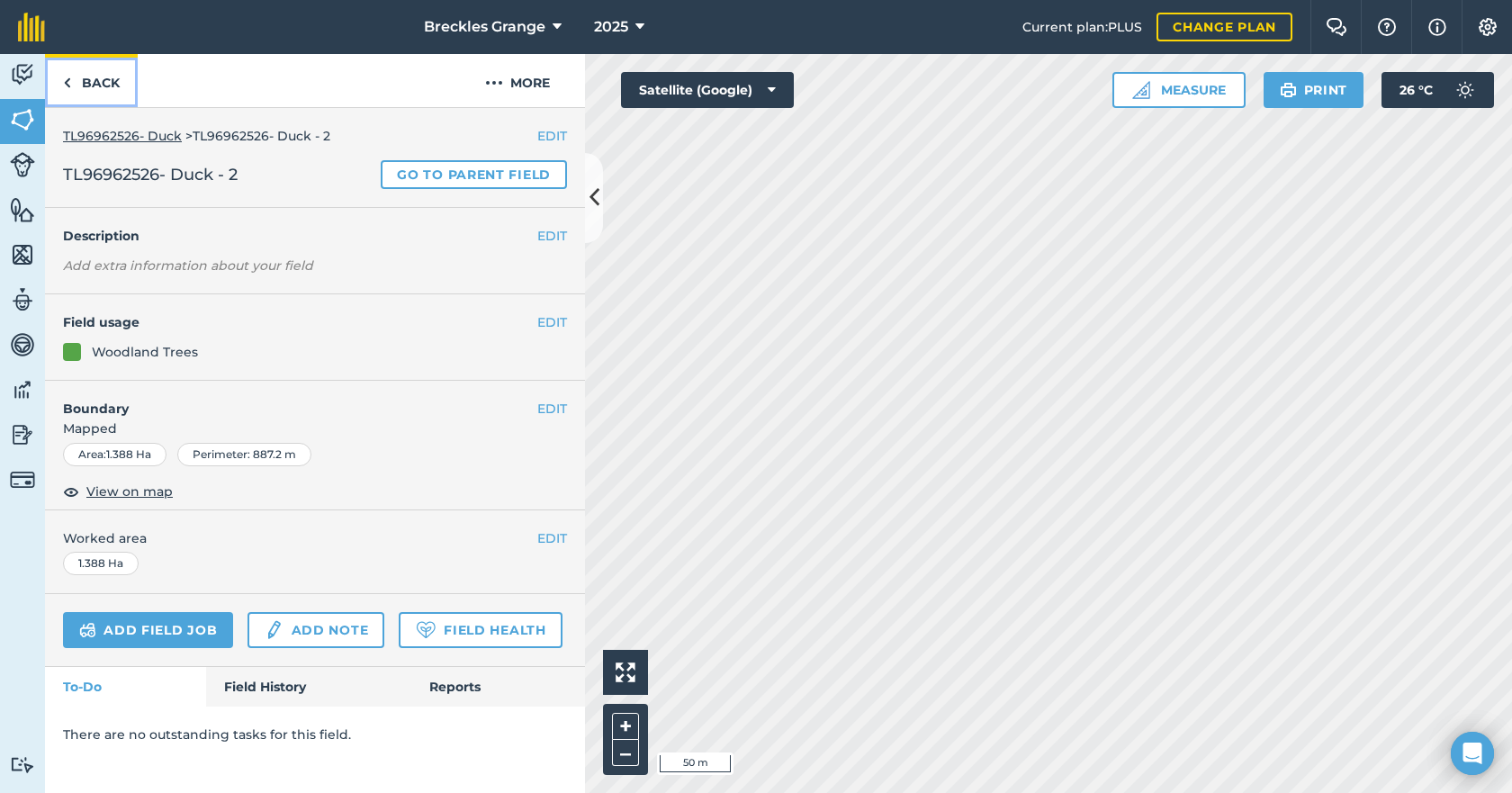
click at [111, 80] on link "Back" at bounding box center [90, 80] width 92 height 53
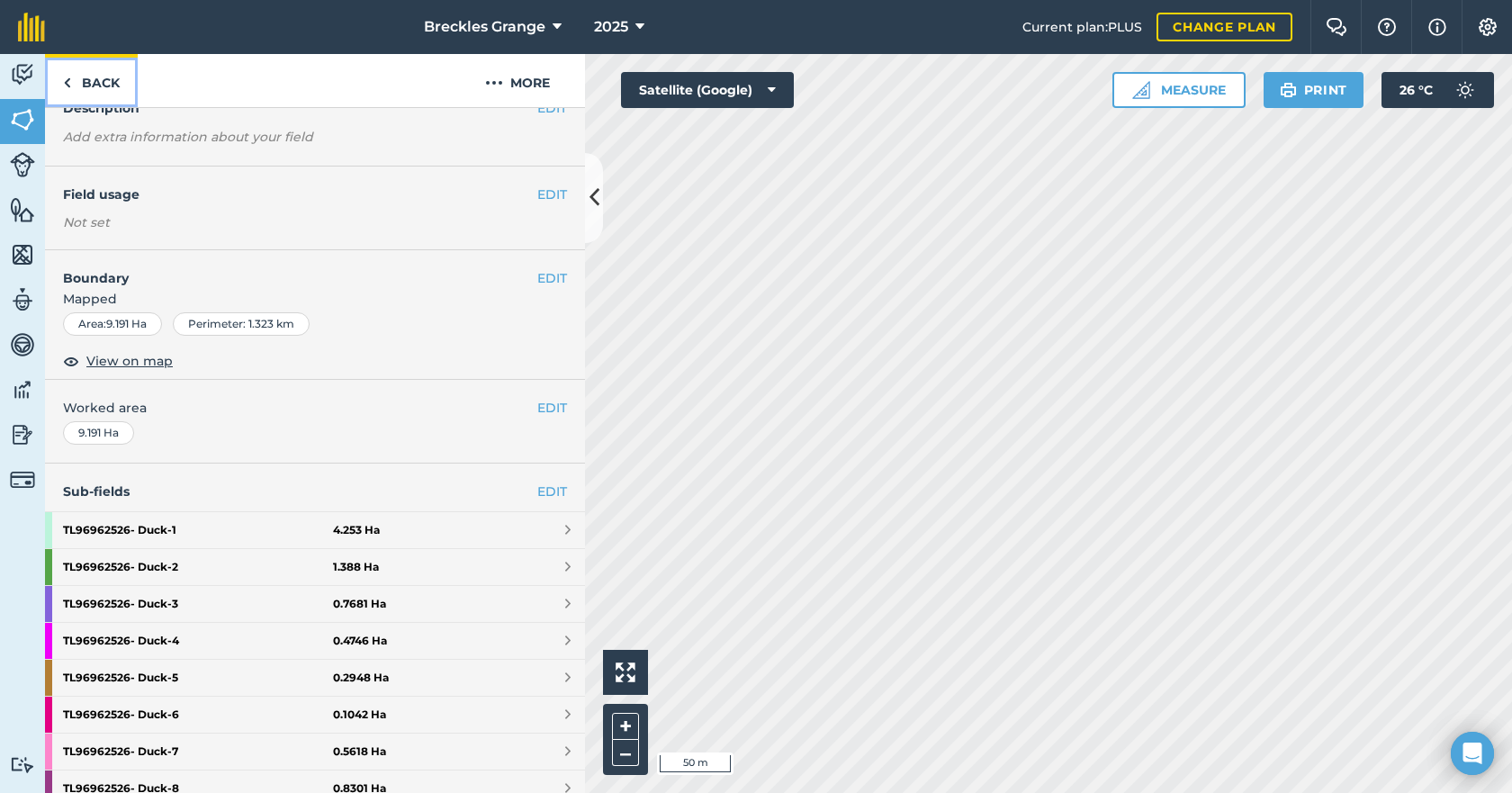
scroll to position [270, 0]
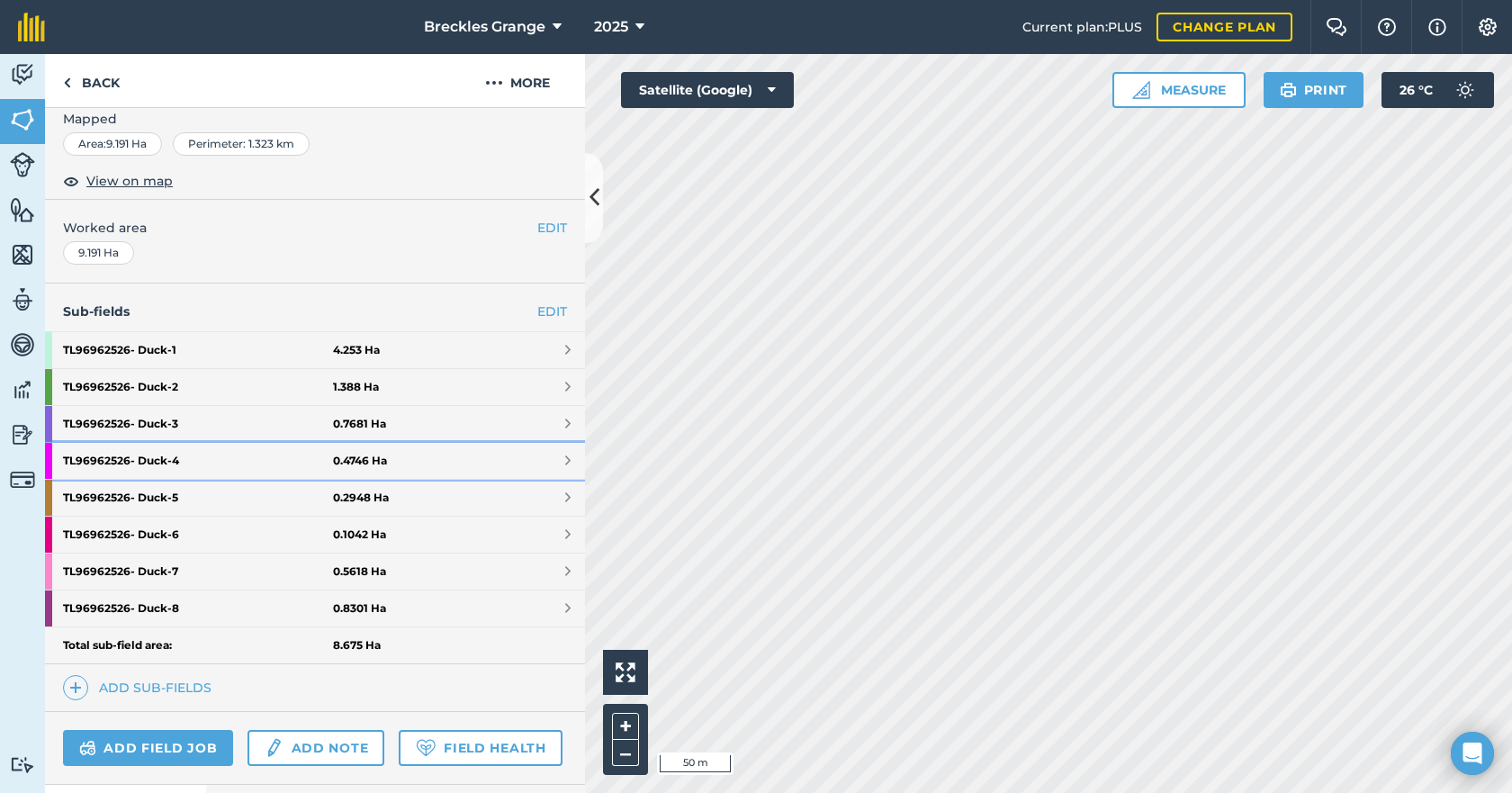
click at [162, 461] on strong "TL96962526- Duck - 4" at bounding box center [198, 460] width 270 height 36
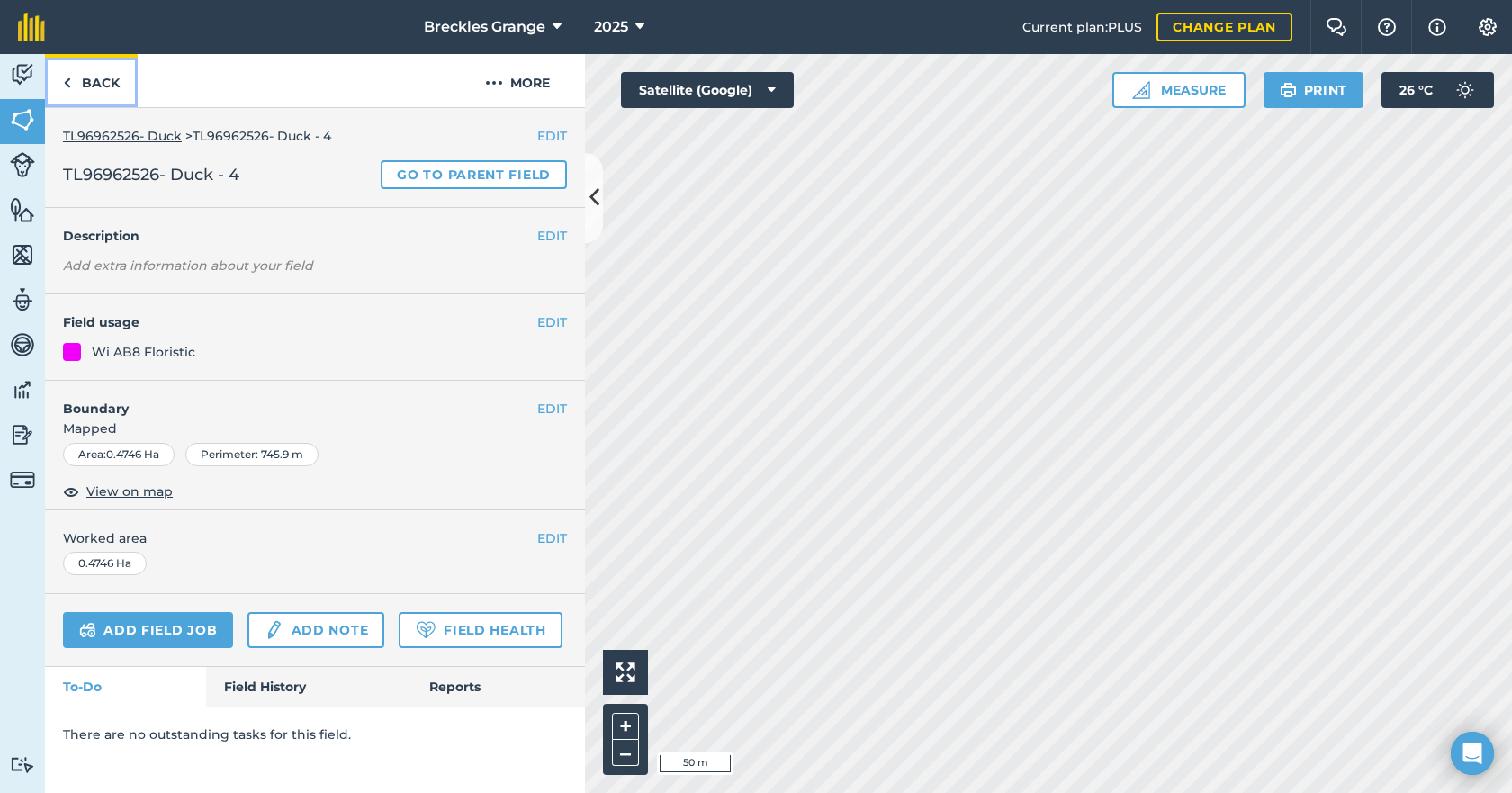
click at [92, 69] on link "Back" at bounding box center [90, 80] width 92 height 53
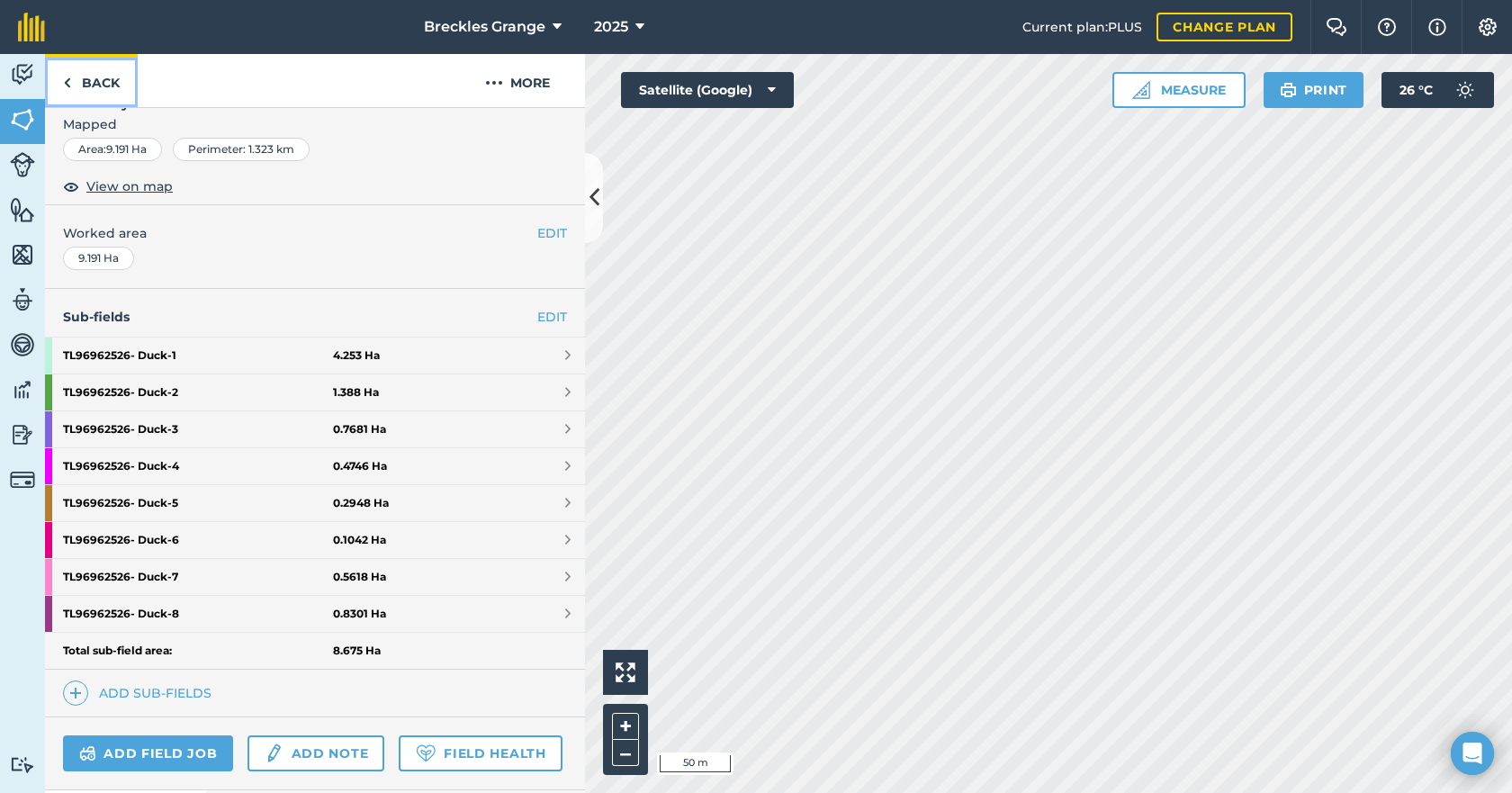
scroll to position [270, 0]
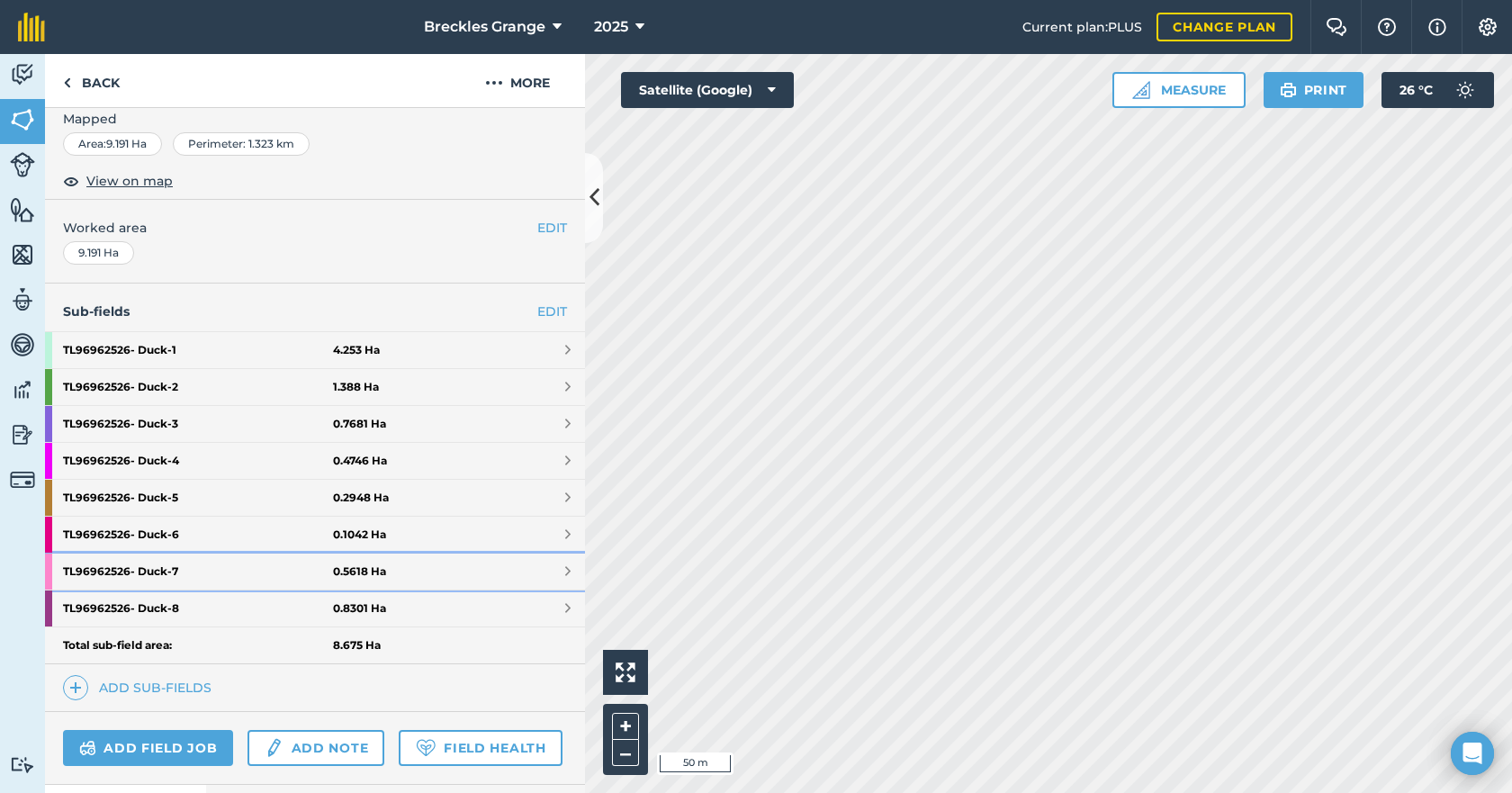
click at [164, 576] on strong "TL96962526- Duck - 7" at bounding box center [198, 571] width 270 height 36
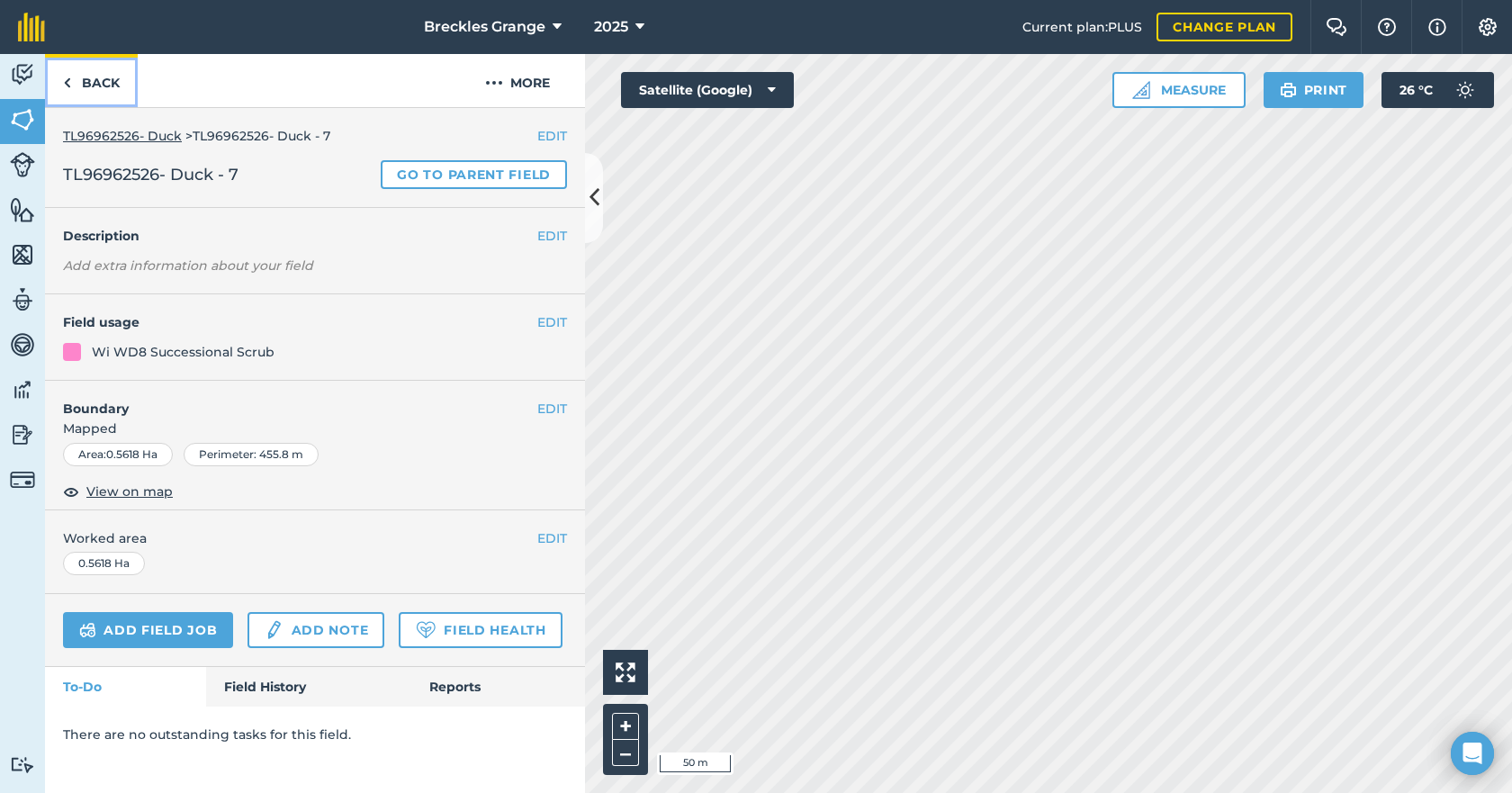
click at [116, 90] on link "Back" at bounding box center [90, 80] width 92 height 53
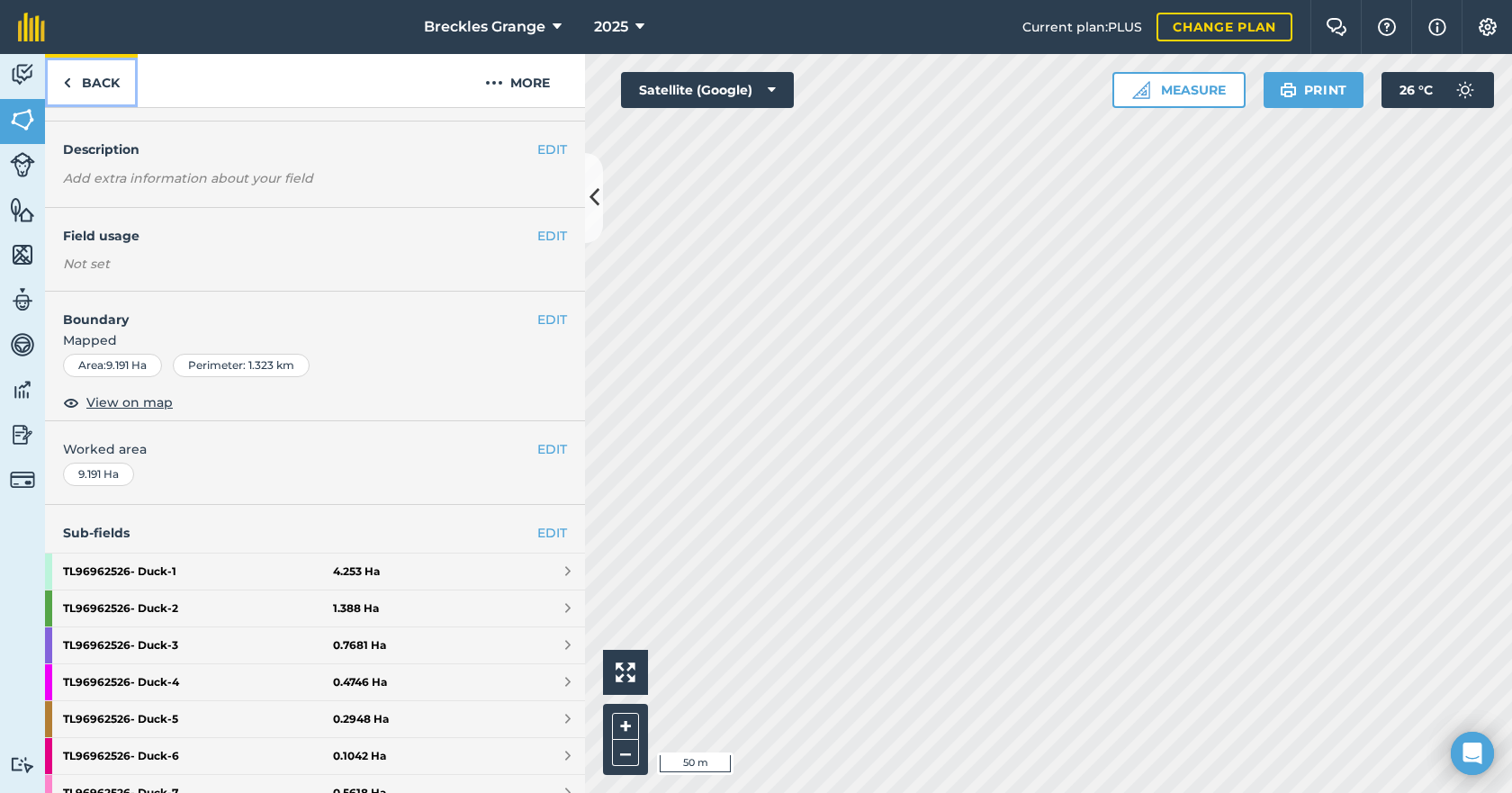
scroll to position [180, 0]
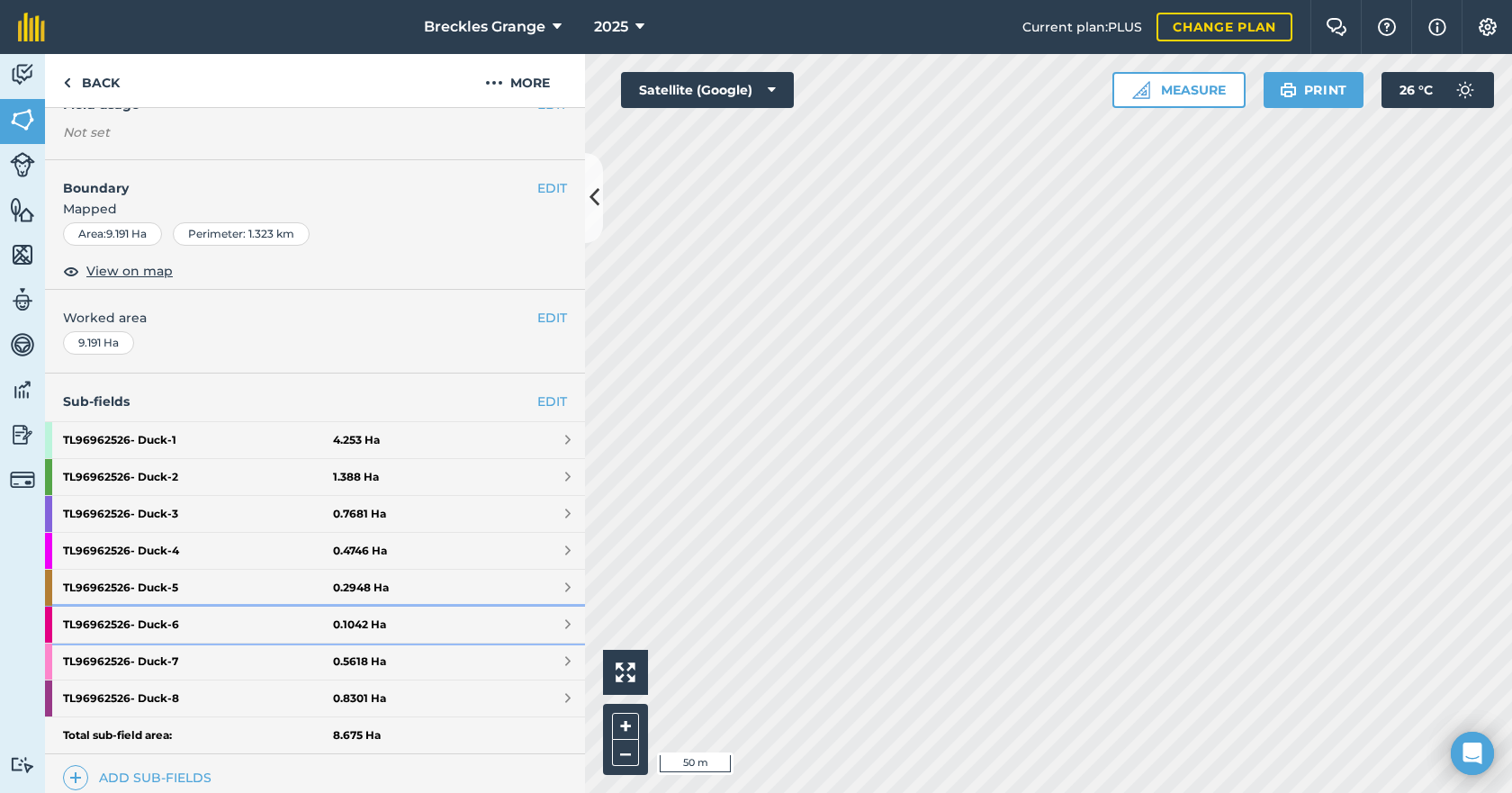
click at [175, 620] on strong "TL96962526- Duck - 6" at bounding box center [198, 624] width 270 height 36
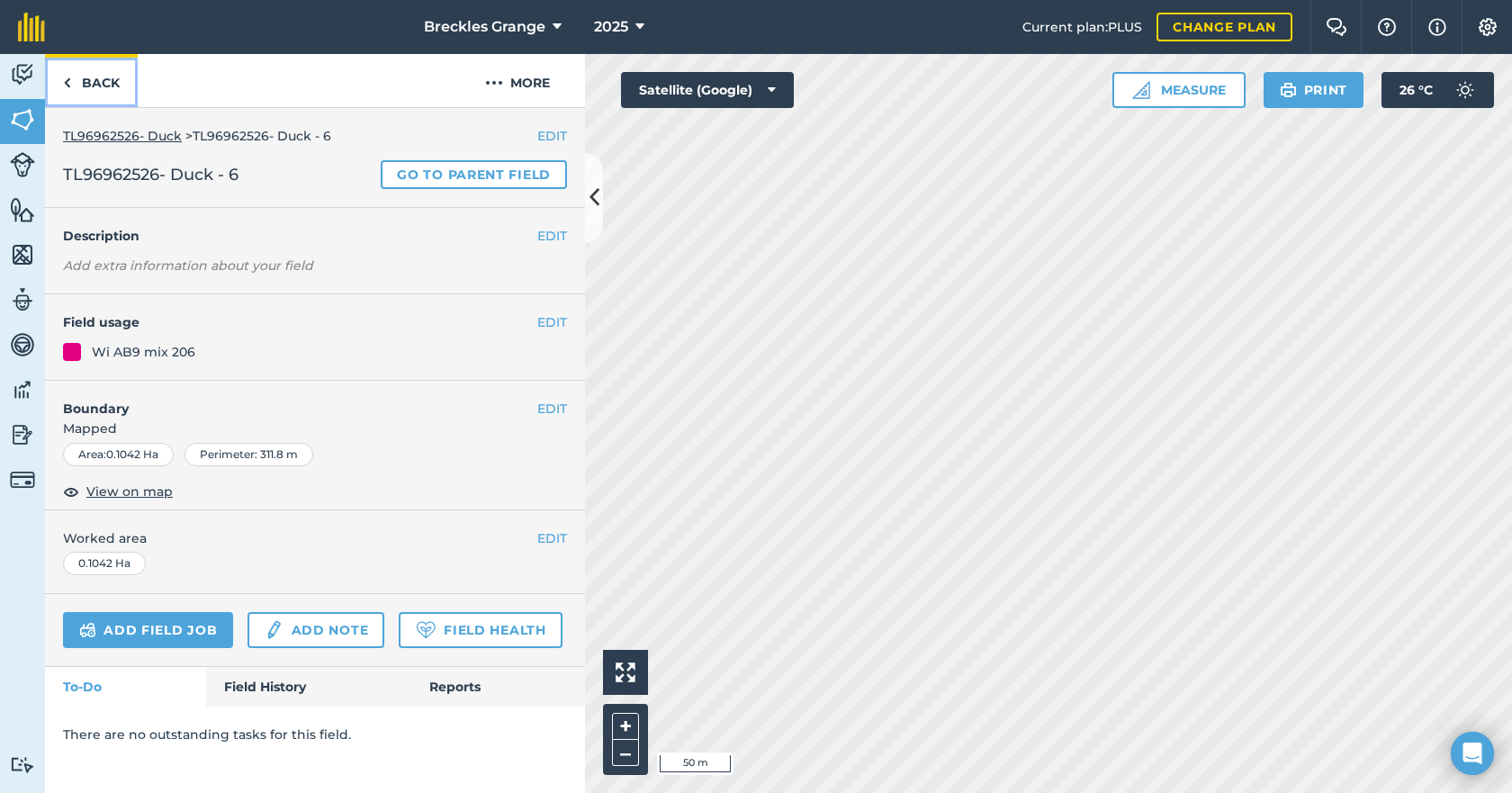
click at [109, 86] on link "Back" at bounding box center [90, 80] width 92 height 53
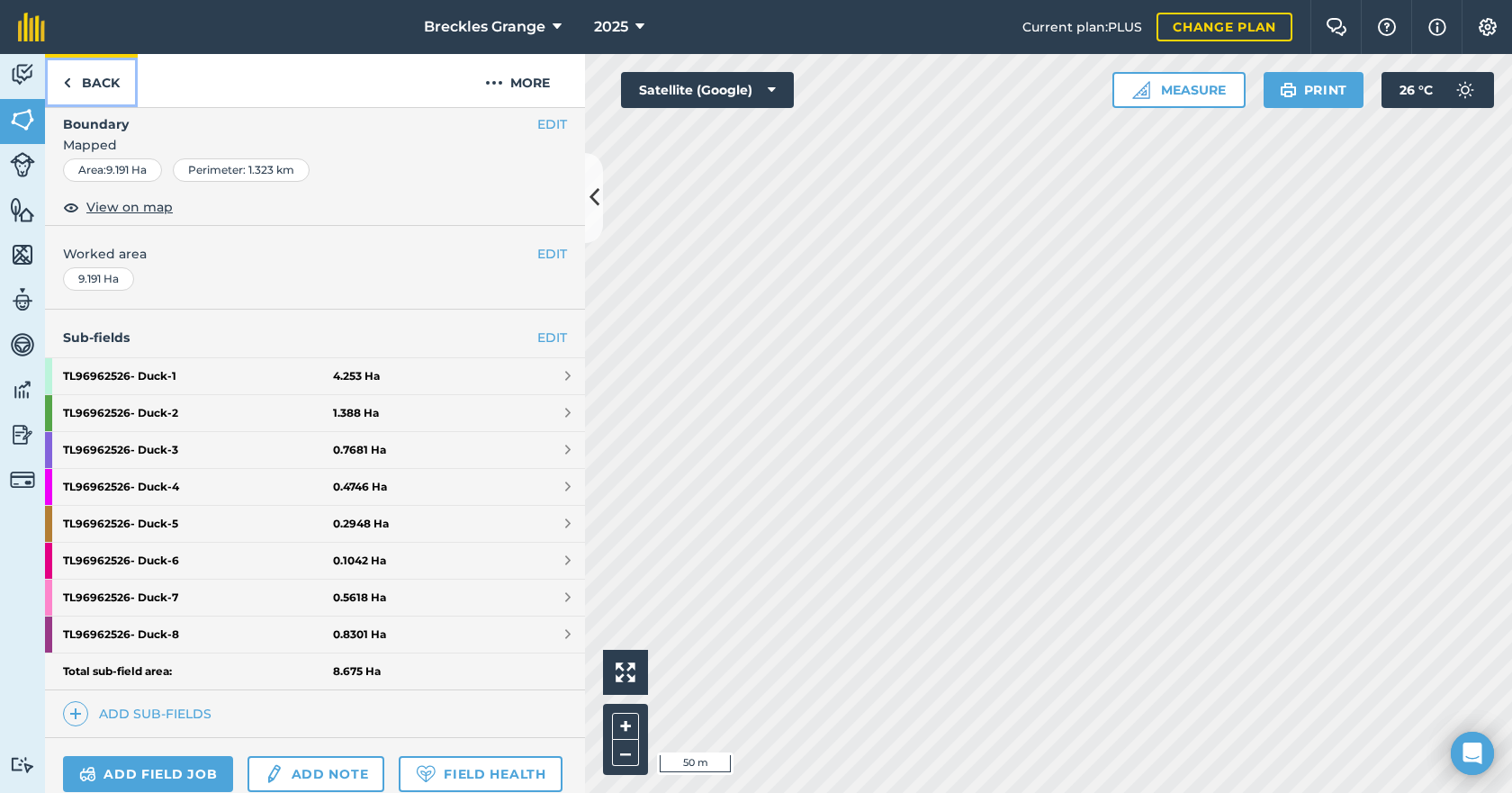
scroll to position [270, 0]
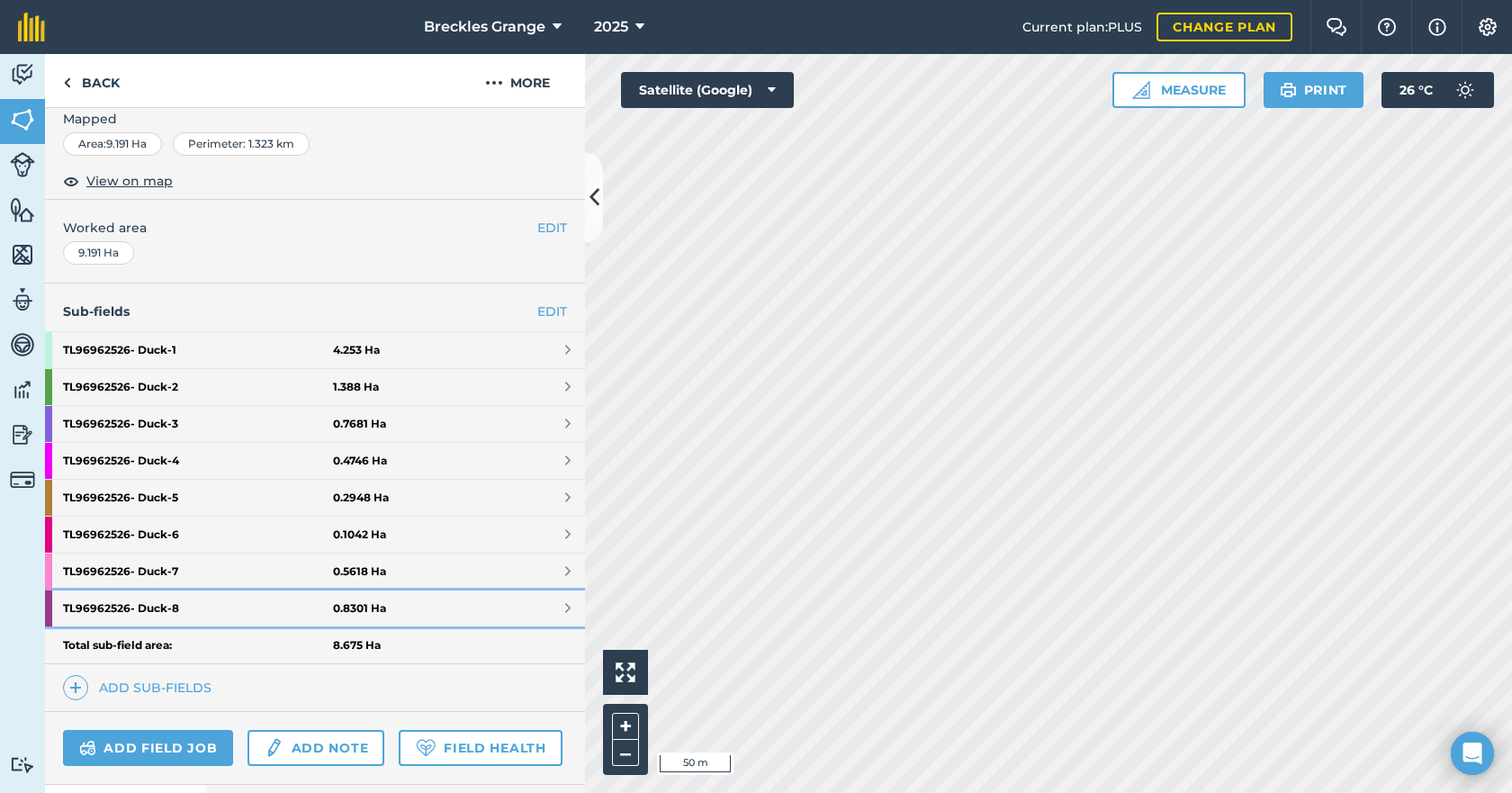
click at [207, 600] on strong "TL96962526- Duck - 8" at bounding box center [198, 608] width 270 height 36
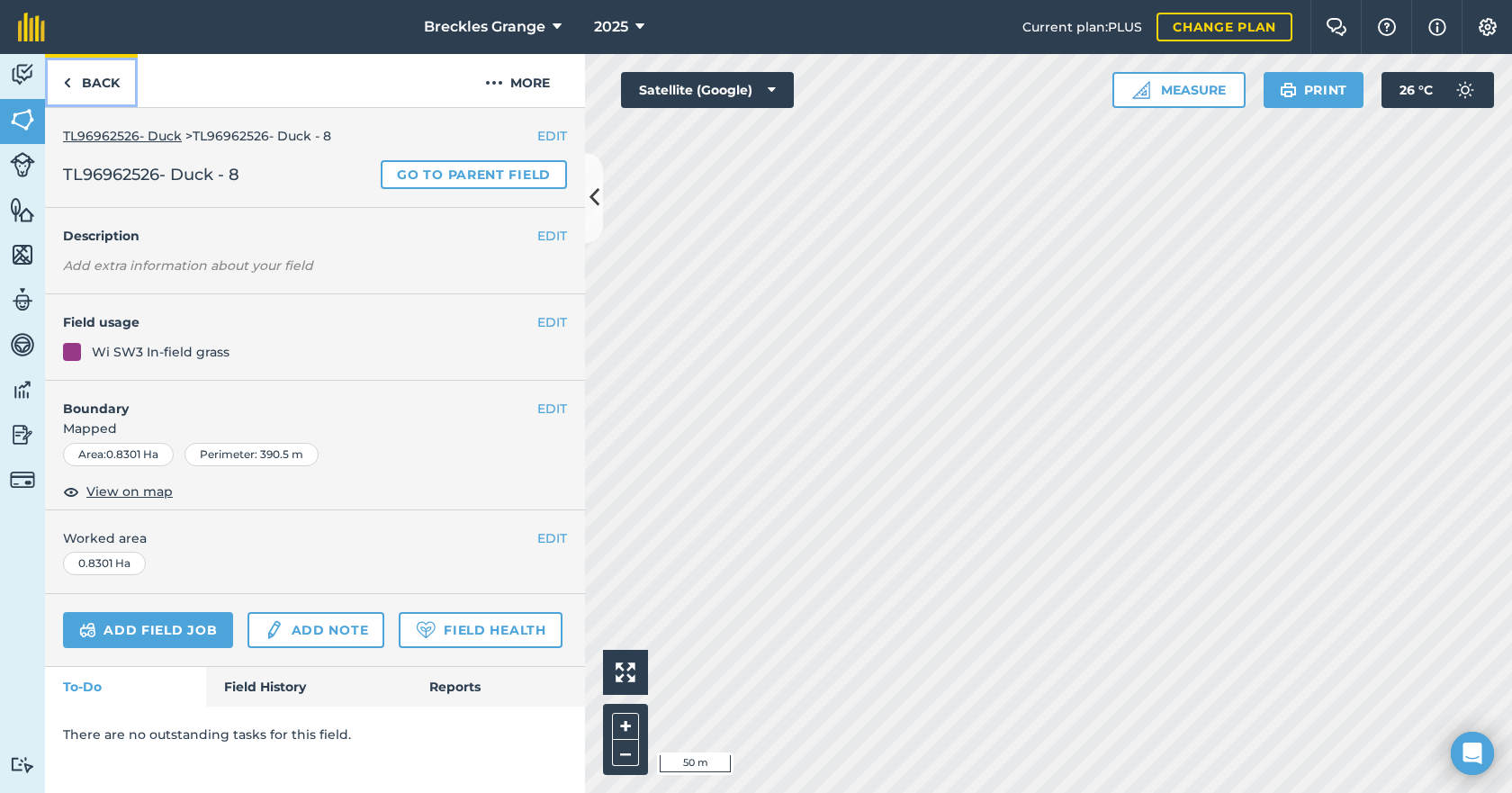
click at [103, 88] on link "Back" at bounding box center [90, 80] width 92 height 53
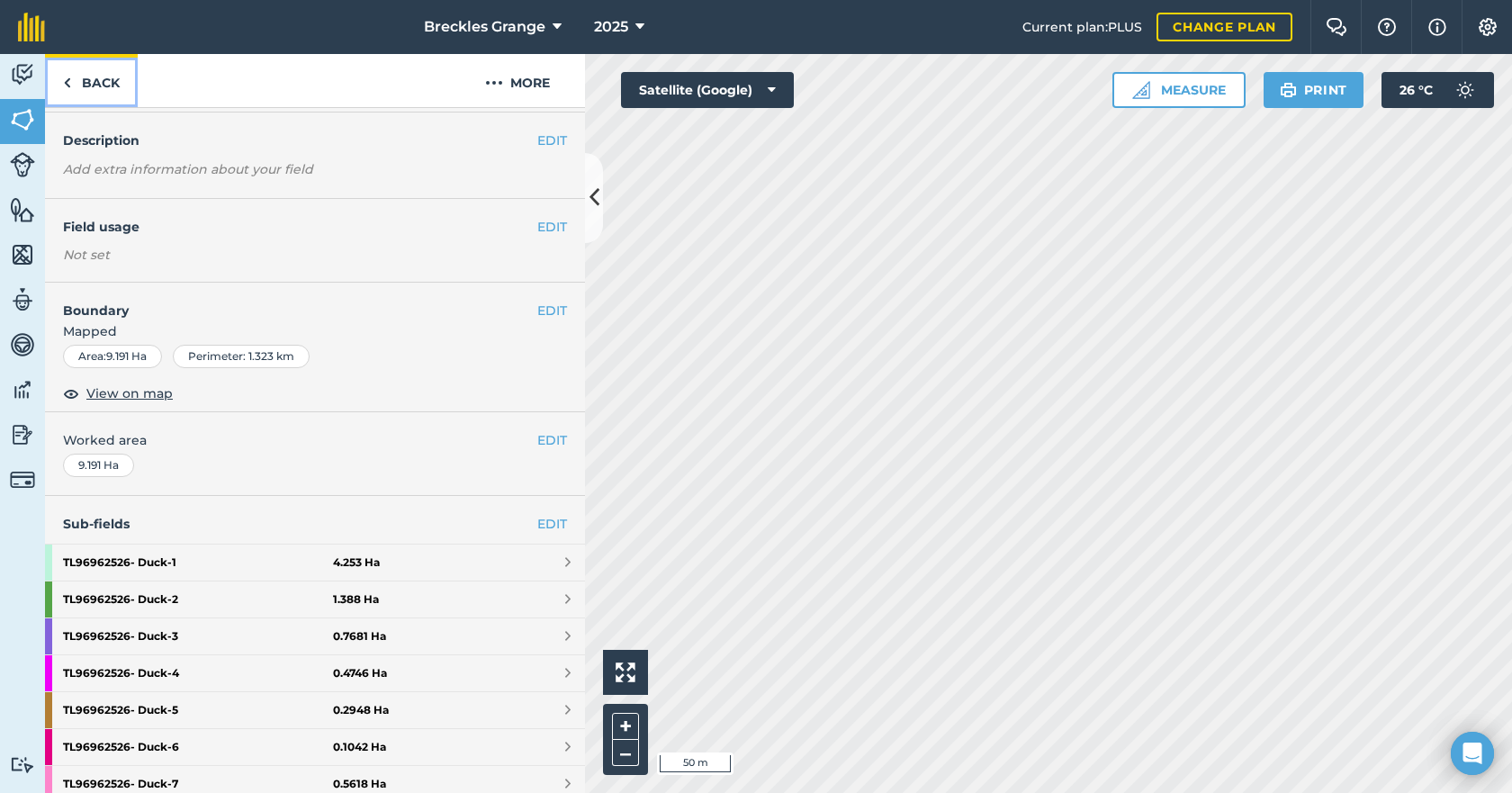
scroll to position [270, 0]
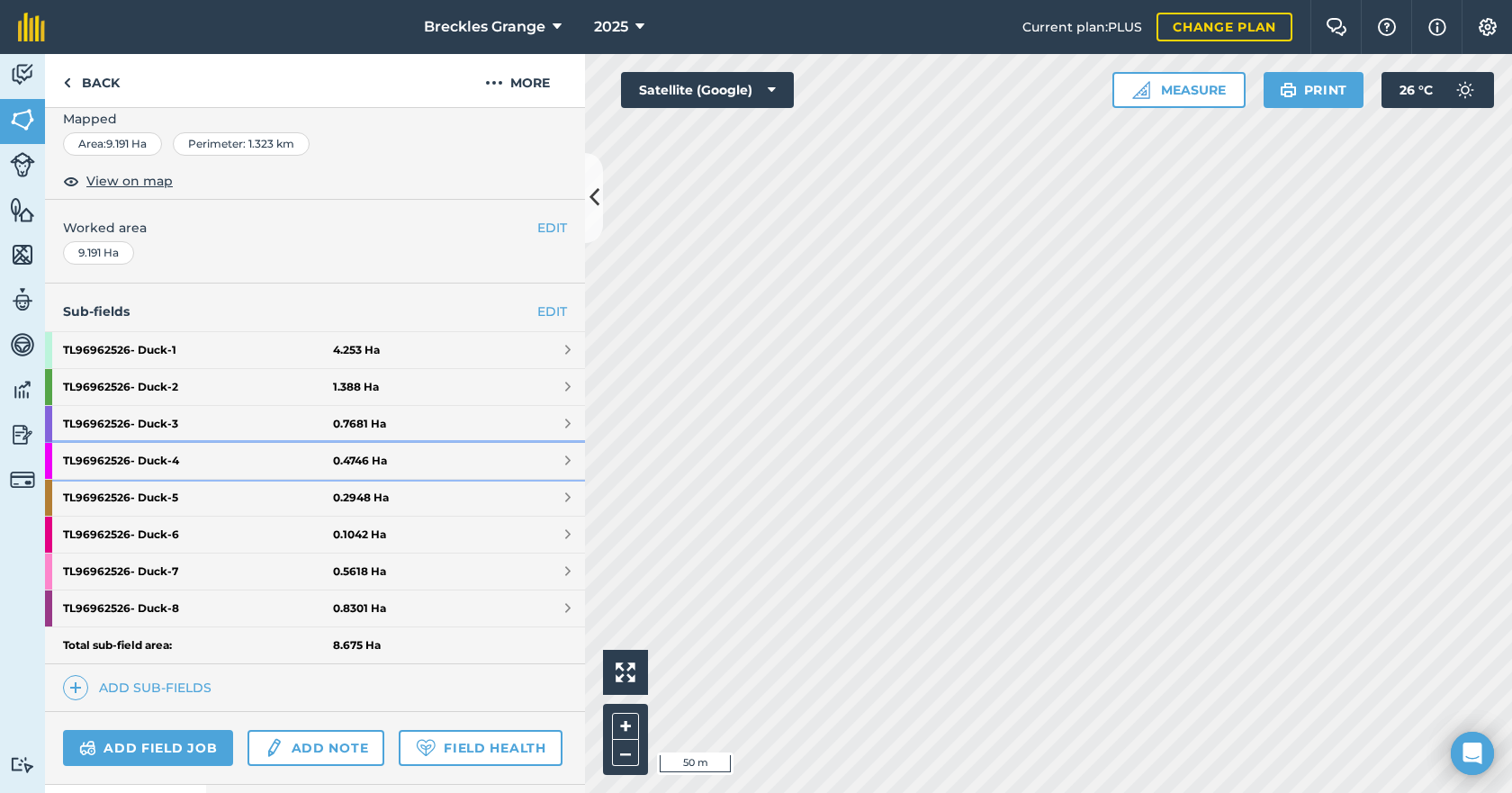
click at [174, 463] on strong "TL96962526- Duck - 4" at bounding box center [198, 460] width 270 height 36
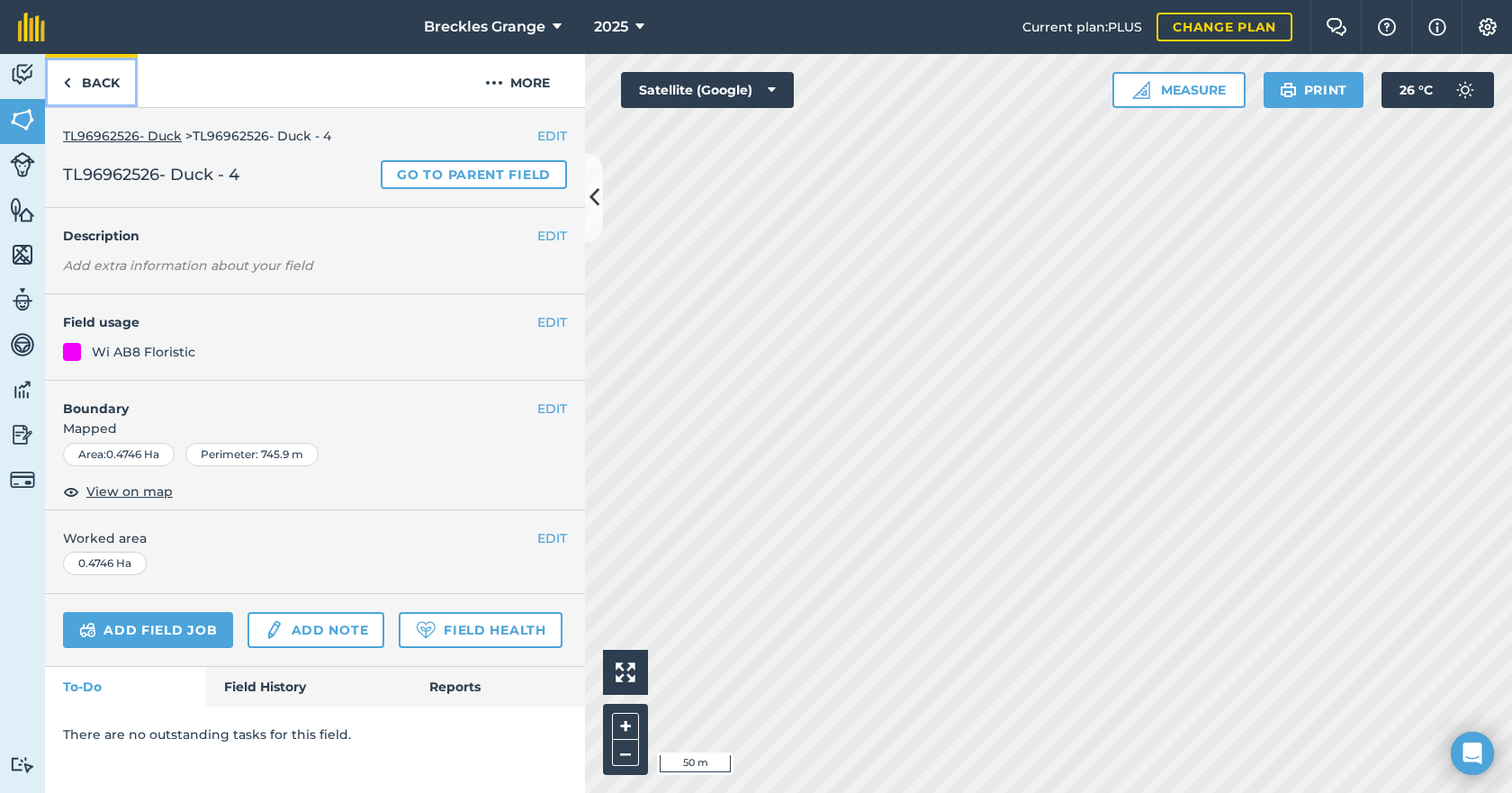
click at [107, 75] on link "Back" at bounding box center [90, 80] width 92 height 53
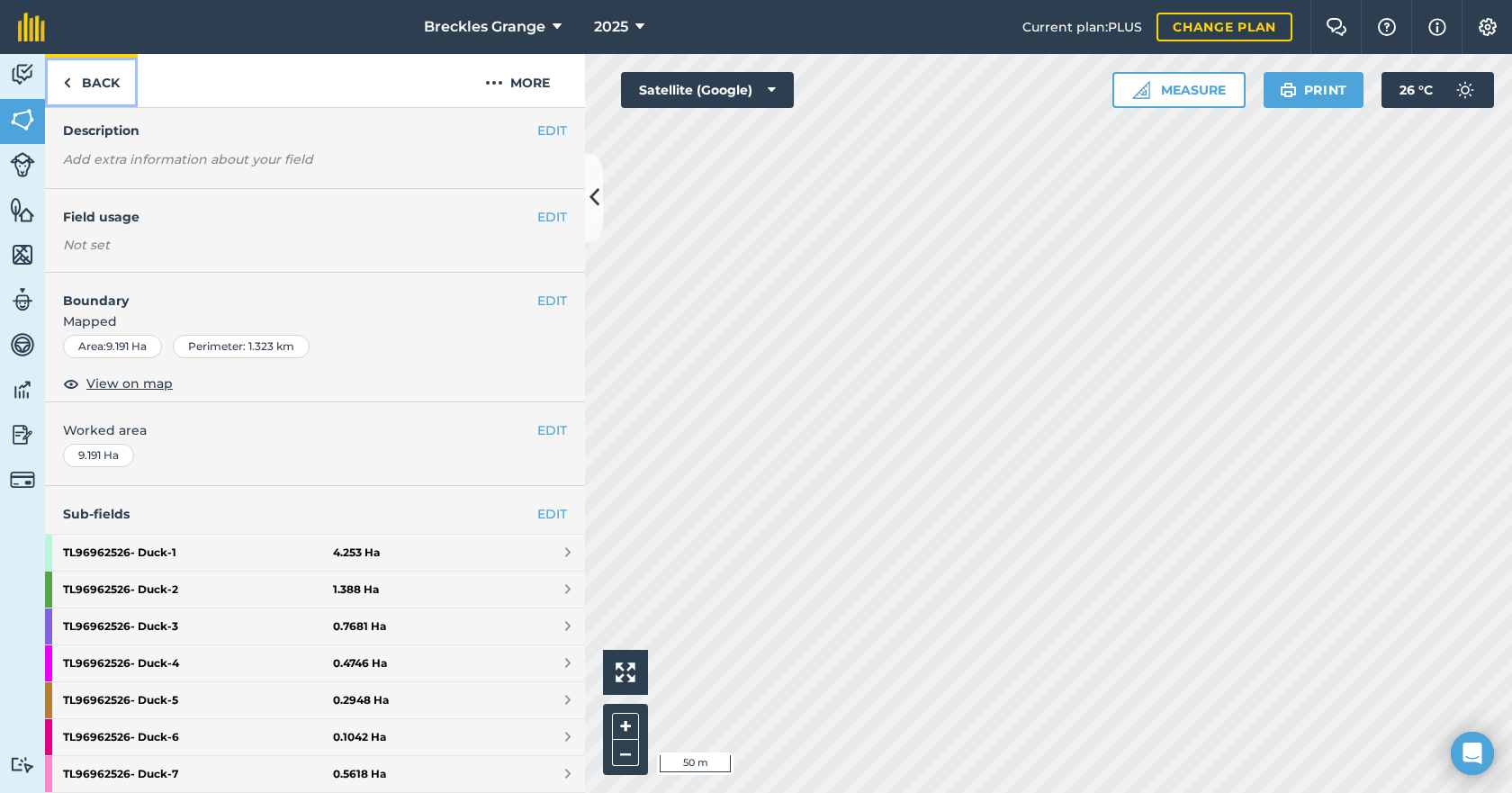
scroll to position [180, 0]
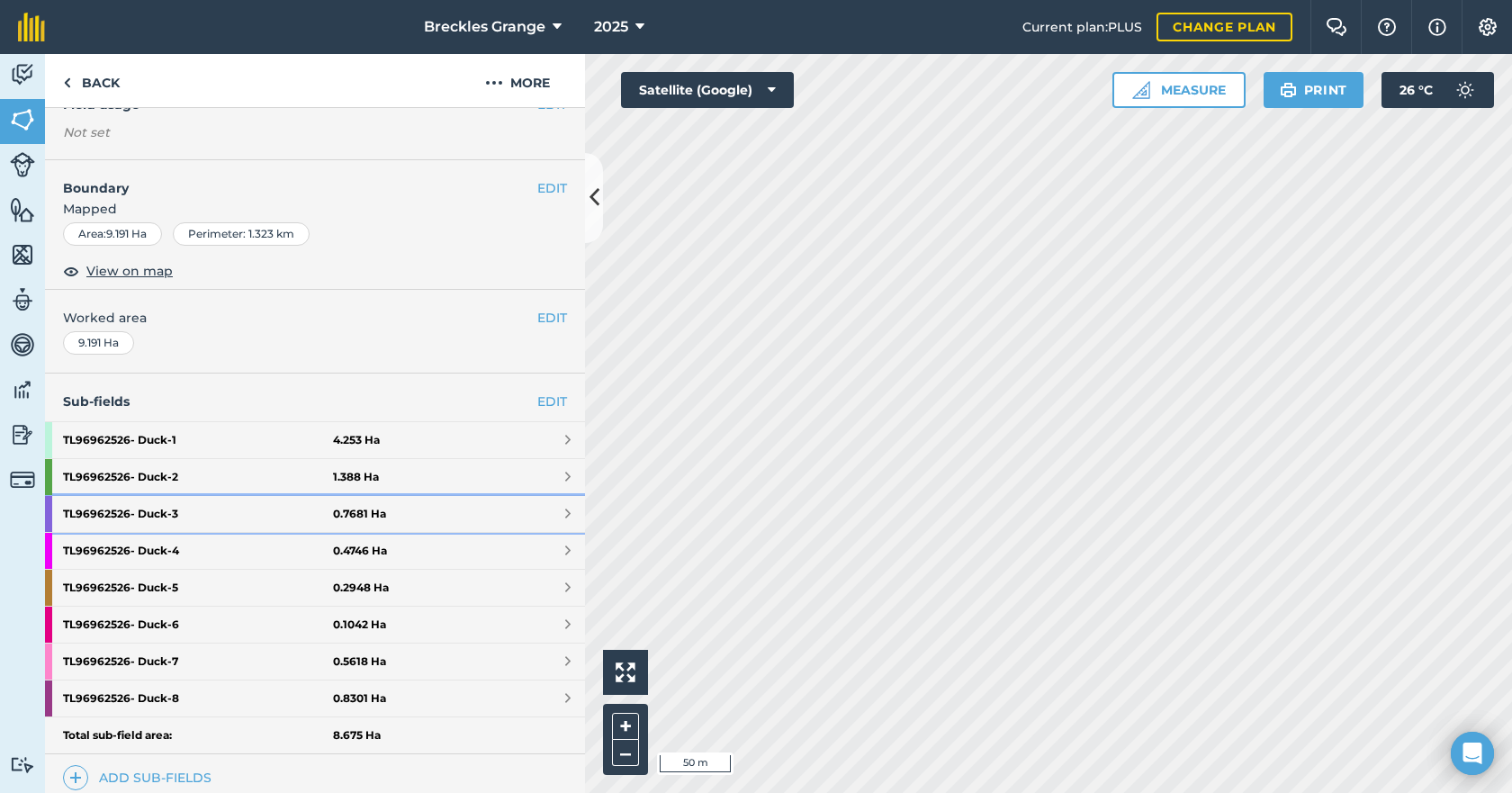
click at [216, 513] on strong "TL96962526- Duck - 3" at bounding box center [198, 513] width 270 height 36
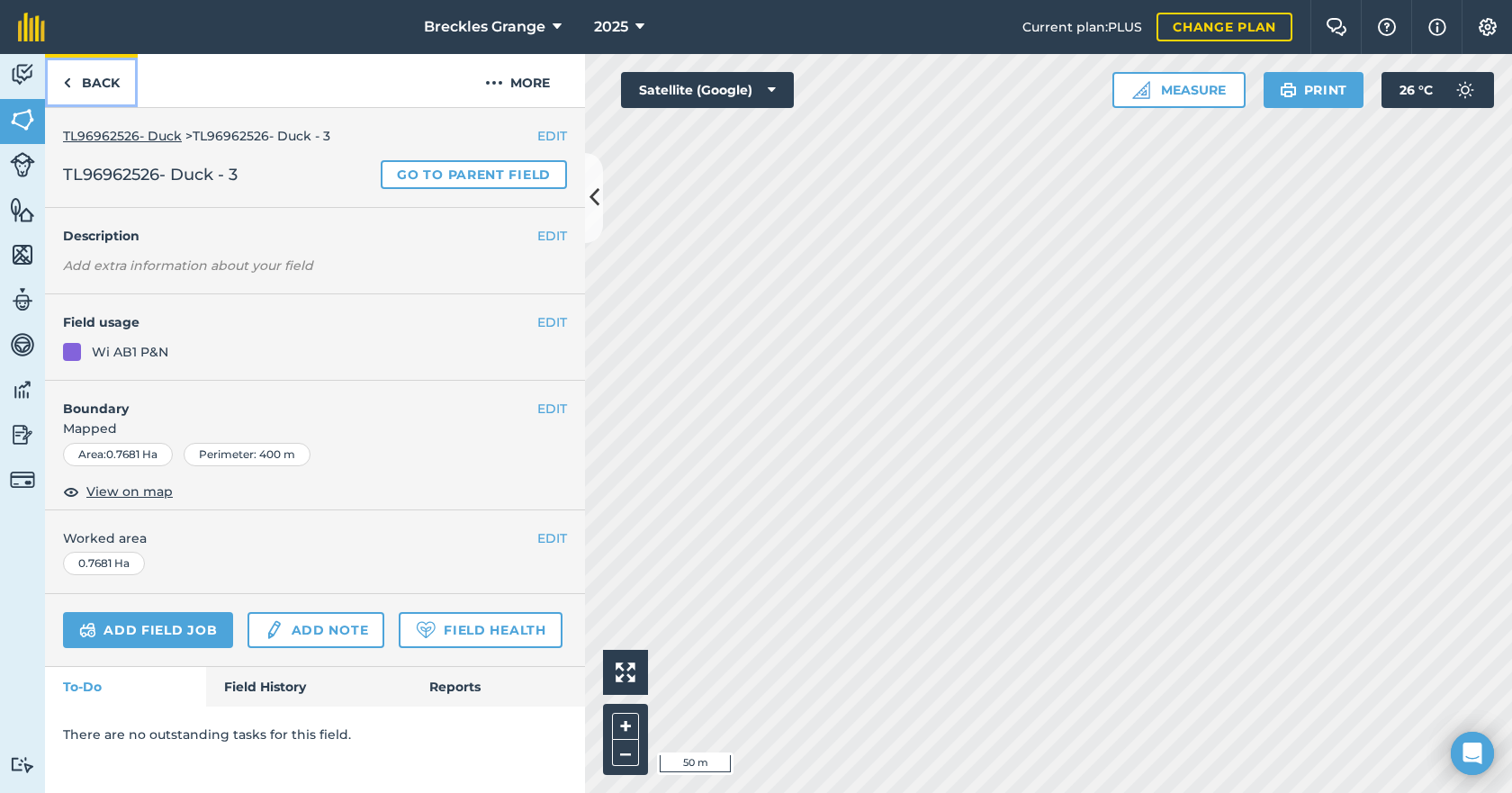
click at [118, 90] on link "Back" at bounding box center [90, 80] width 92 height 53
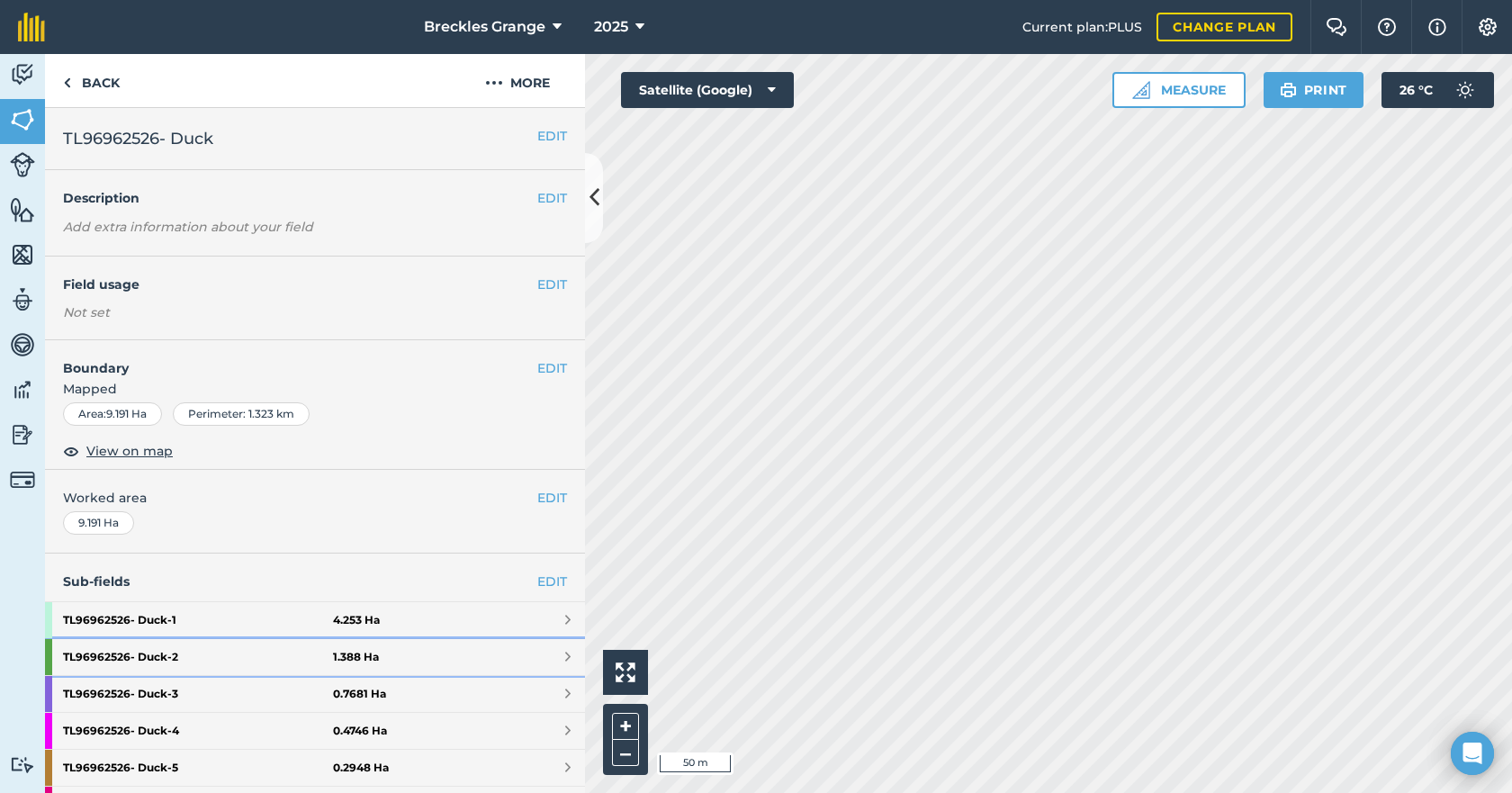
click at [100, 659] on strong "TL96962526- Duck - 2" at bounding box center [198, 657] width 270 height 36
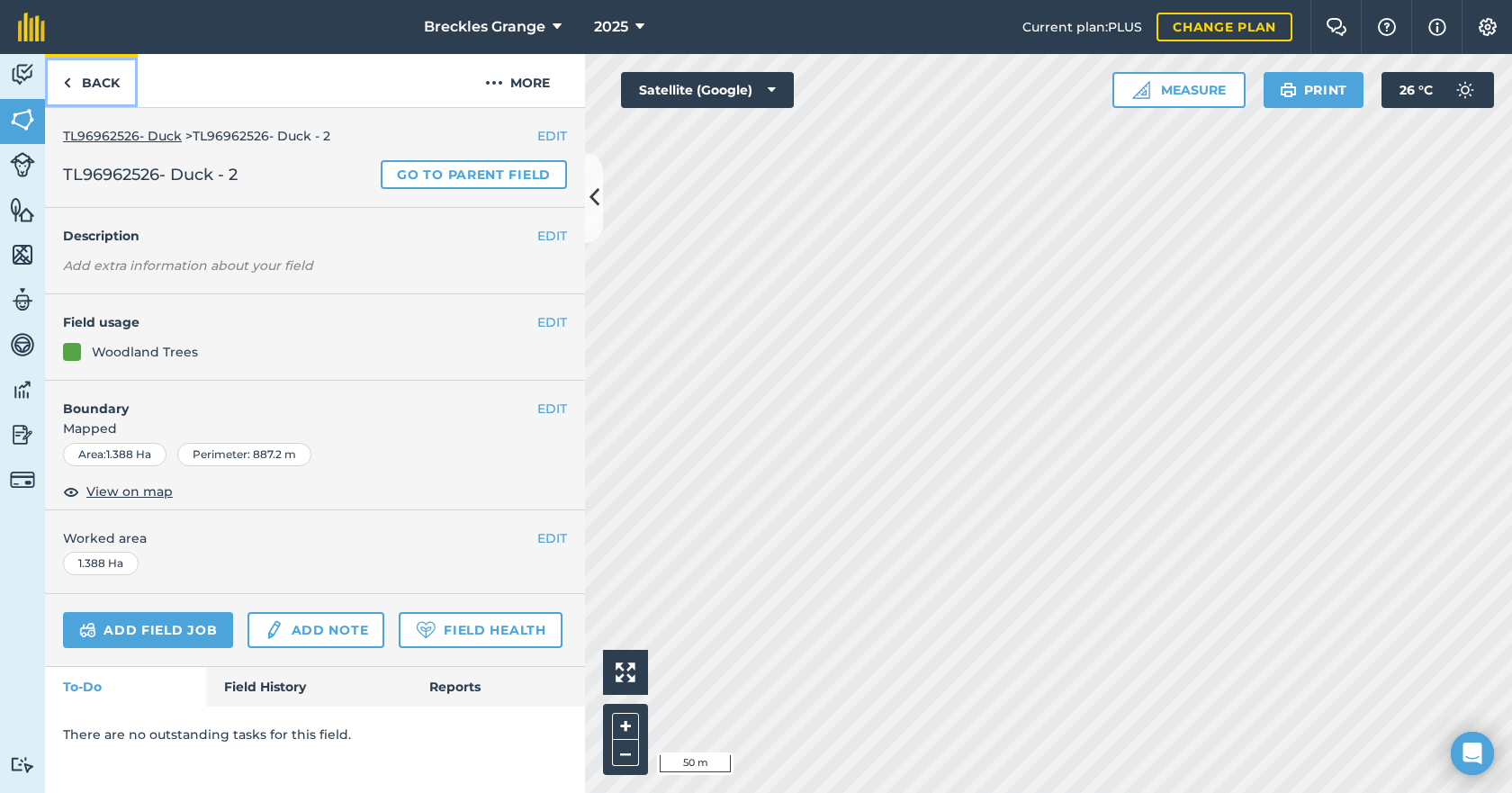
click at [127, 93] on link "Back" at bounding box center [90, 80] width 92 height 53
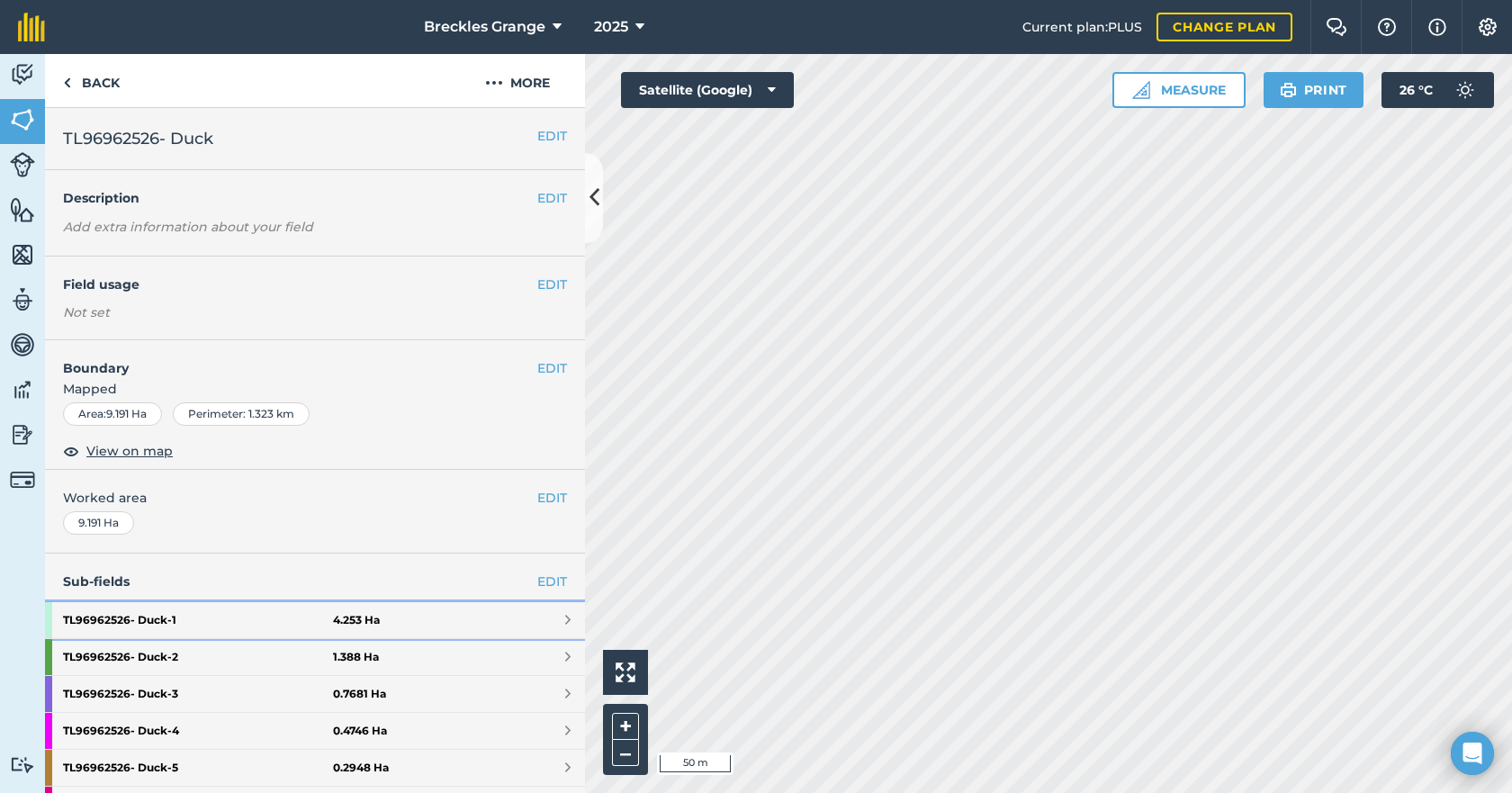
click at [166, 616] on strong "TL96962526- Duck - 1" at bounding box center [198, 619] width 270 height 36
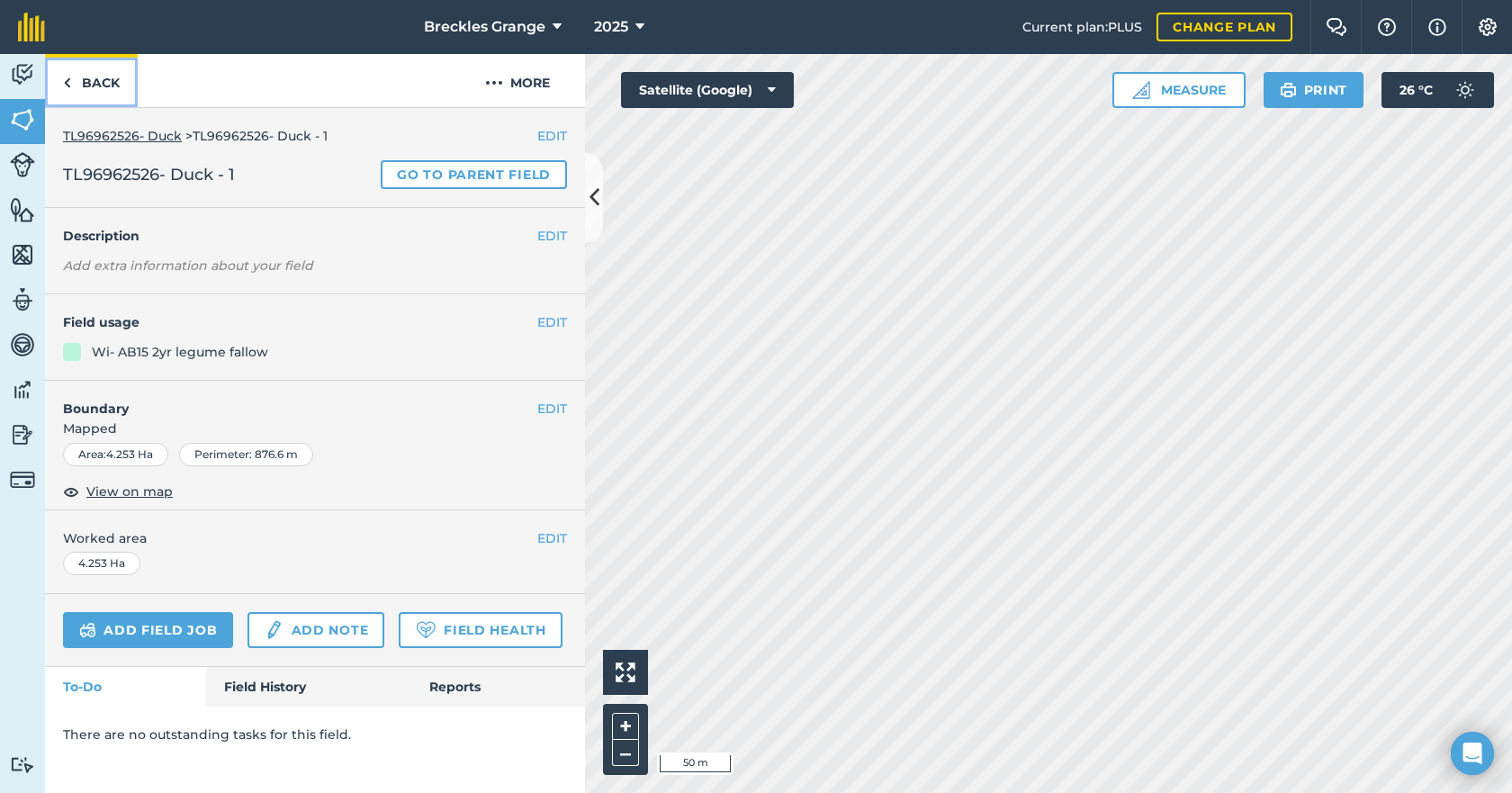
click at [111, 88] on link "Back" at bounding box center [90, 80] width 92 height 53
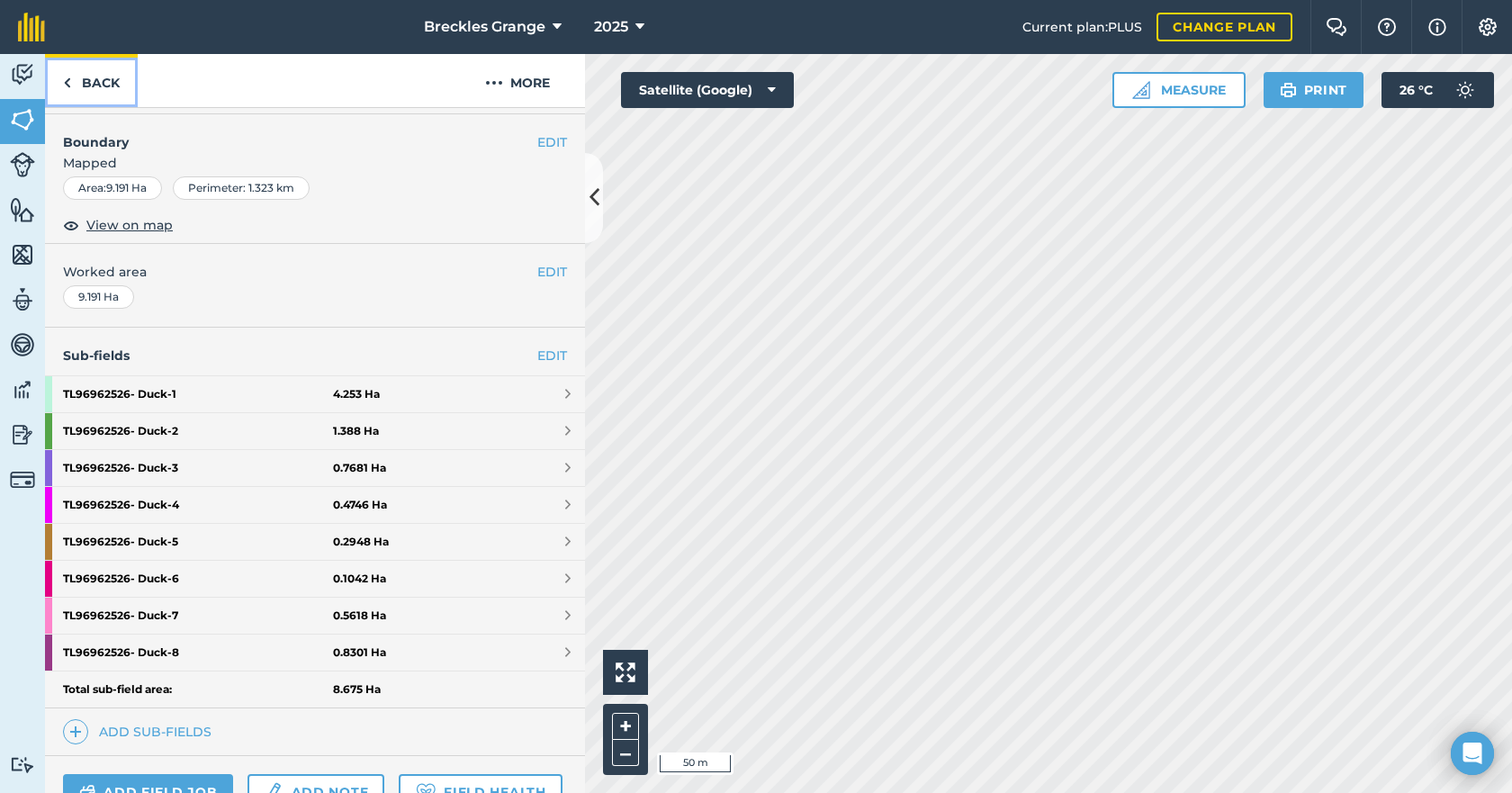
scroll to position [270, 0]
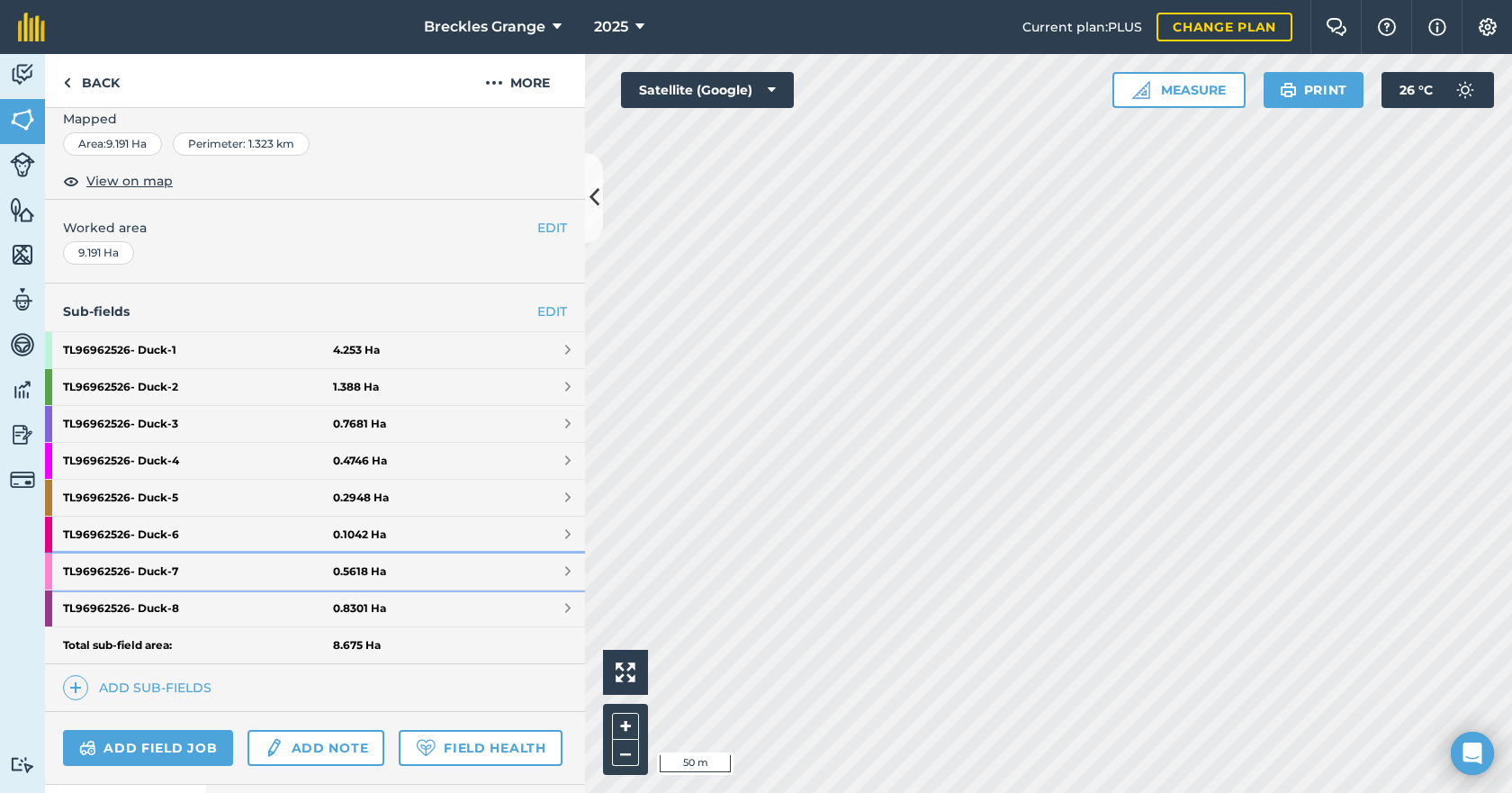
click at [144, 576] on strong "TL96962526- Duck - 7" at bounding box center [198, 571] width 270 height 36
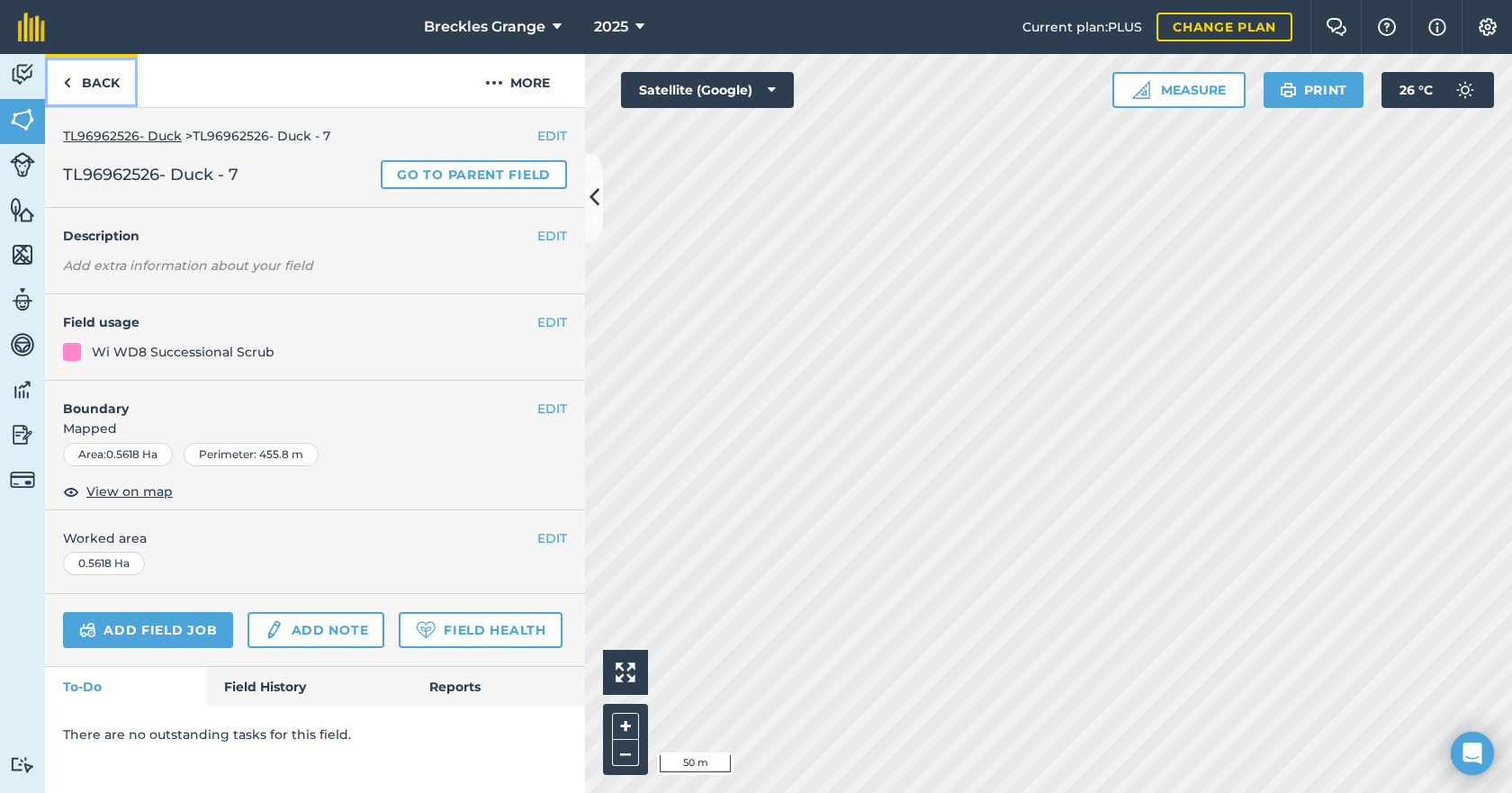
click at [82, 73] on link "Back" at bounding box center [90, 80] width 92 height 53
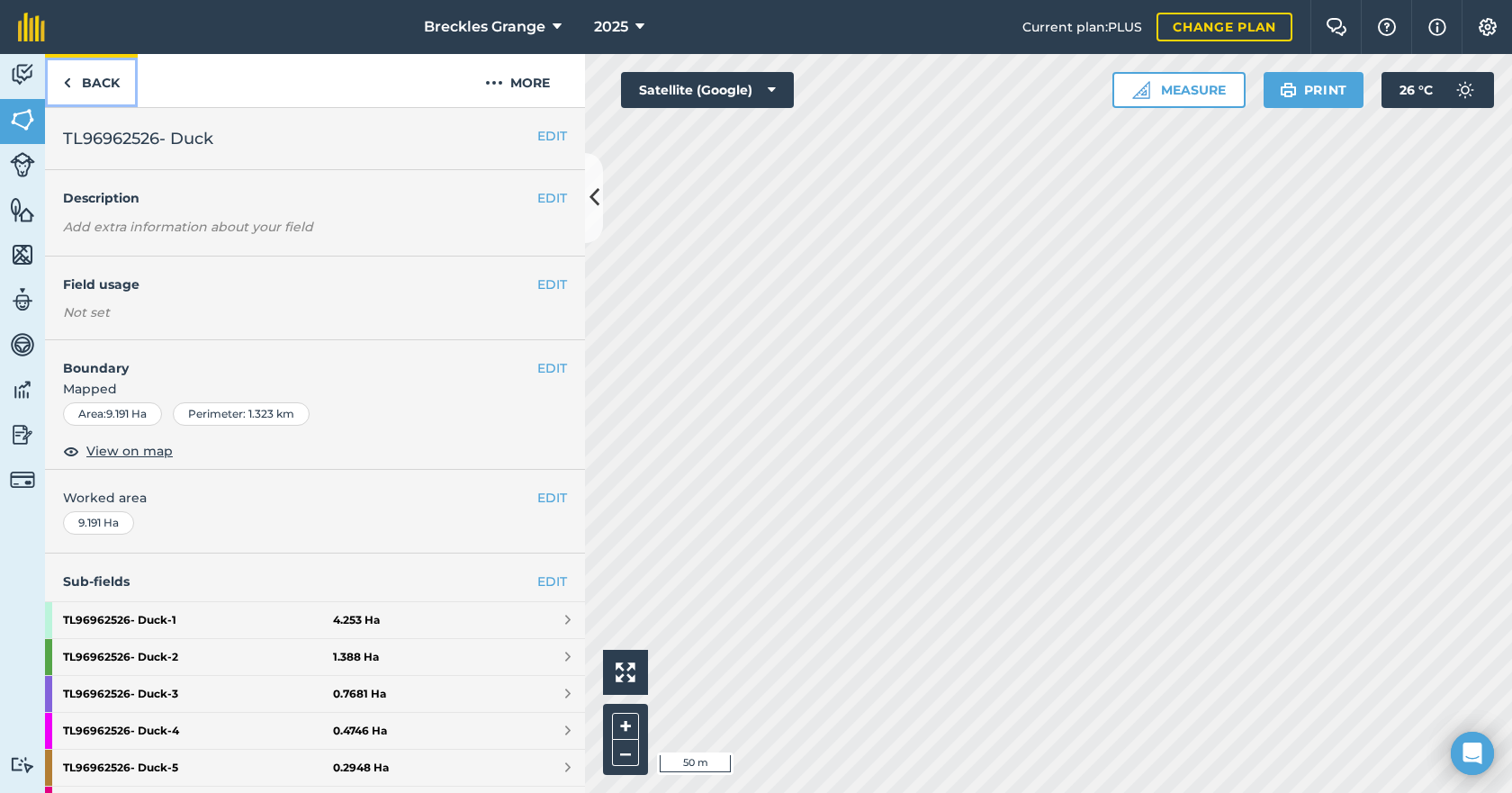
scroll to position [180, 0]
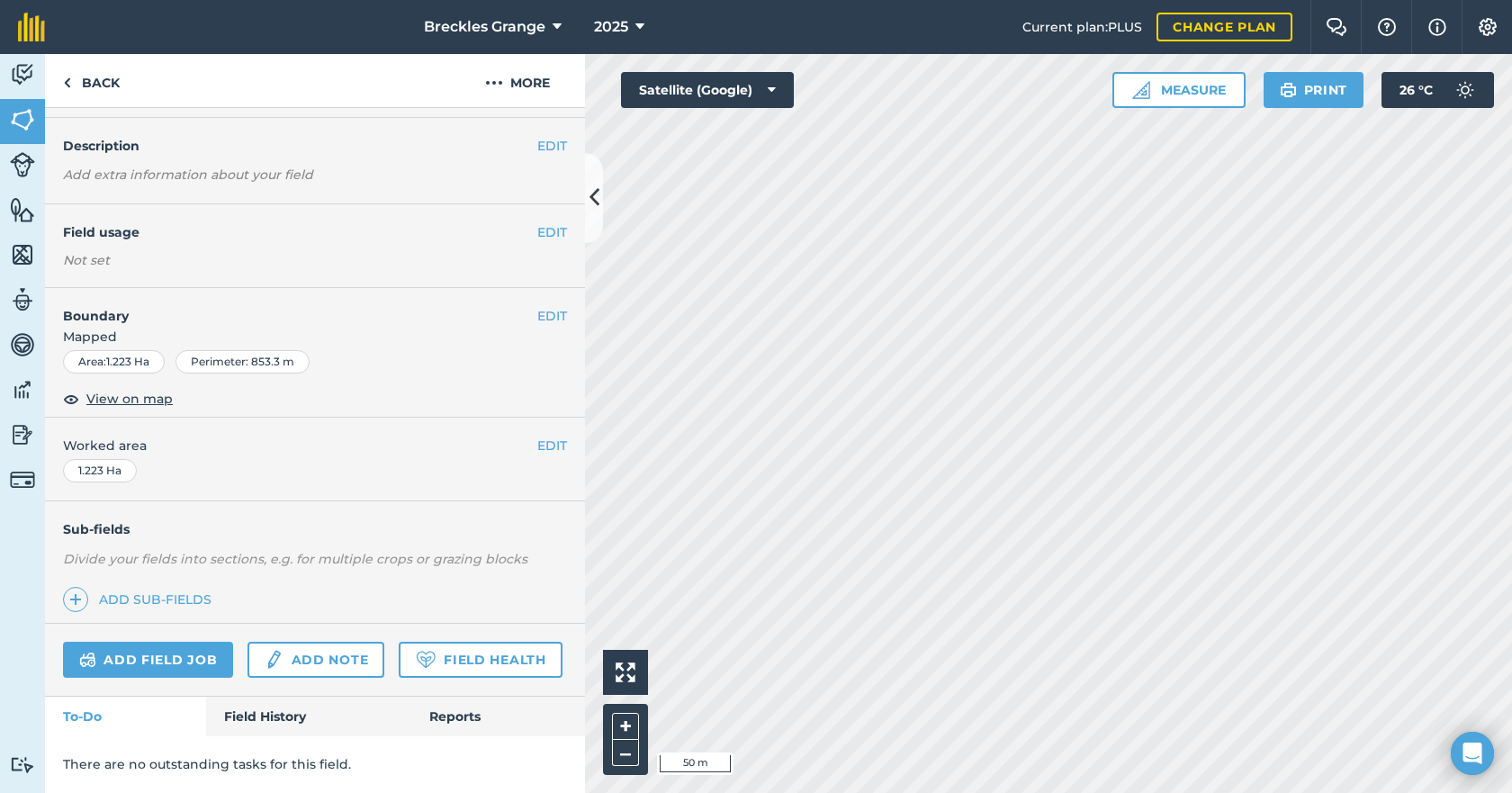
scroll to position [102, 0]
click at [79, 75] on link "Back" at bounding box center [90, 80] width 92 height 53
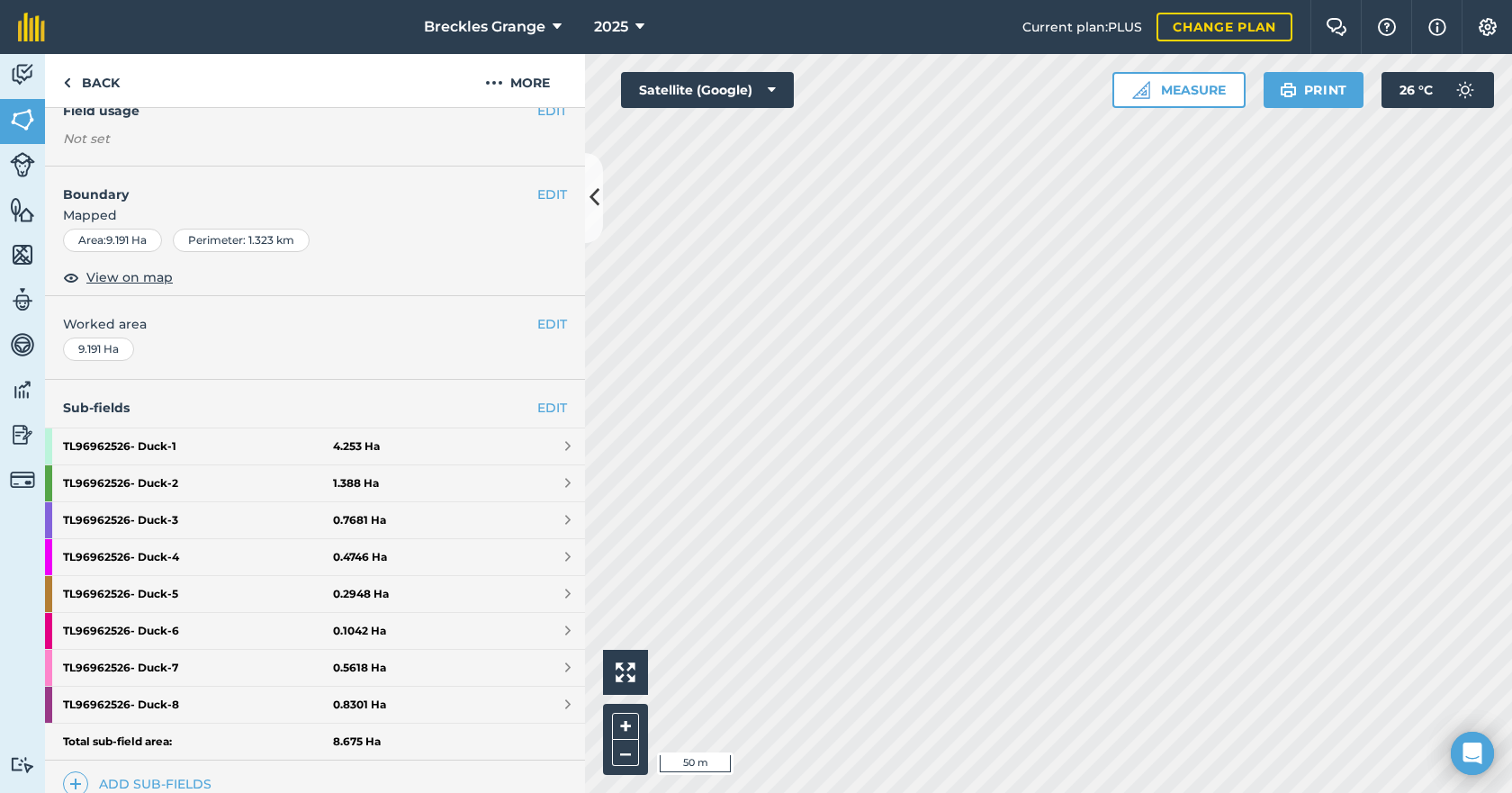
scroll to position [180, 0]
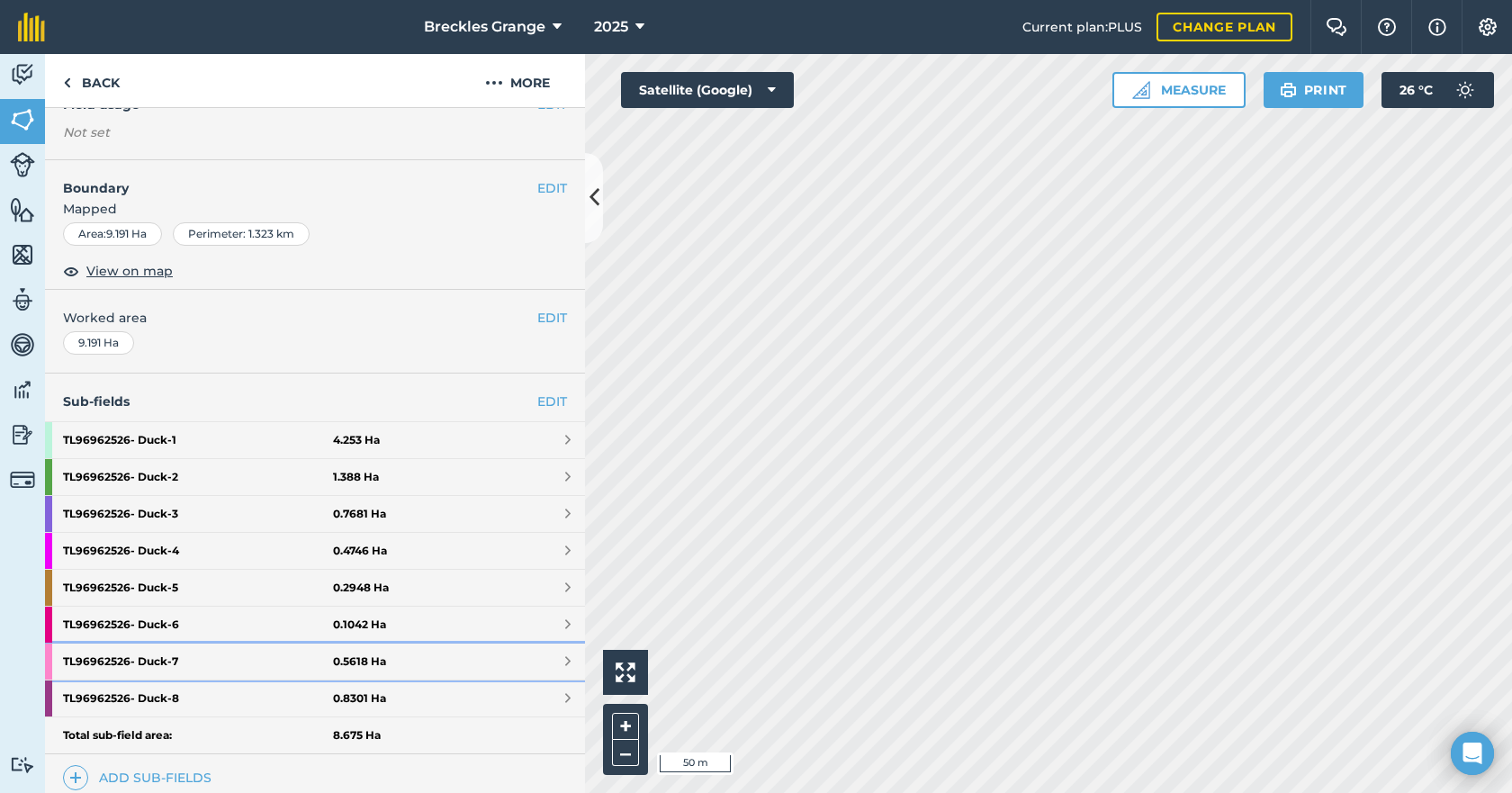
click at [214, 662] on strong "TL96962526- Duck - 7" at bounding box center [198, 661] width 270 height 36
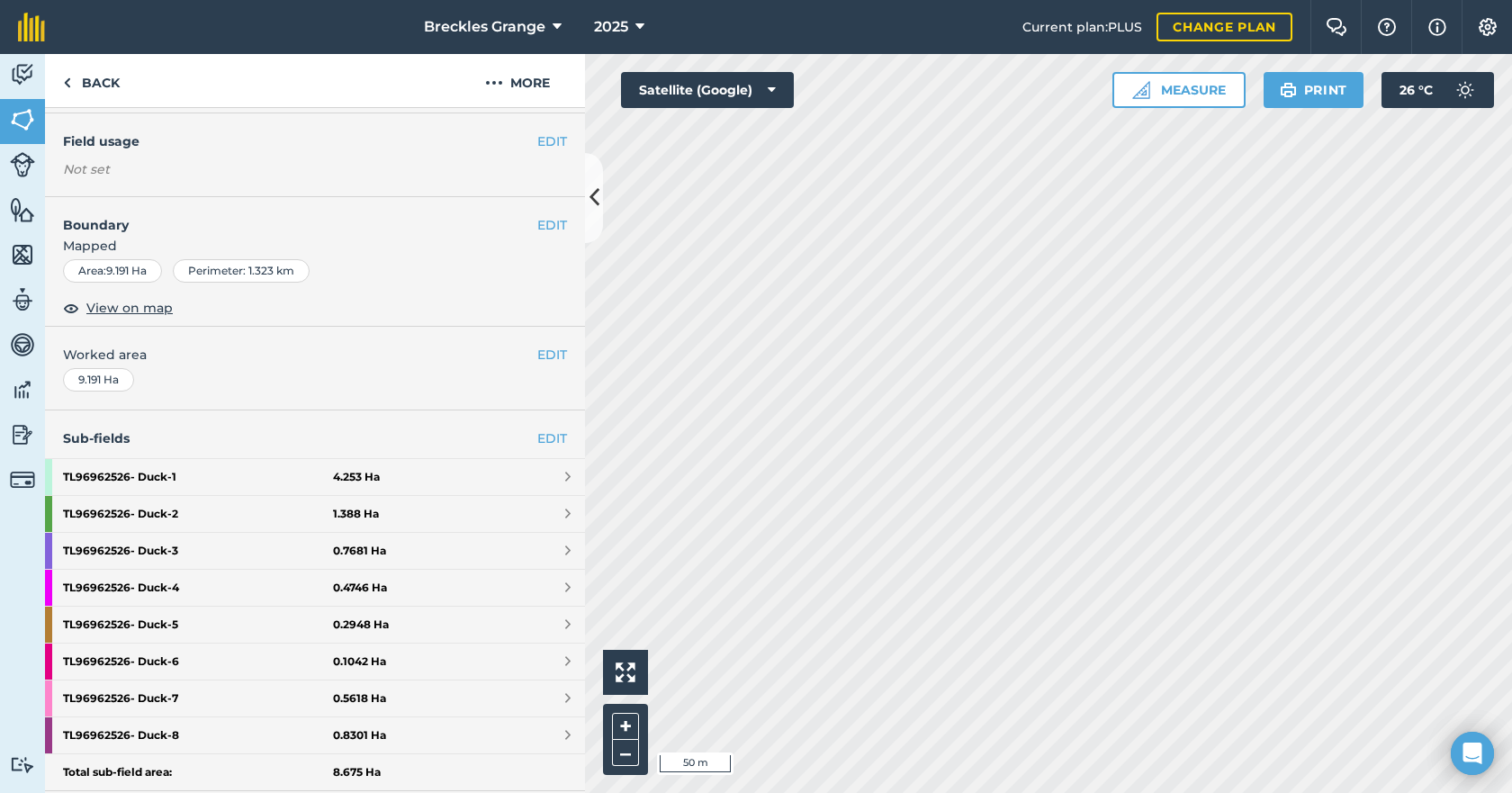
scroll to position [180, 0]
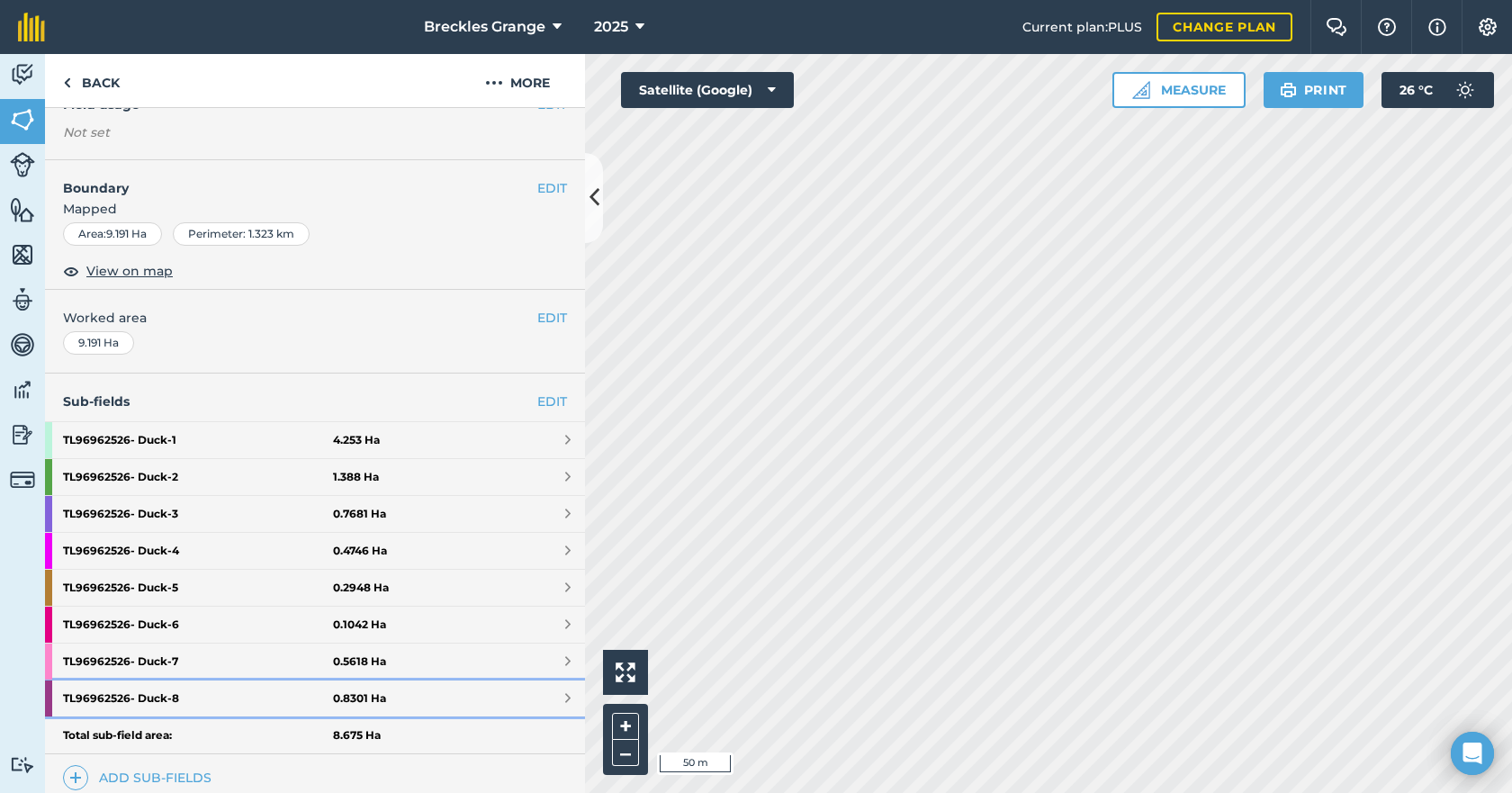
click at [157, 703] on strong "TL96962526- Duck - 8" at bounding box center [198, 698] width 270 height 36
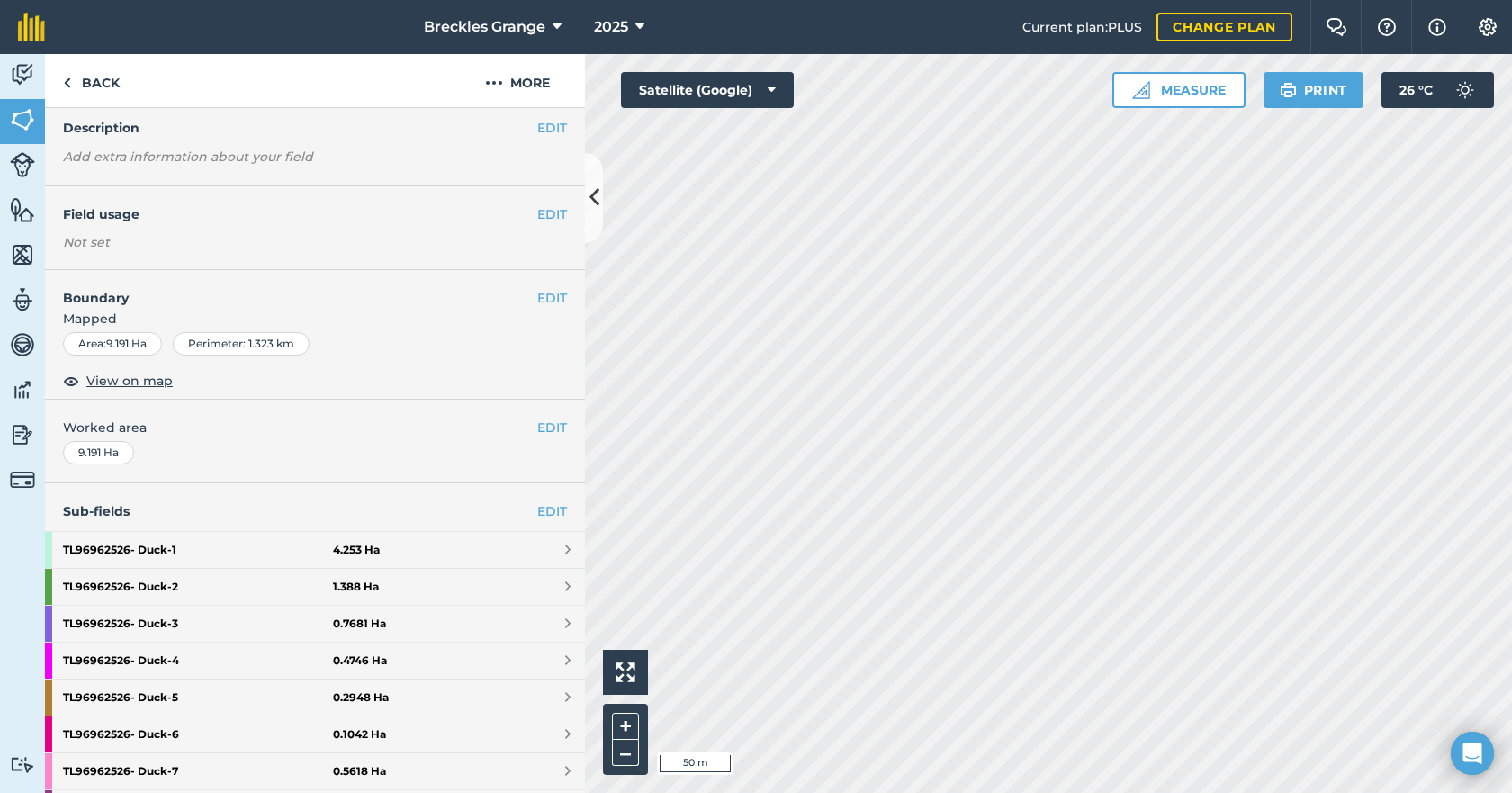
scroll to position [270, 0]
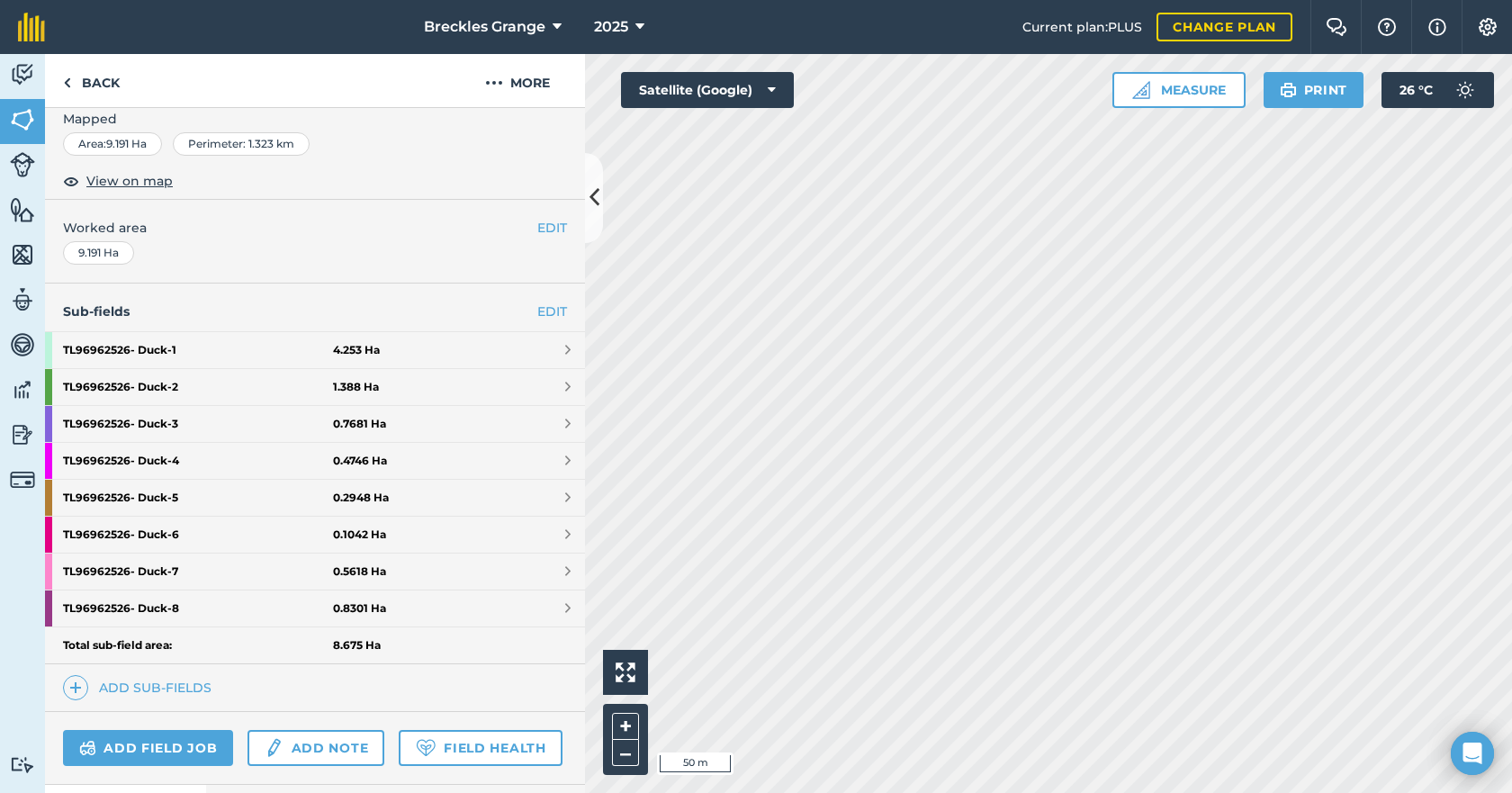
click at [125, 650] on strong "Total sub-field area:" at bounding box center [198, 646] width 270 height 15
click at [351, 642] on strong "8.675 Ha" at bounding box center [357, 646] width 48 height 15
click at [81, 255] on div "9.191 Ha" at bounding box center [99, 253] width 71 height 24
click at [100, 259] on div "9.191 Ha" at bounding box center [99, 253] width 71 height 24
click at [452, 501] on link "TL96962526- Duck - 5 0.2948 Ha" at bounding box center [314, 497] width 540 height 36
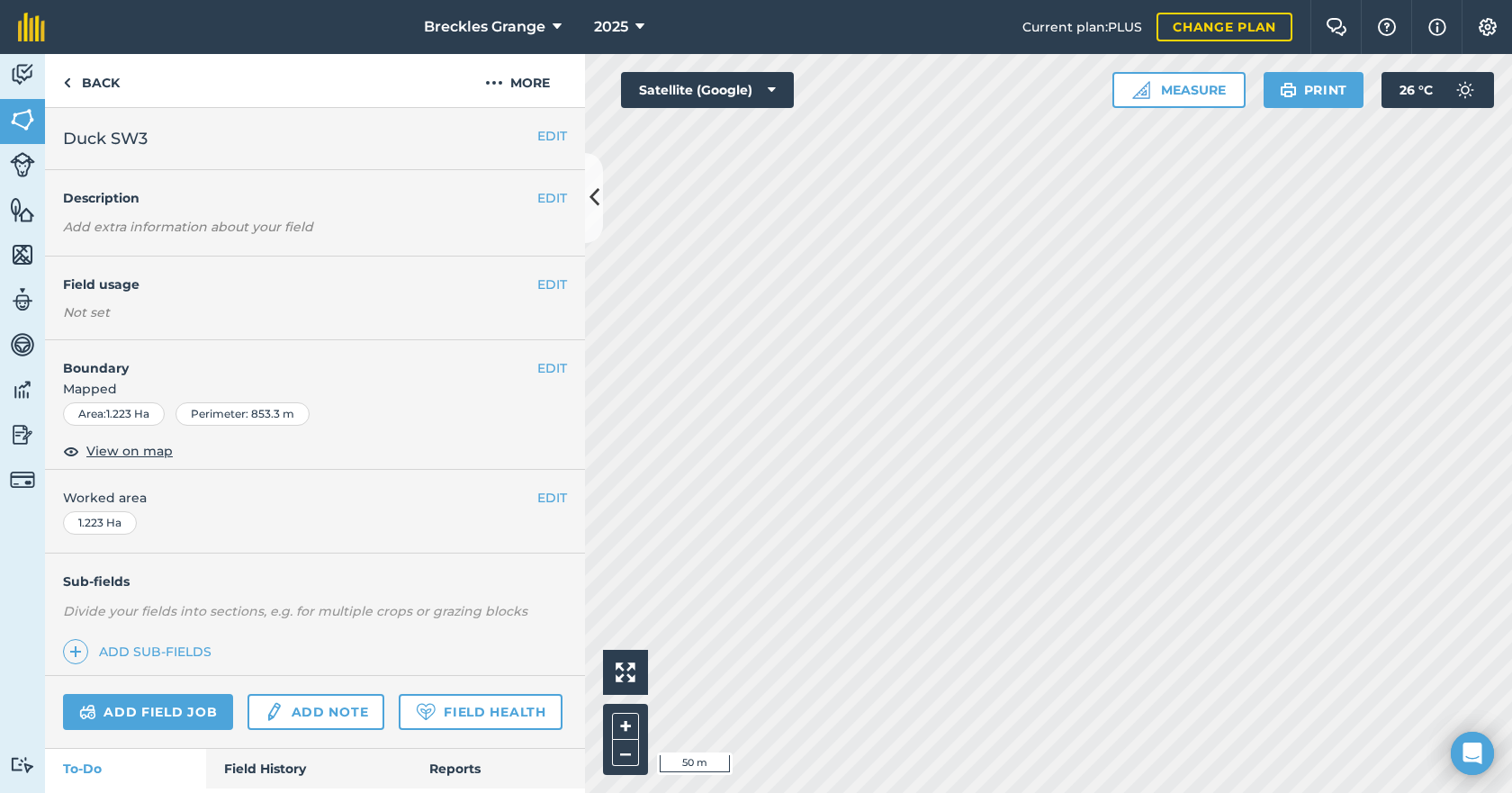
scroll to position [90, 0]
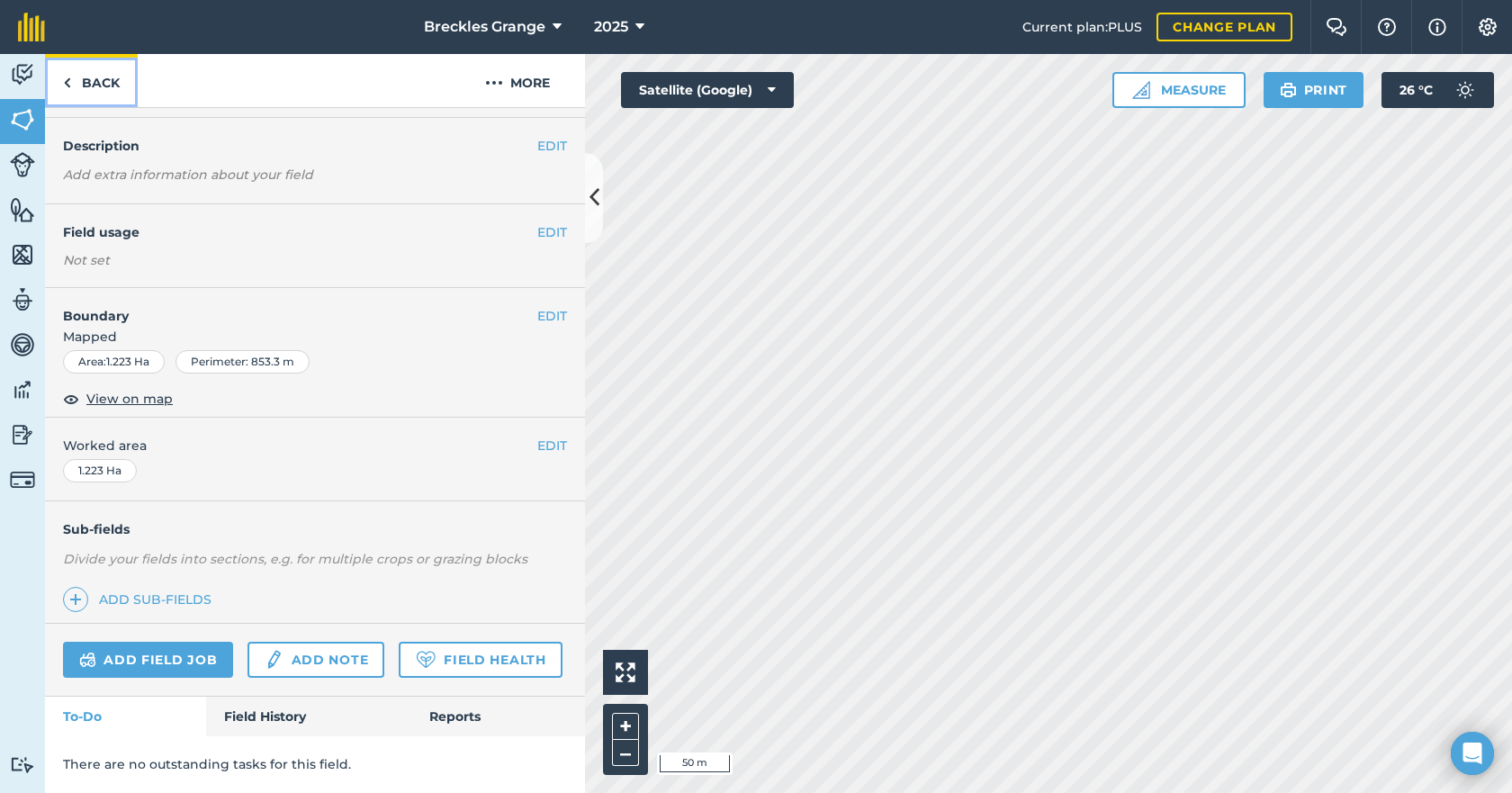
click at [107, 93] on link "Back" at bounding box center [90, 80] width 92 height 53
click at [91, 76] on link "Back" at bounding box center [90, 80] width 92 height 53
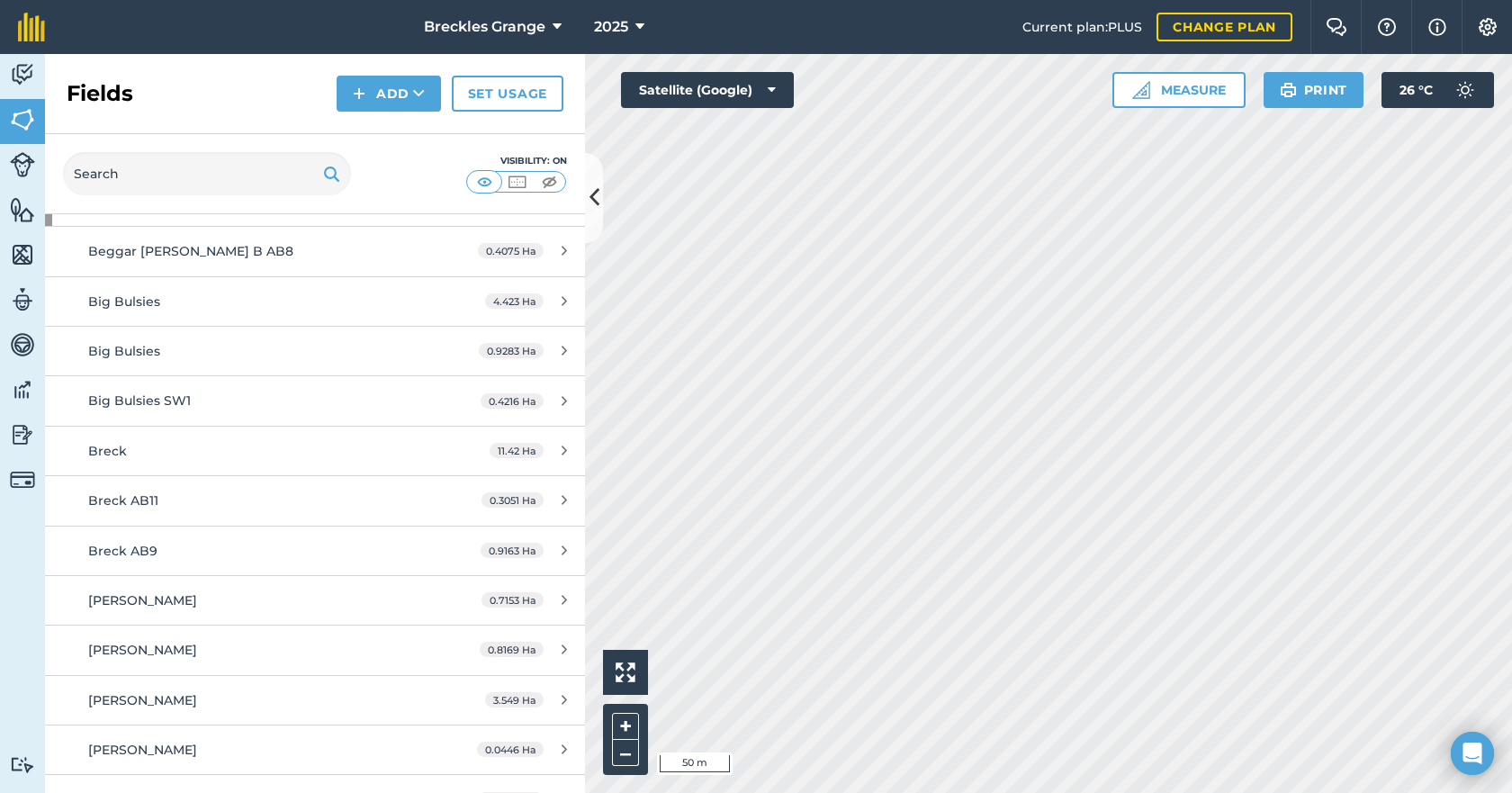
scroll to position [90, 0]
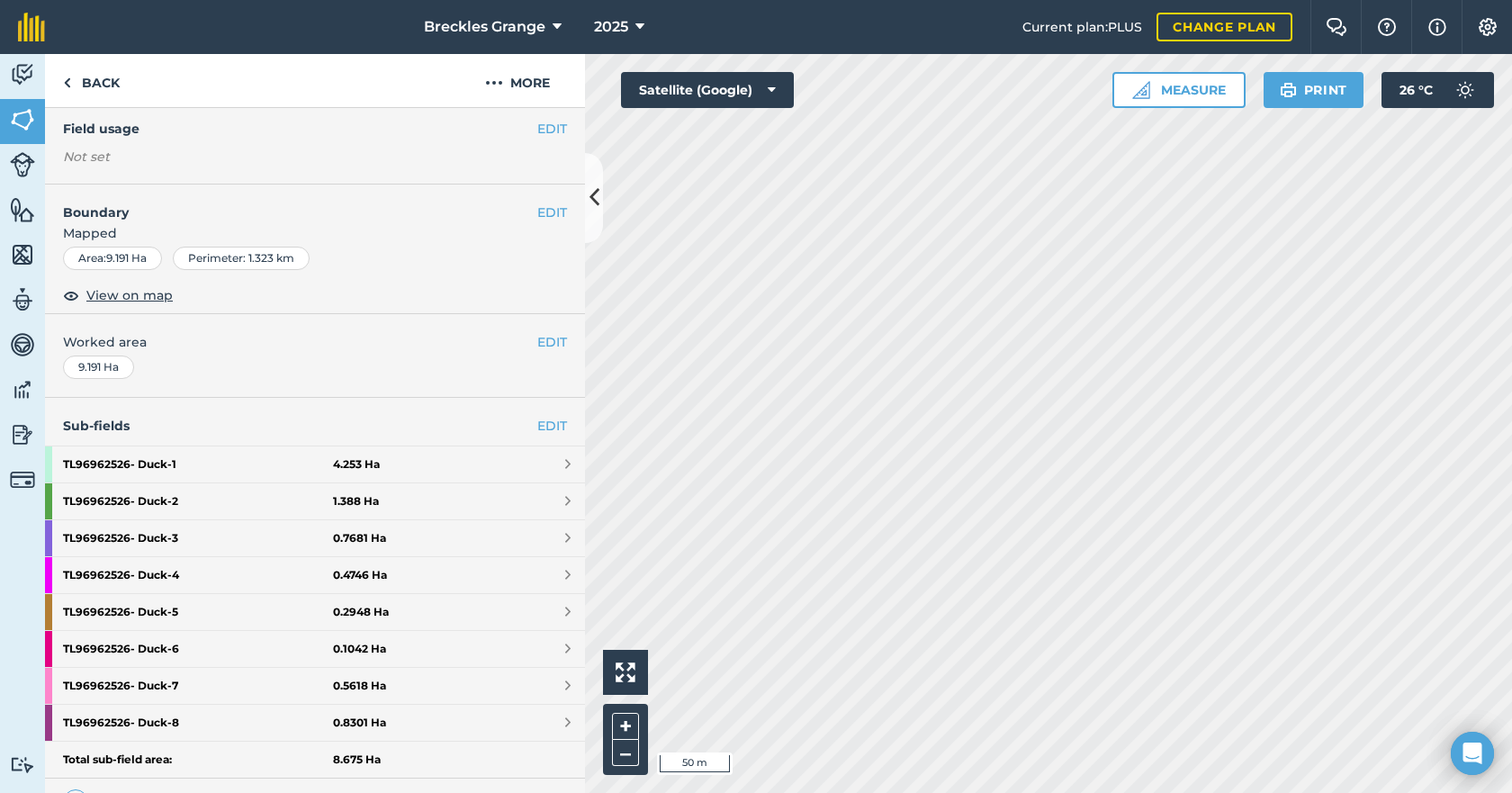
scroll to position [180, 0]
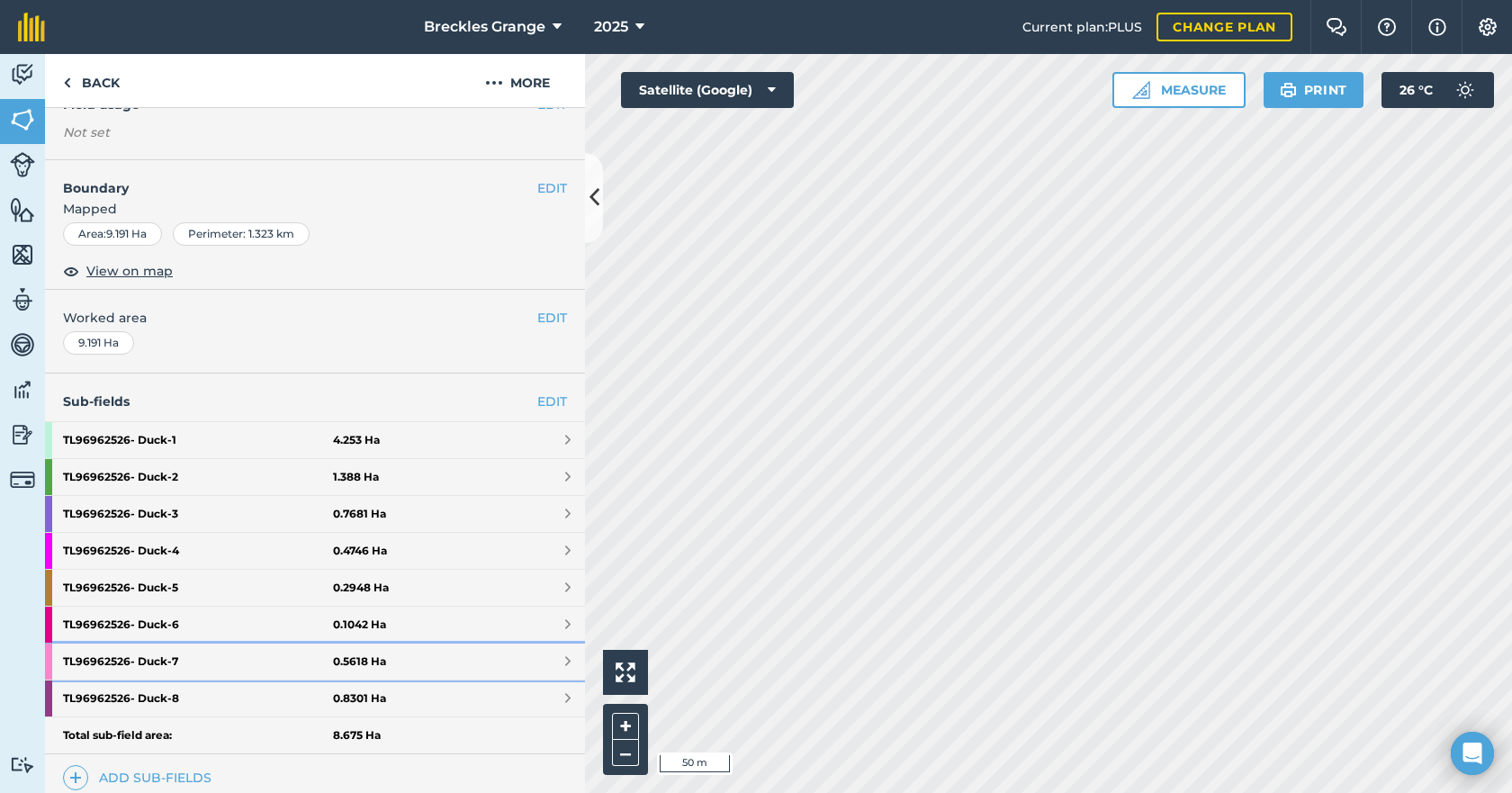
click at [217, 667] on strong "TL96962526- Duck - 7" at bounding box center [198, 661] width 270 height 36
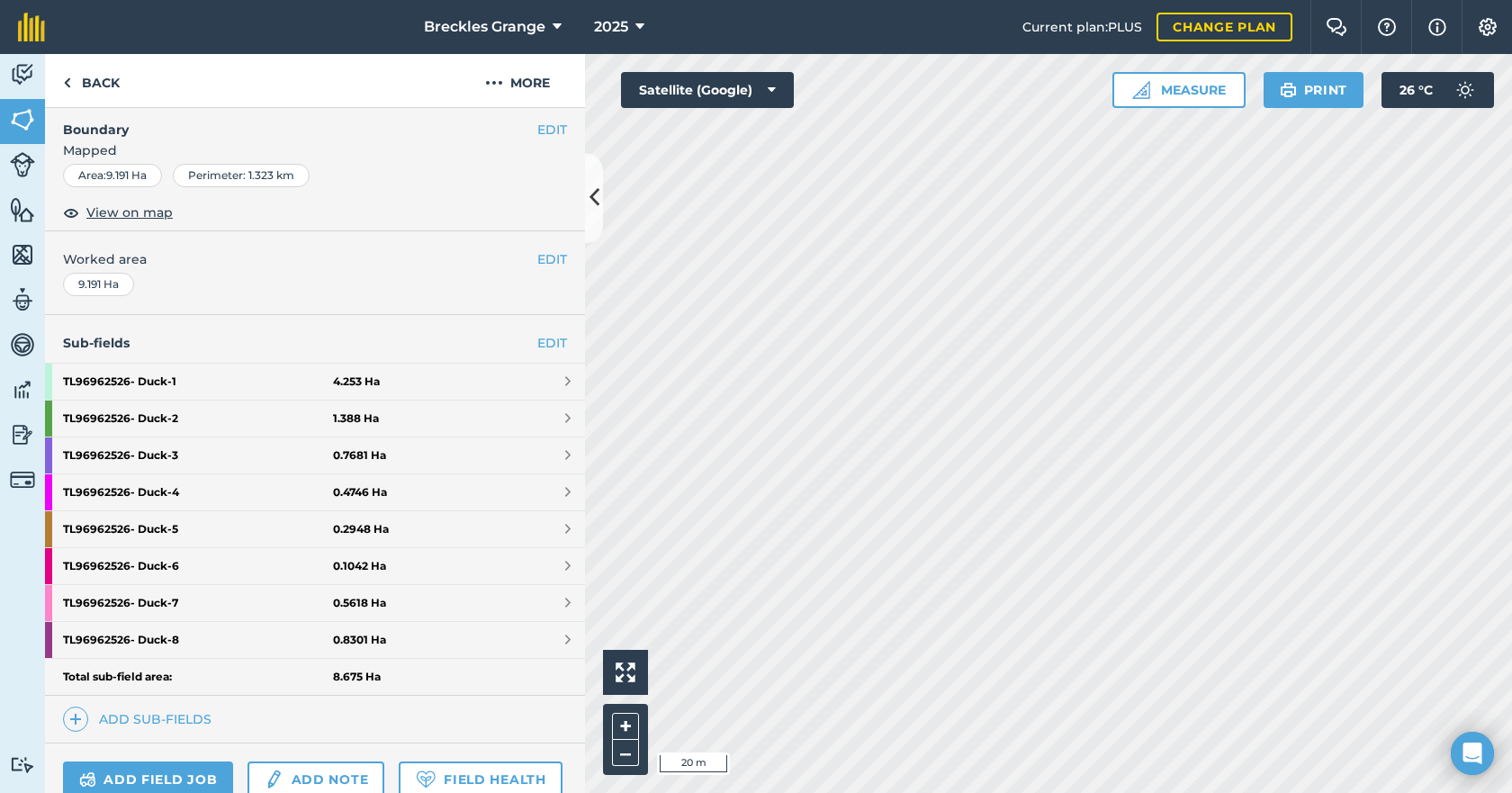
scroll to position [270, 0]
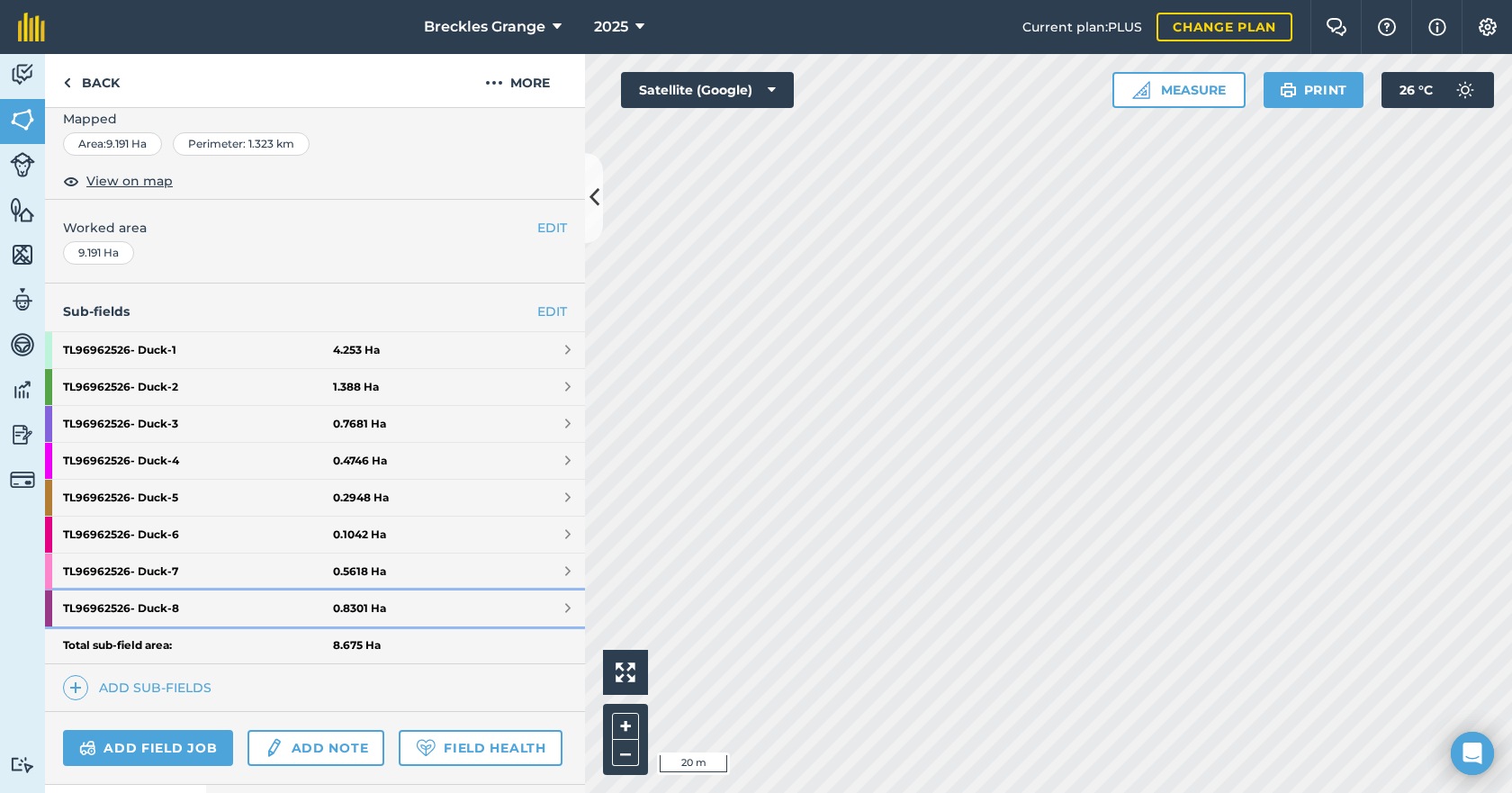
click at [374, 619] on link "TL96962526- Duck - 8 0.8301 Ha" at bounding box center [314, 608] width 540 height 36
